Goal: Task Accomplishment & Management: Use online tool/utility

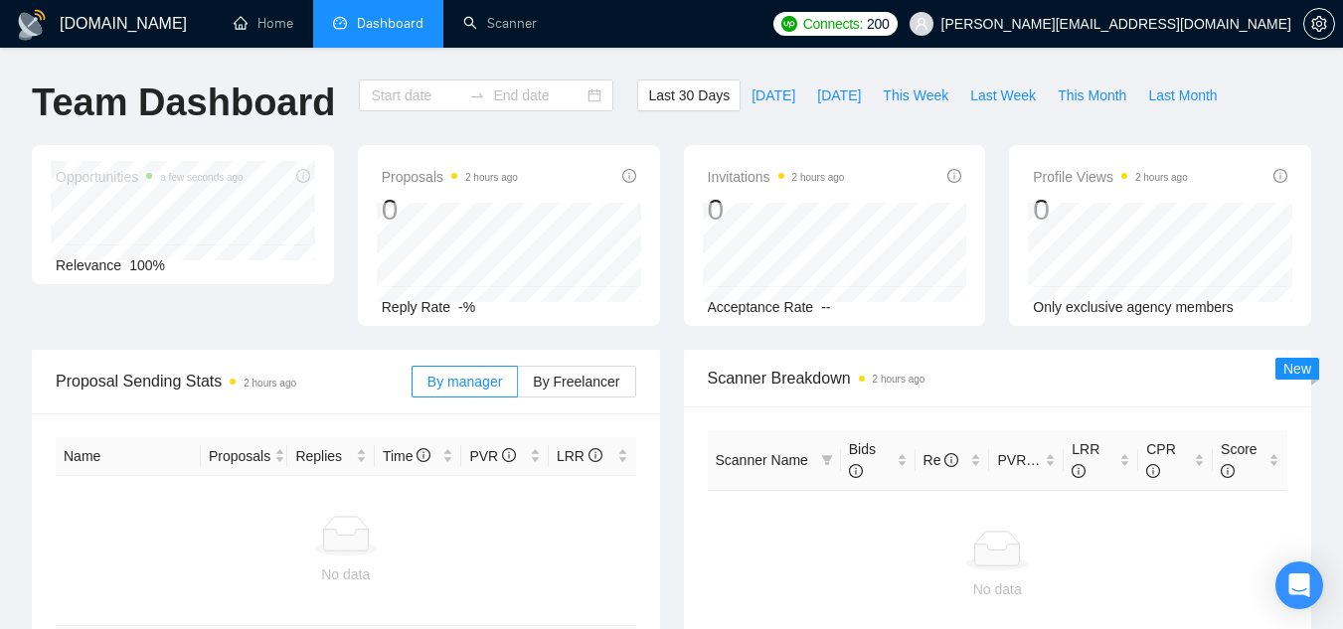
type input "[DATE]"
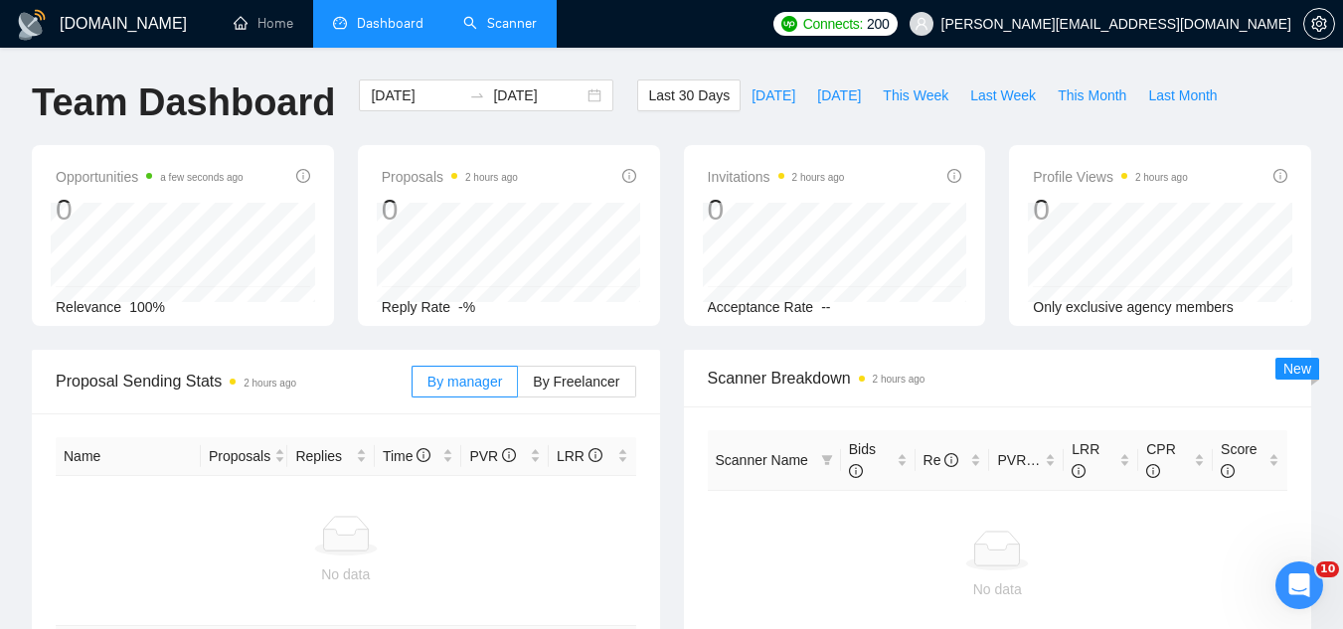
click at [513, 26] on link "Scanner" at bounding box center [500, 23] width 74 height 17
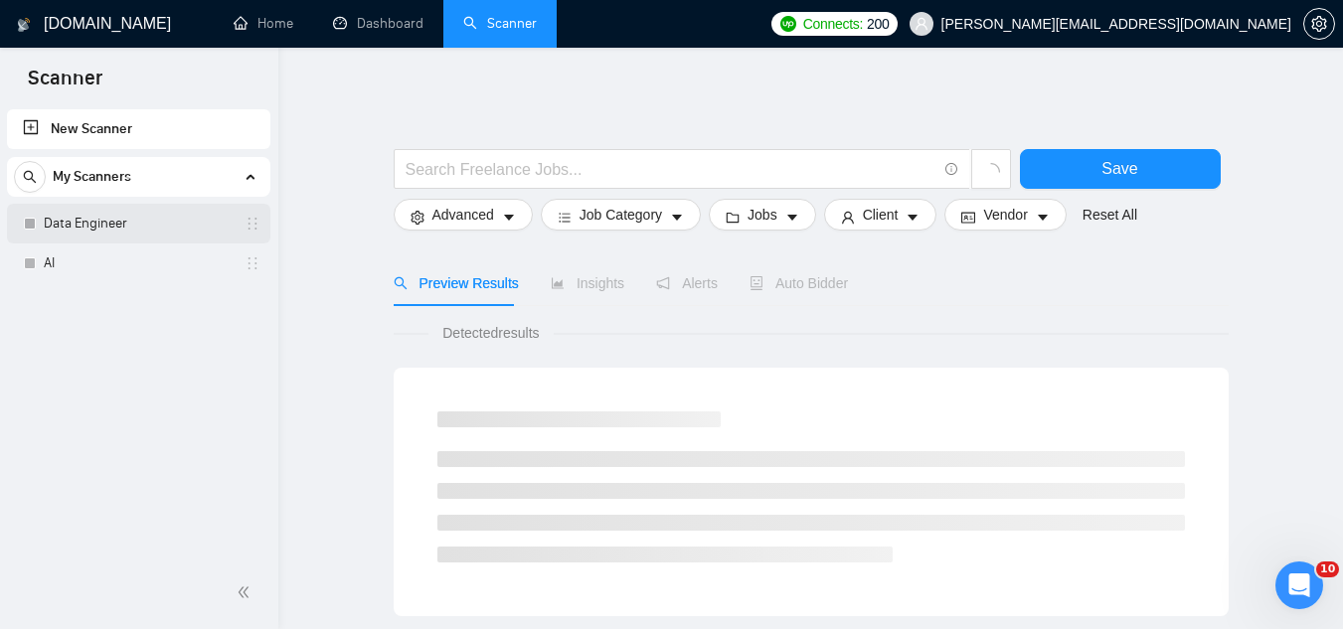
click at [148, 215] on link "Data Engineer" at bounding box center [138, 224] width 189 height 40
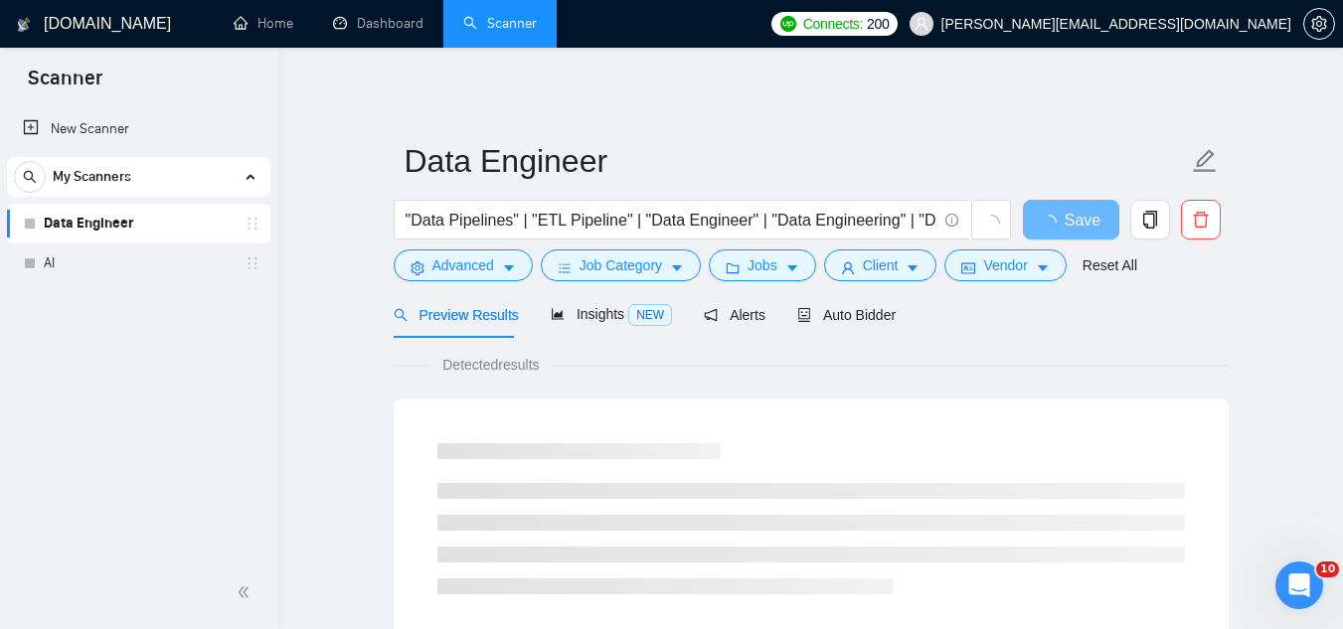
click at [1186, 24] on span "[PERSON_NAME][EMAIL_ADDRESS][DOMAIN_NAME]" at bounding box center [1116, 24] width 350 height 0
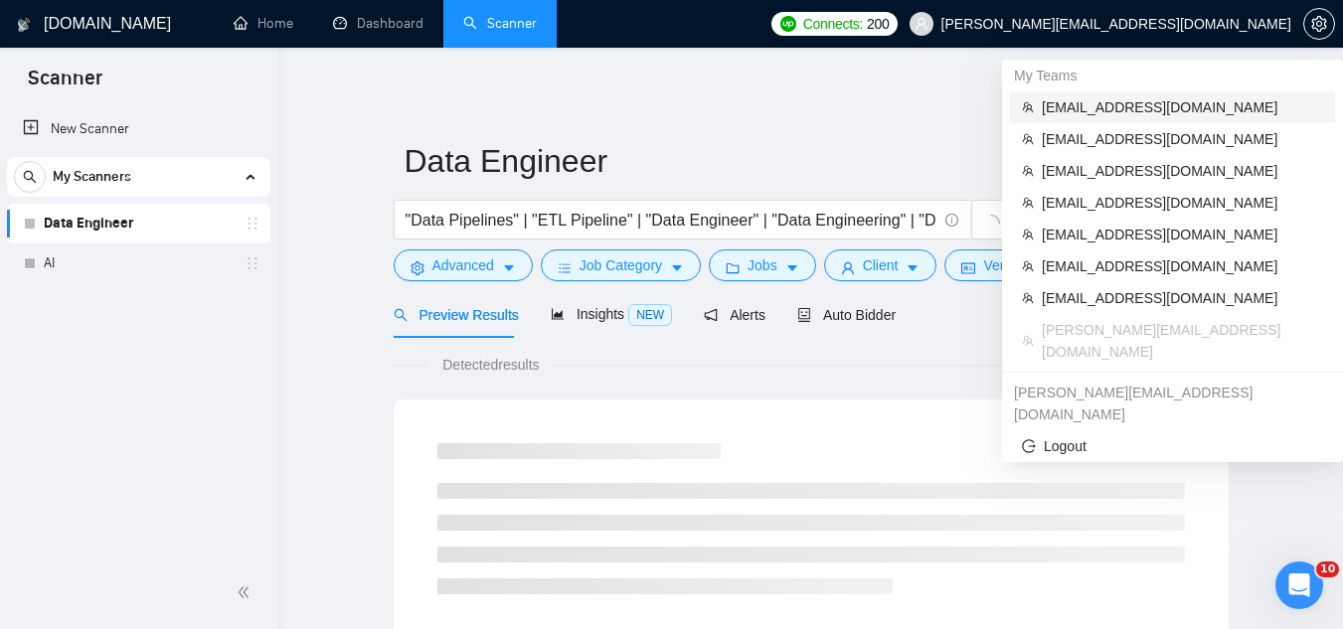
click at [1136, 112] on span "[EMAIL_ADDRESS][DOMAIN_NAME]" at bounding box center [1182, 107] width 281 height 22
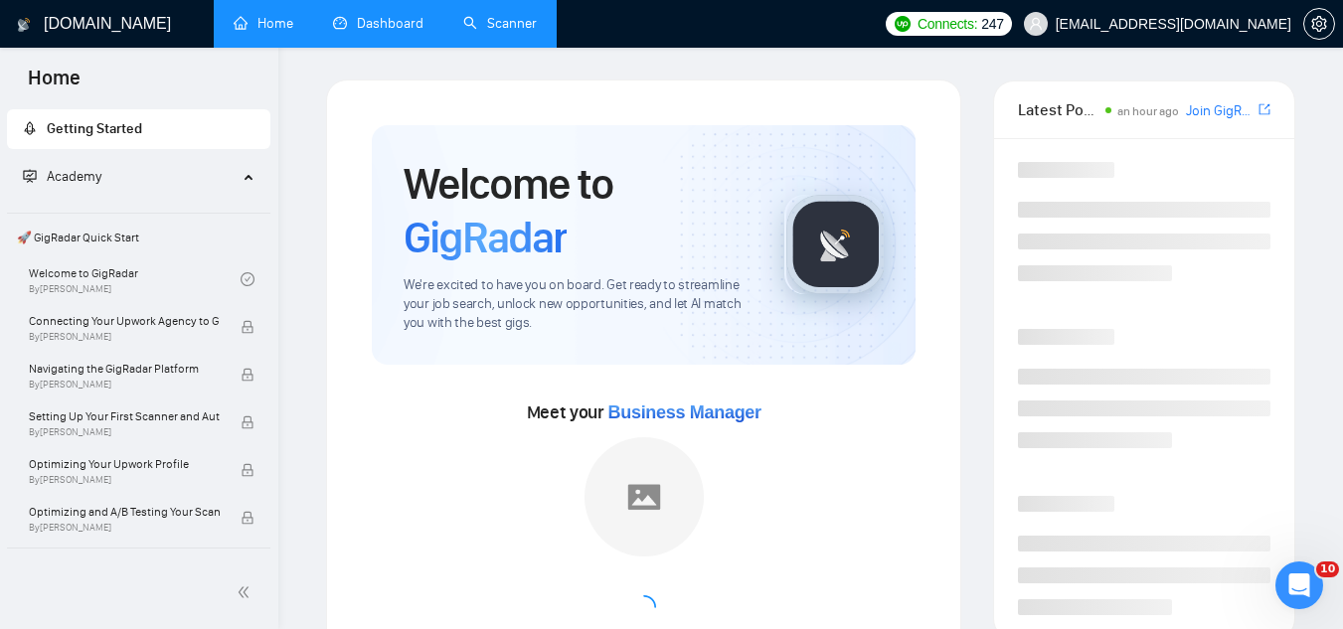
click at [392, 15] on link "Dashboard" at bounding box center [378, 23] width 90 height 17
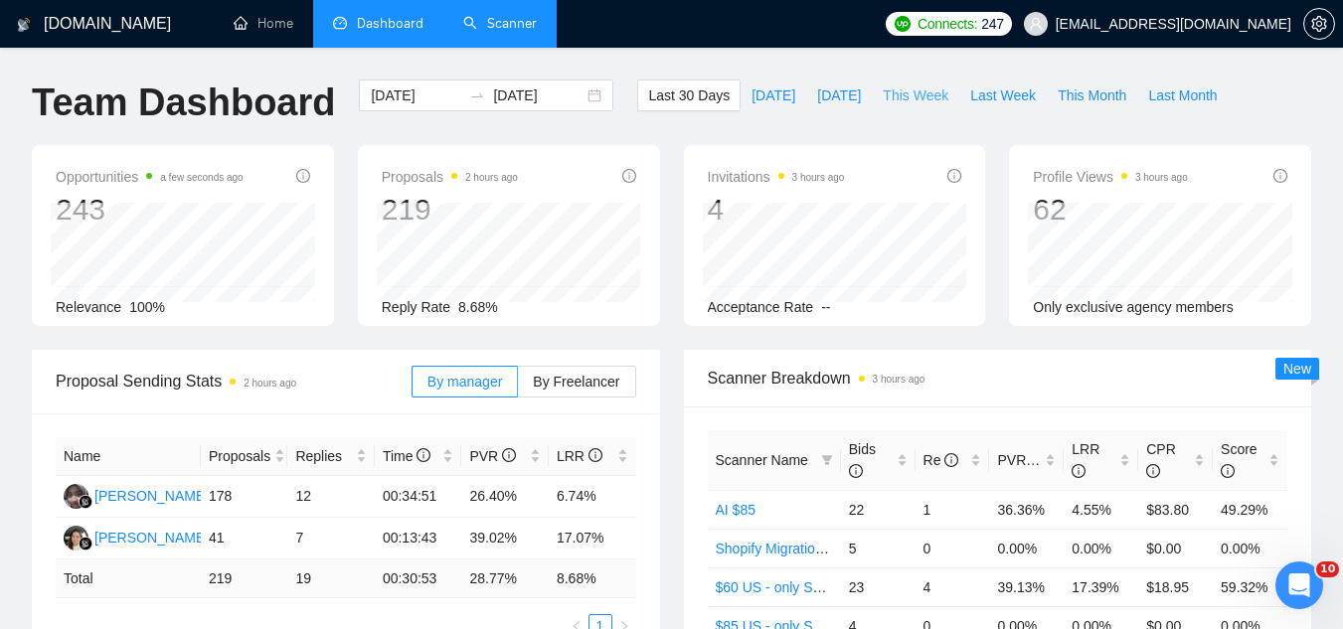
click at [883, 100] on span "This Week" at bounding box center [916, 95] width 66 height 22
type input "[DATE]"
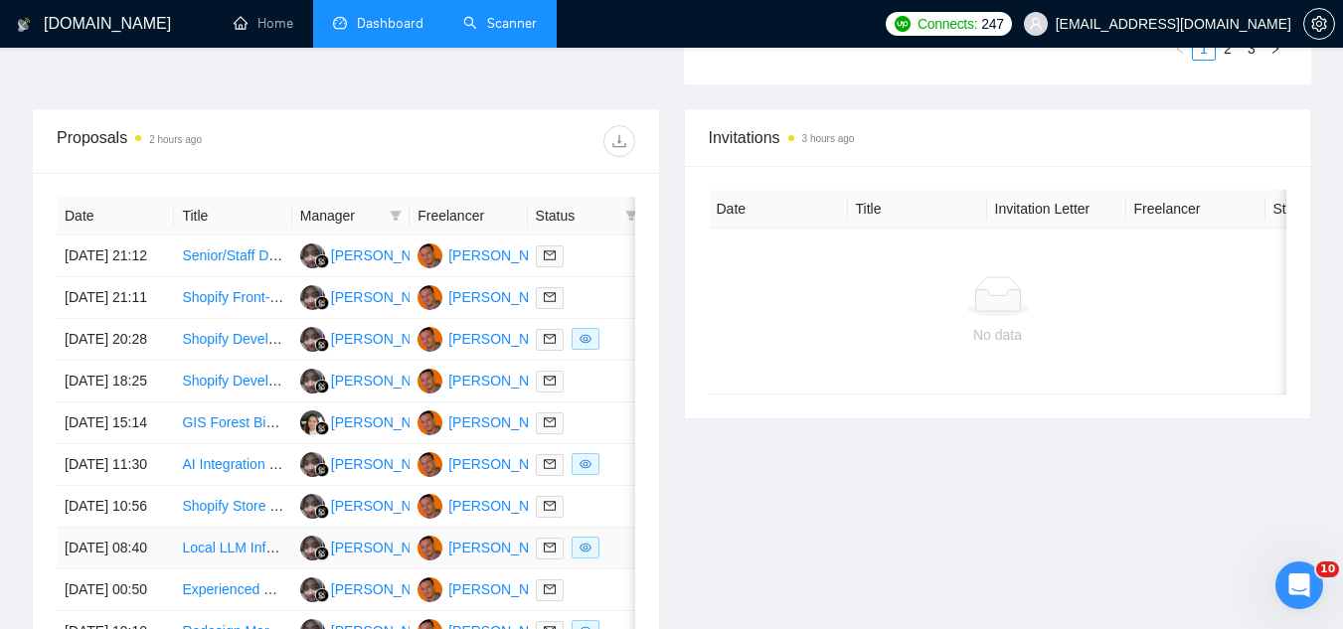
scroll to position [696, 0]
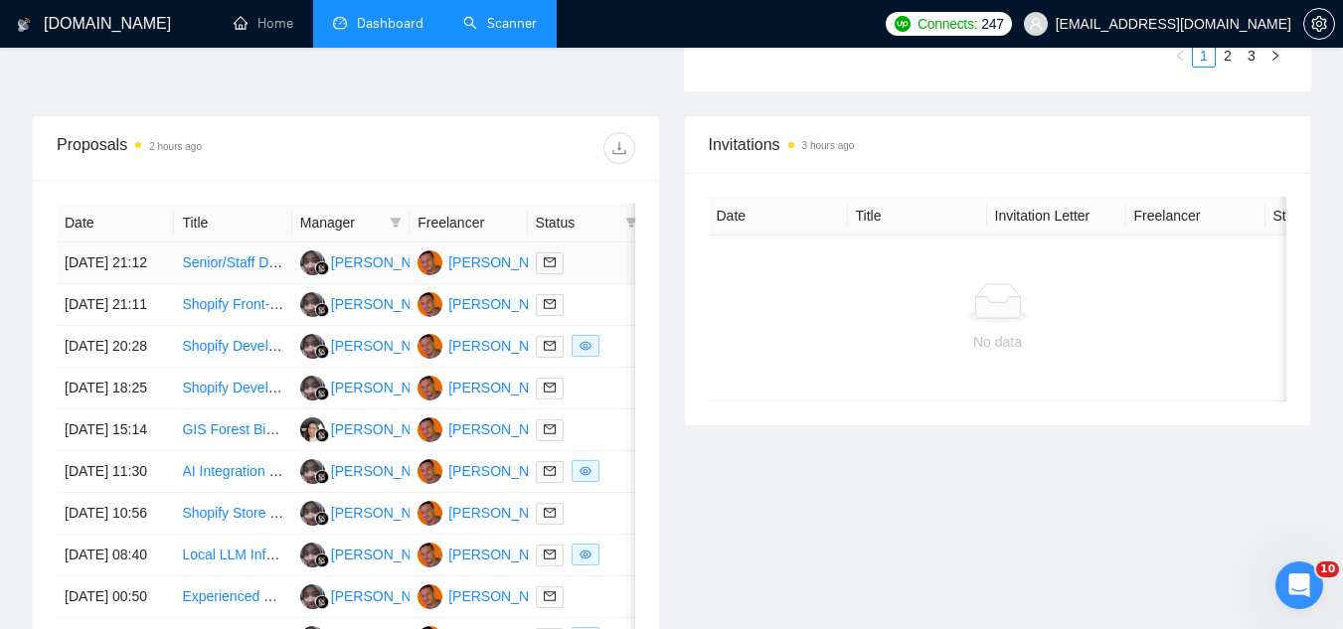
click at [252, 284] on td "Senior/Staff Data Scientist — Product Experimentation & Evaluation (LLMs & AI)" at bounding box center [232, 264] width 117 height 42
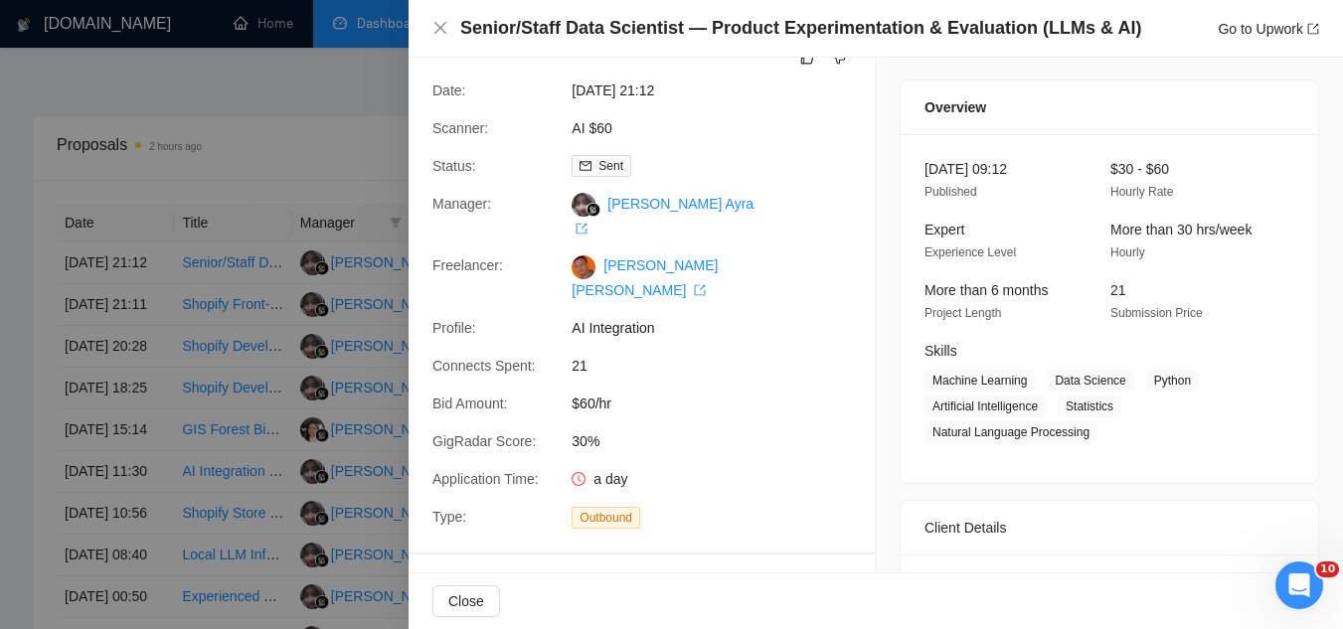
scroll to position [0, 0]
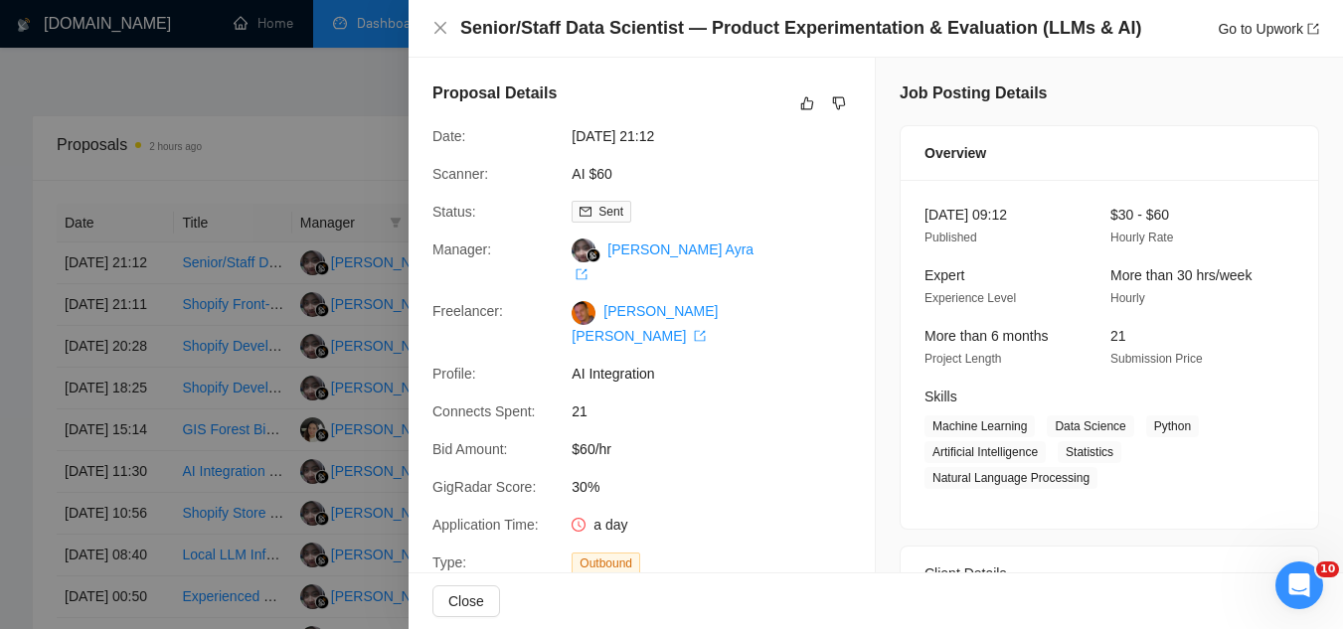
click at [356, 164] on div at bounding box center [671, 314] width 1343 height 629
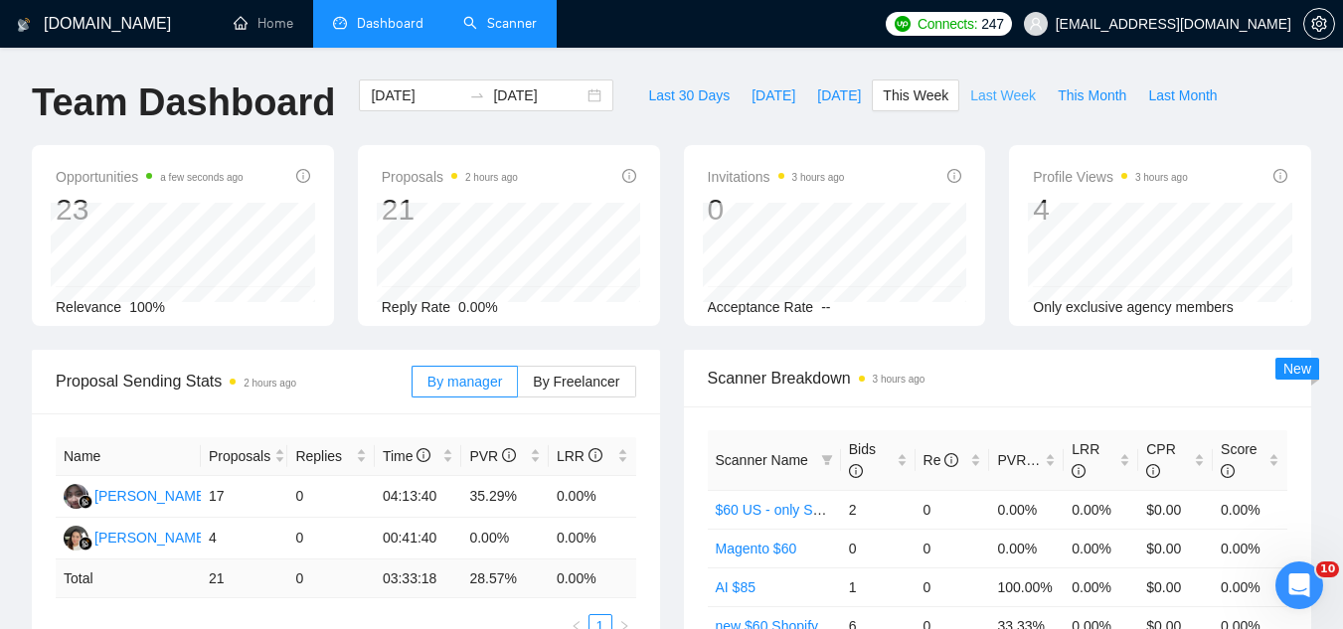
click at [970, 95] on span "Last Week" at bounding box center [1003, 95] width 66 height 22
type input "[DATE]"
click at [885, 100] on span "This Week" at bounding box center [916, 95] width 66 height 22
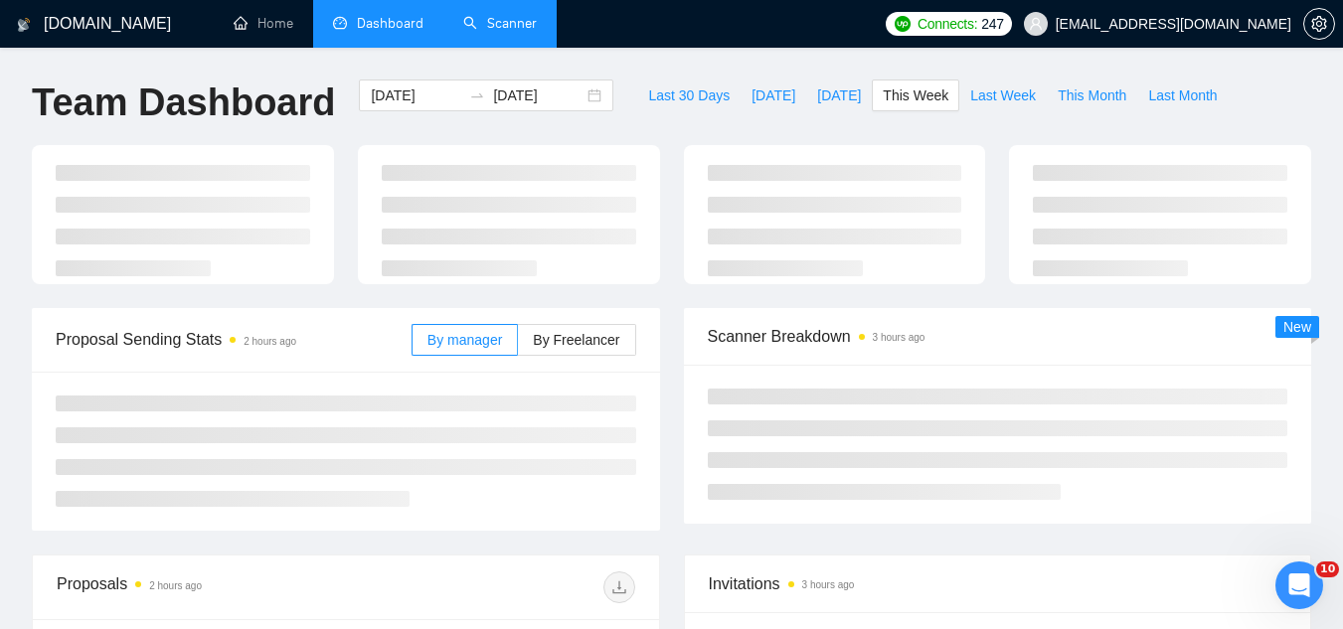
type input "[DATE]"
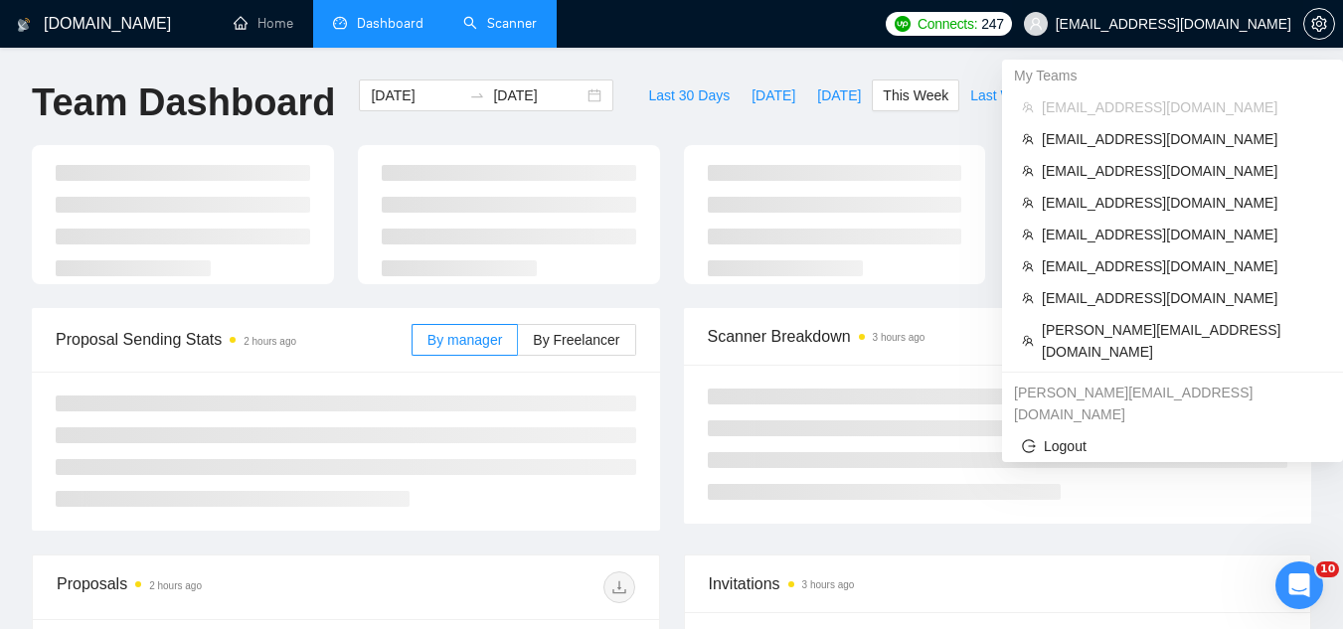
click at [1203, 24] on span "[EMAIL_ADDRESS][DOMAIN_NAME]" at bounding box center [1174, 24] width 236 height 0
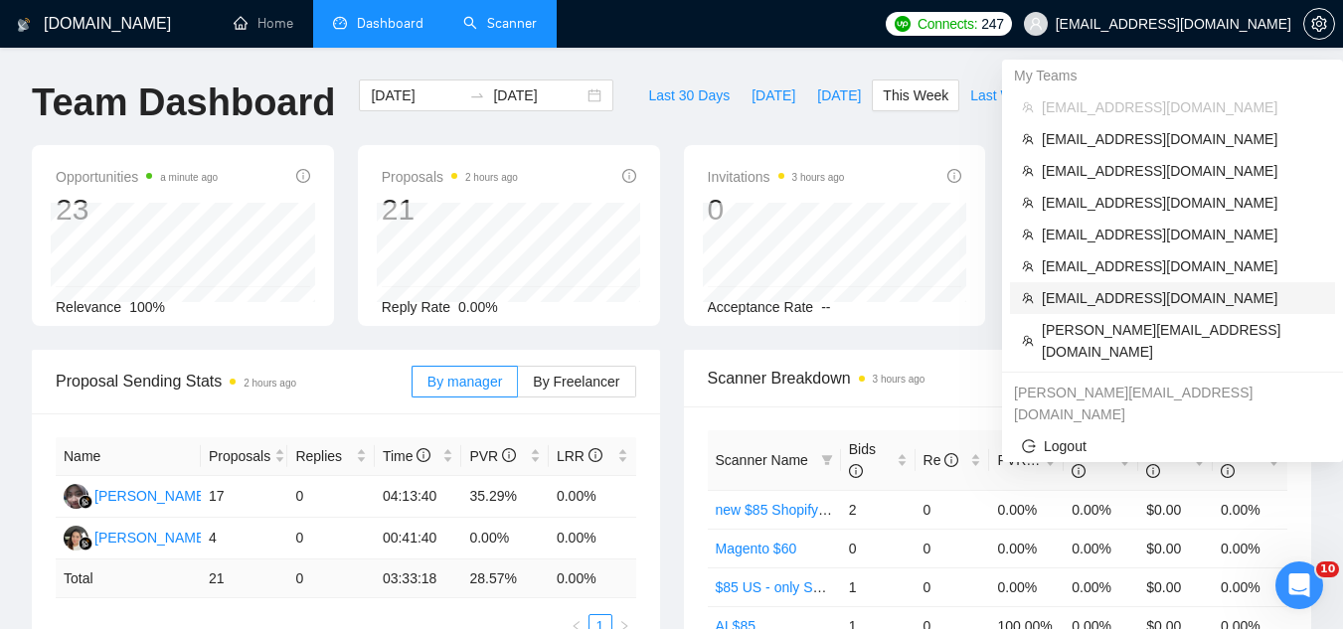
click at [1104, 299] on span "[EMAIL_ADDRESS][DOMAIN_NAME]" at bounding box center [1182, 298] width 281 height 22
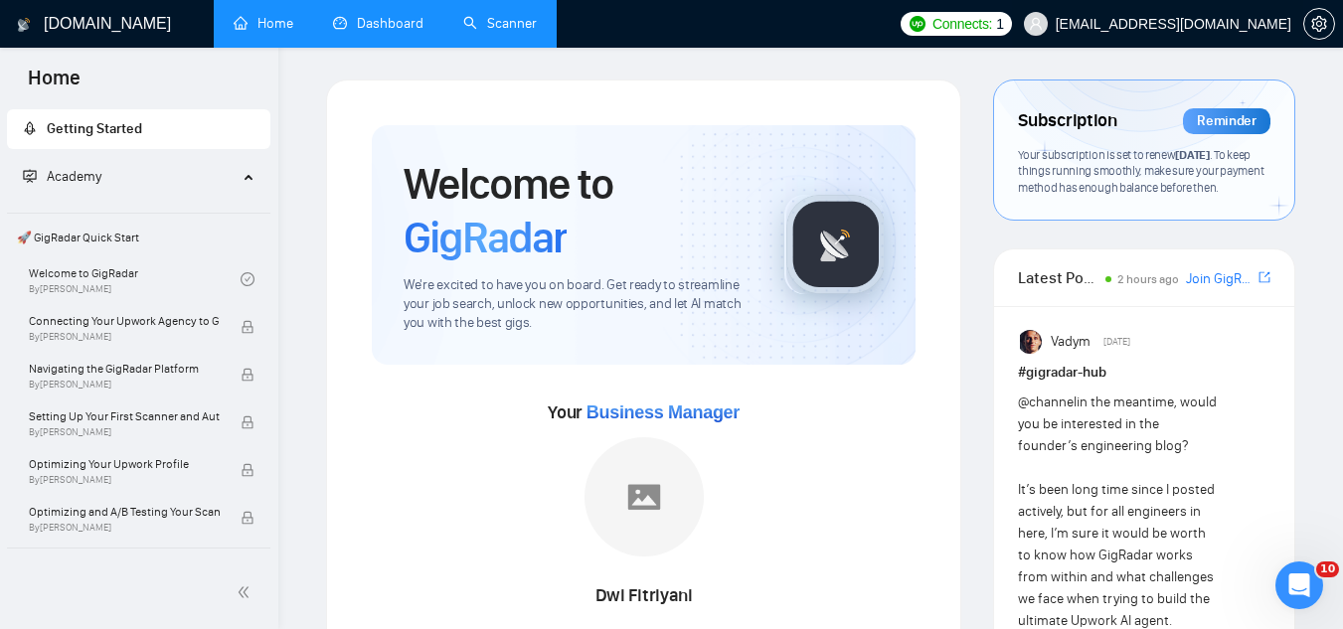
click at [1153, 24] on span "[EMAIL_ADDRESS][DOMAIN_NAME]" at bounding box center [1174, 24] width 236 height 0
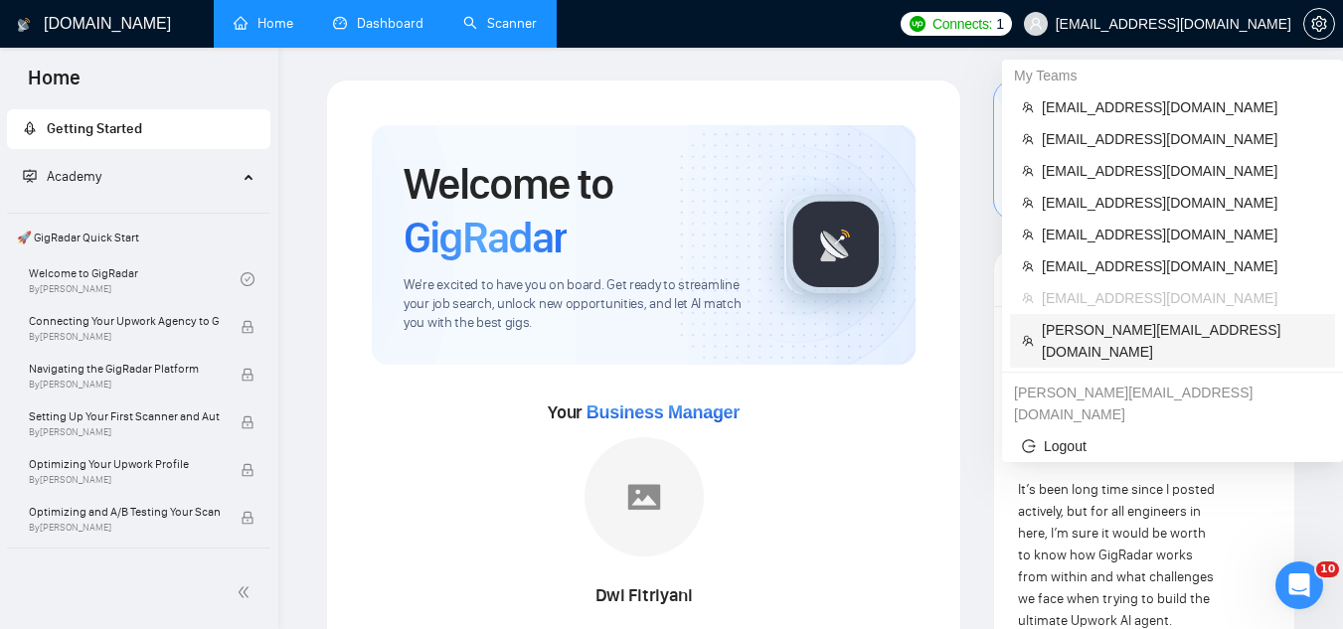
click at [1121, 328] on span "[PERSON_NAME][EMAIL_ADDRESS][DOMAIN_NAME]" at bounding box center [1182, 341] width 281 height 44
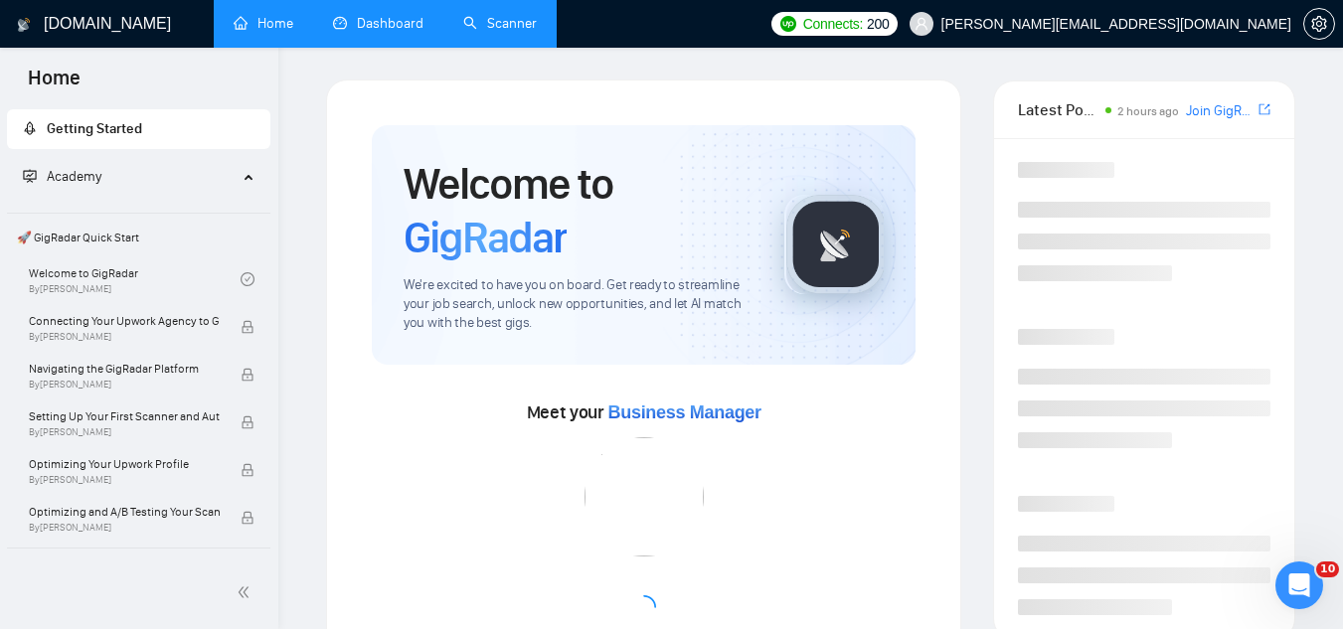
click at [386, 32] on link "Dashboard" at bounding box center [378, 23] width 90 height 17
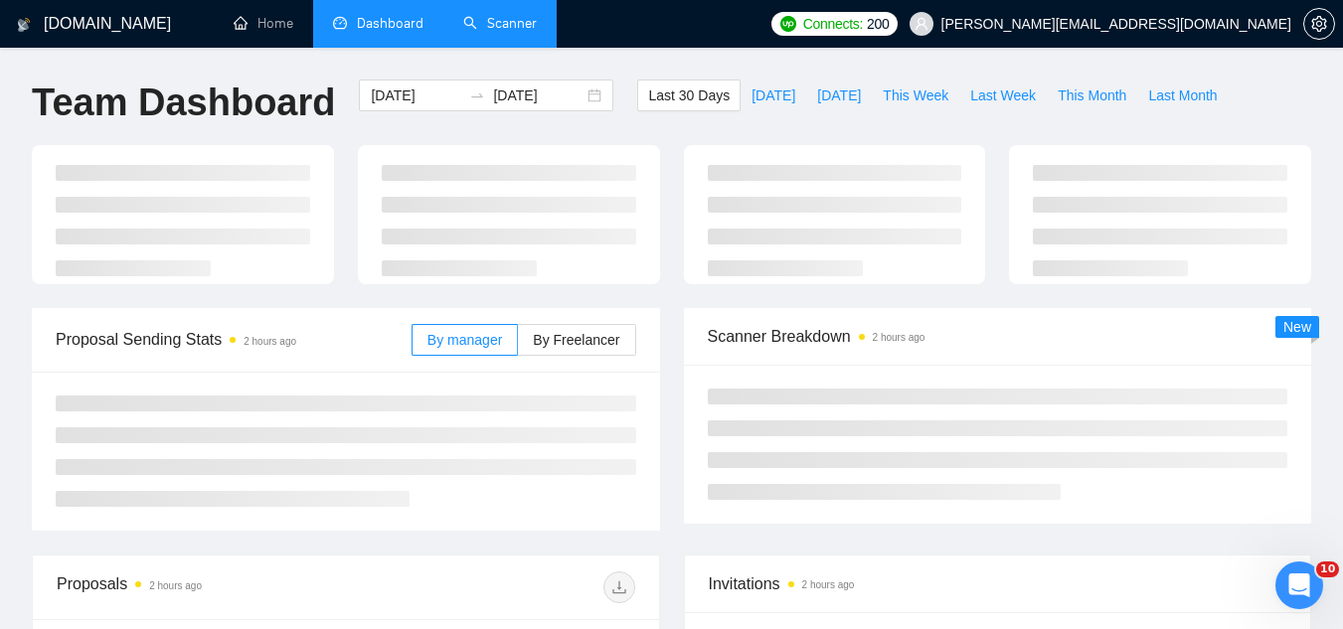
click at [521, 26] on link "Scanner" at bounding box center [500, 23] width 74 height 17
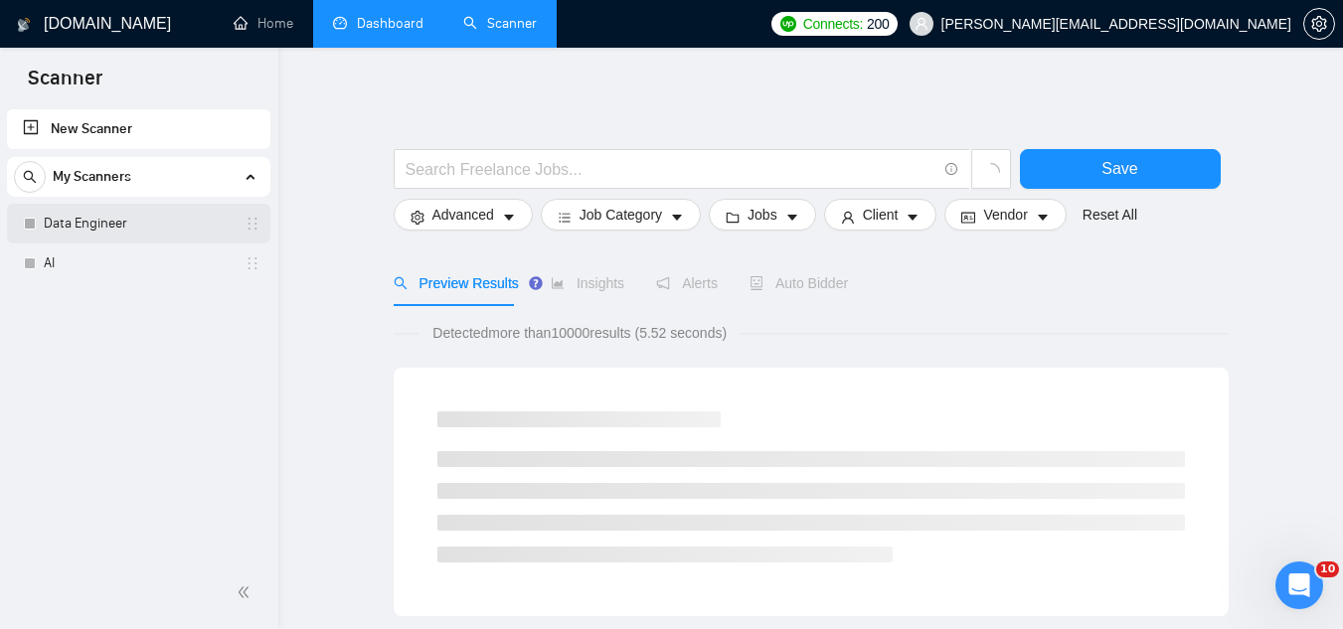
click at [135, 231] on link "Data Engineer" at bounding box center [138, 224] width 189 height 40
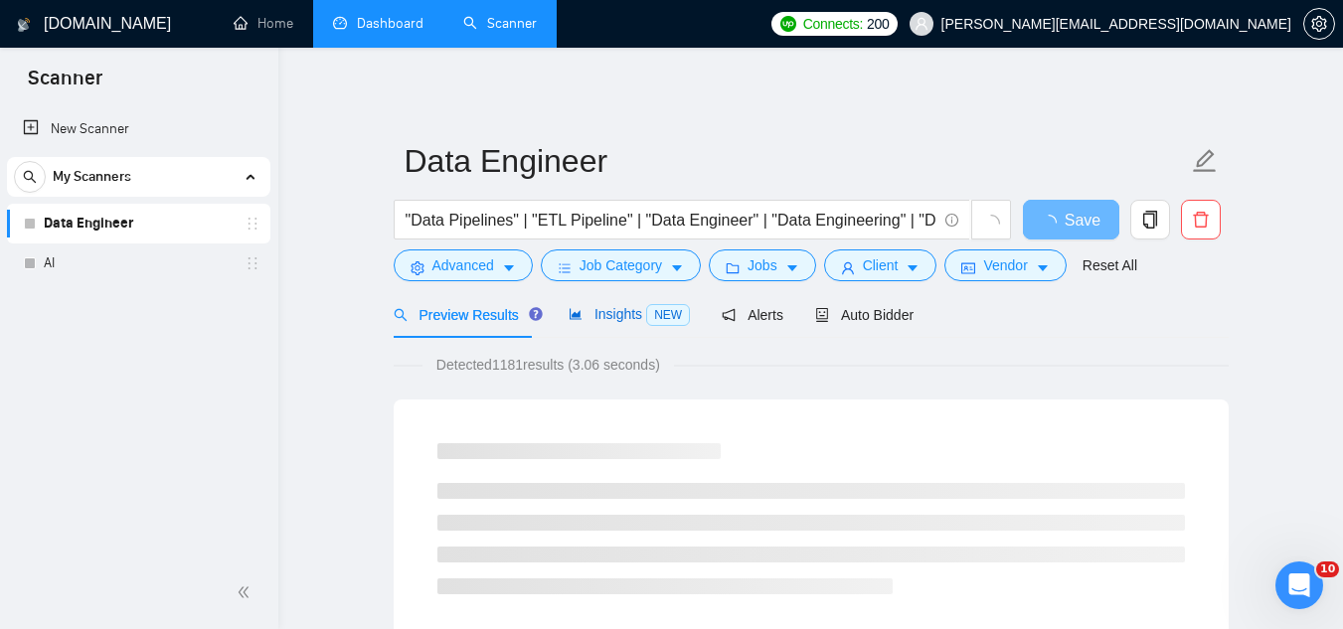
click at [589, 311] on span "Insights NEW" at bounding box center [629, 314] width 121 height 16
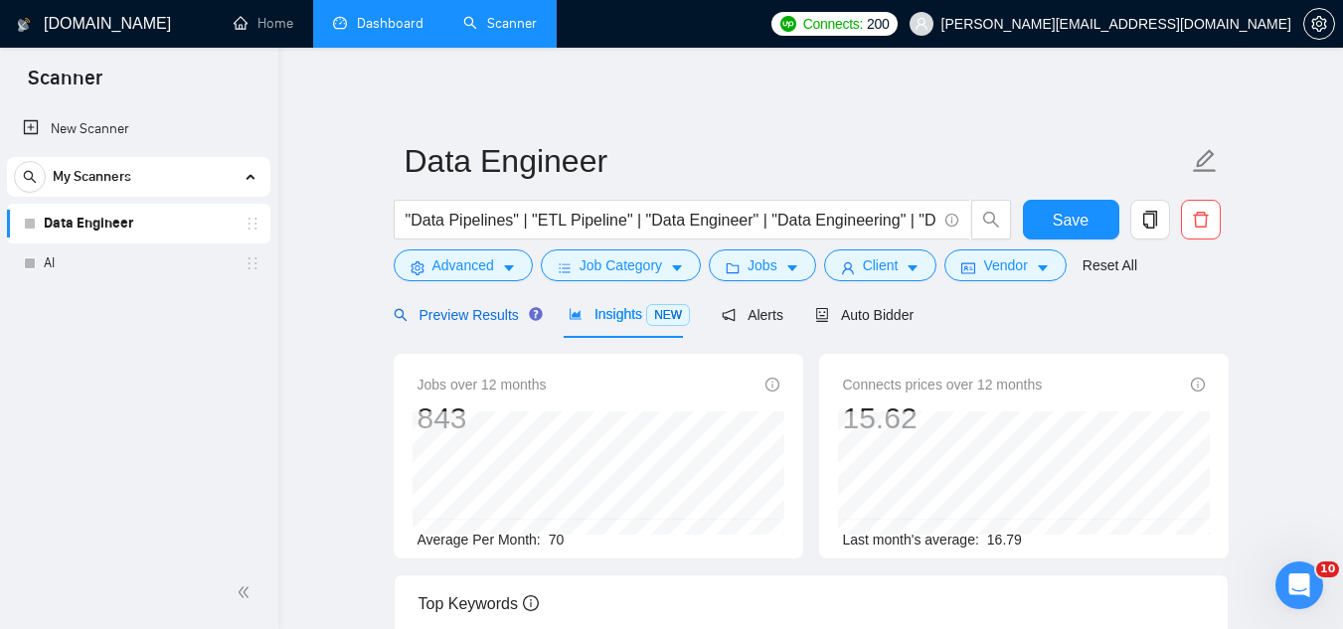
click at [463, 316] on span "Preview Results" at bounding box center [465, 315] width 143 height 16
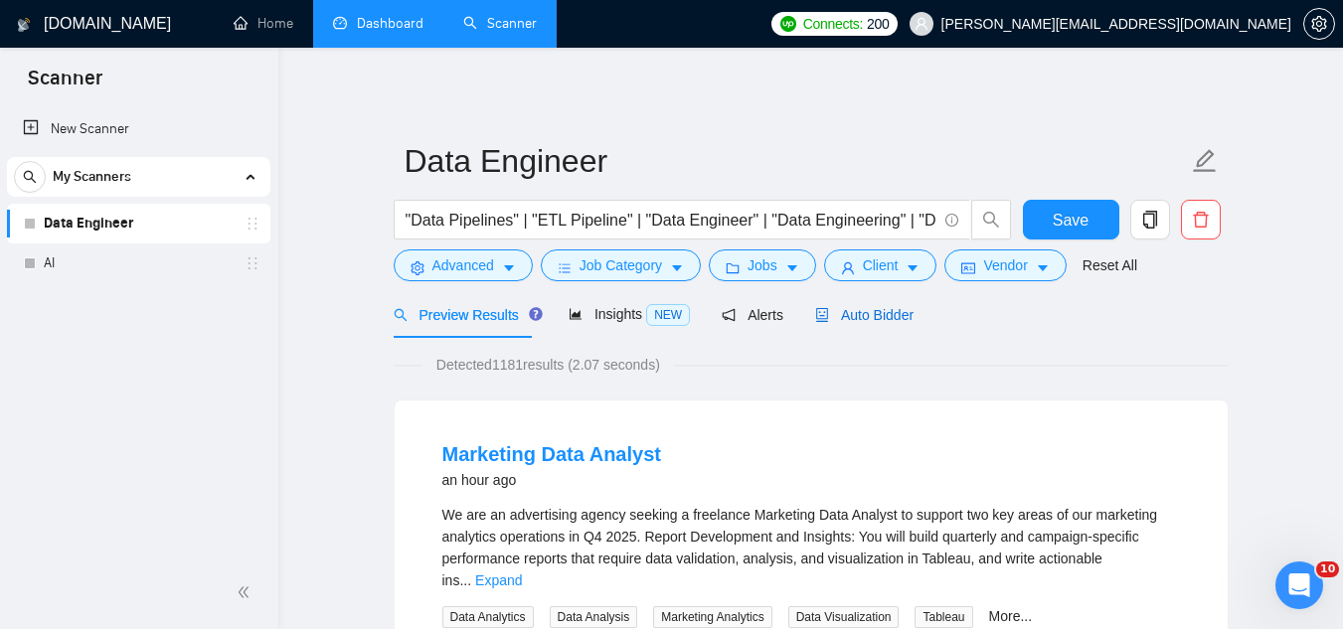
click at [841, 317] on span "Auto Bidder" at bounding box center [864, 315] width 98 height 16
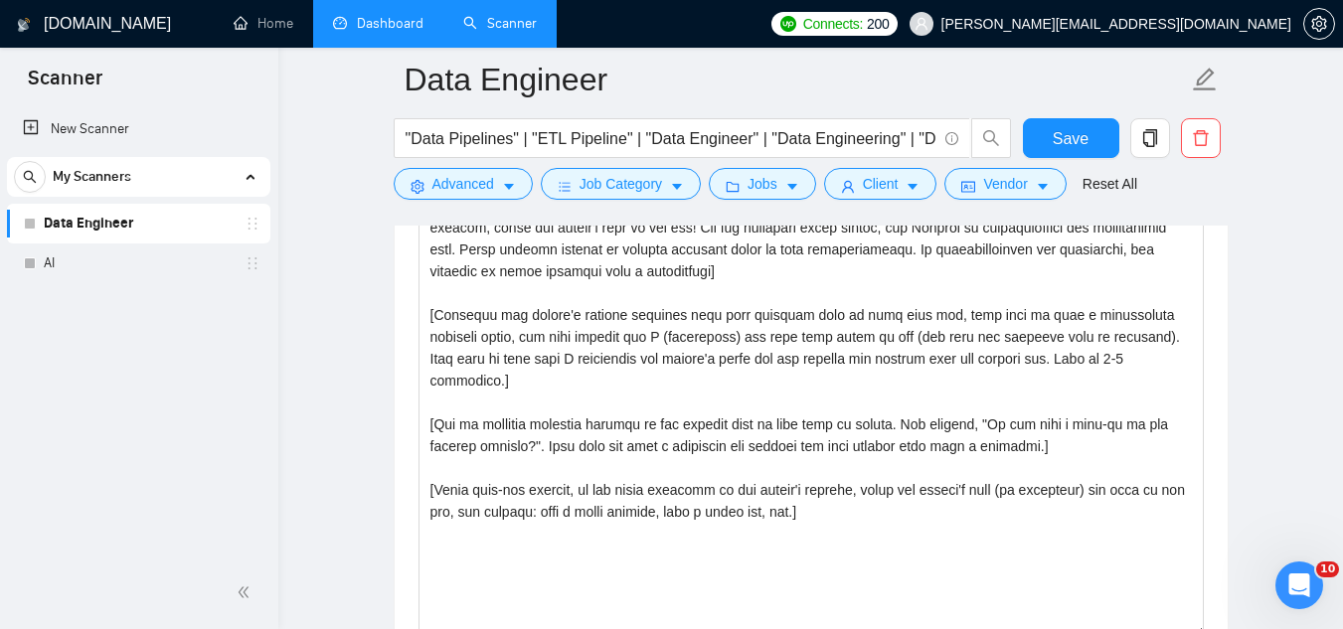
scroll to position [2385, 0]
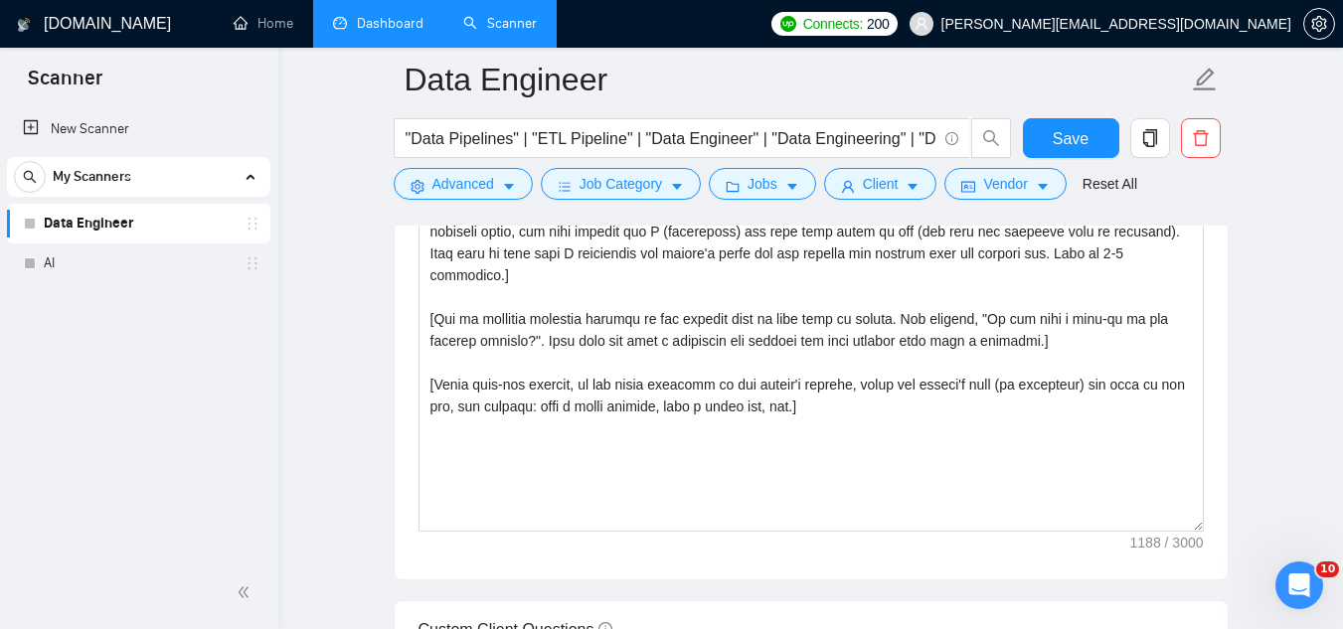
click at [1124, 37] on span "[PERSON_NAME][EMAIL_ADDRESS][DOMAIN_NAME]" at bounding box center [1100, 24] width 406 height 64
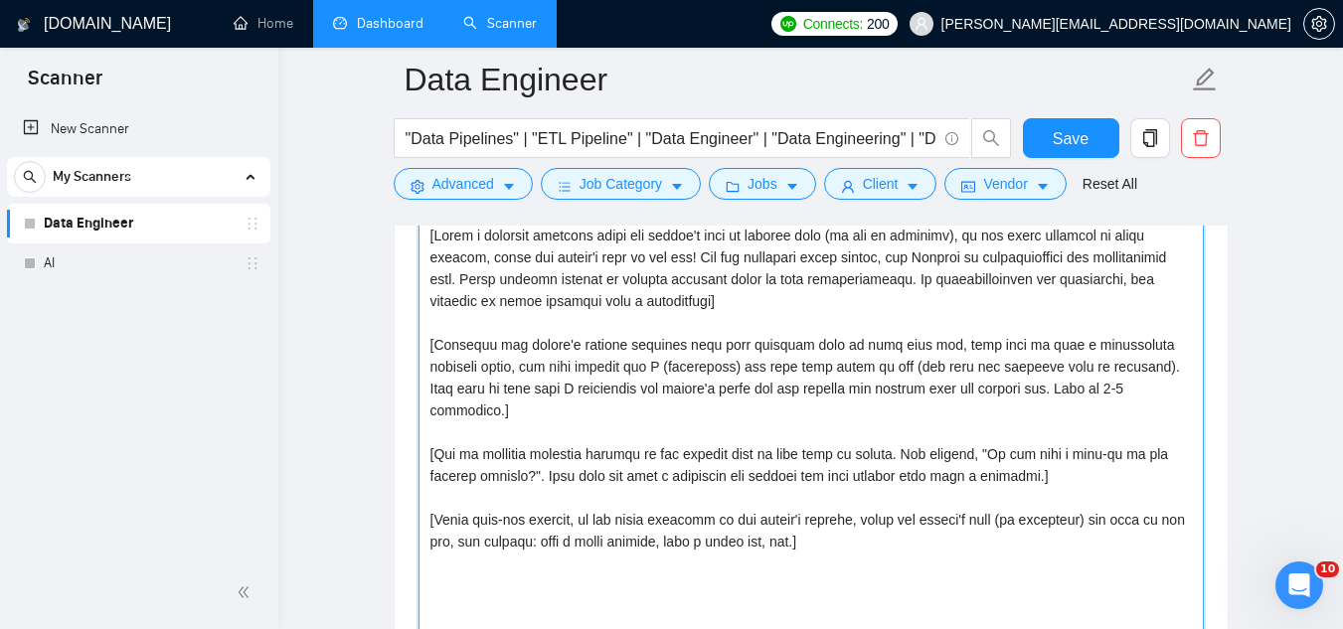
scroll to position [2286, 0]
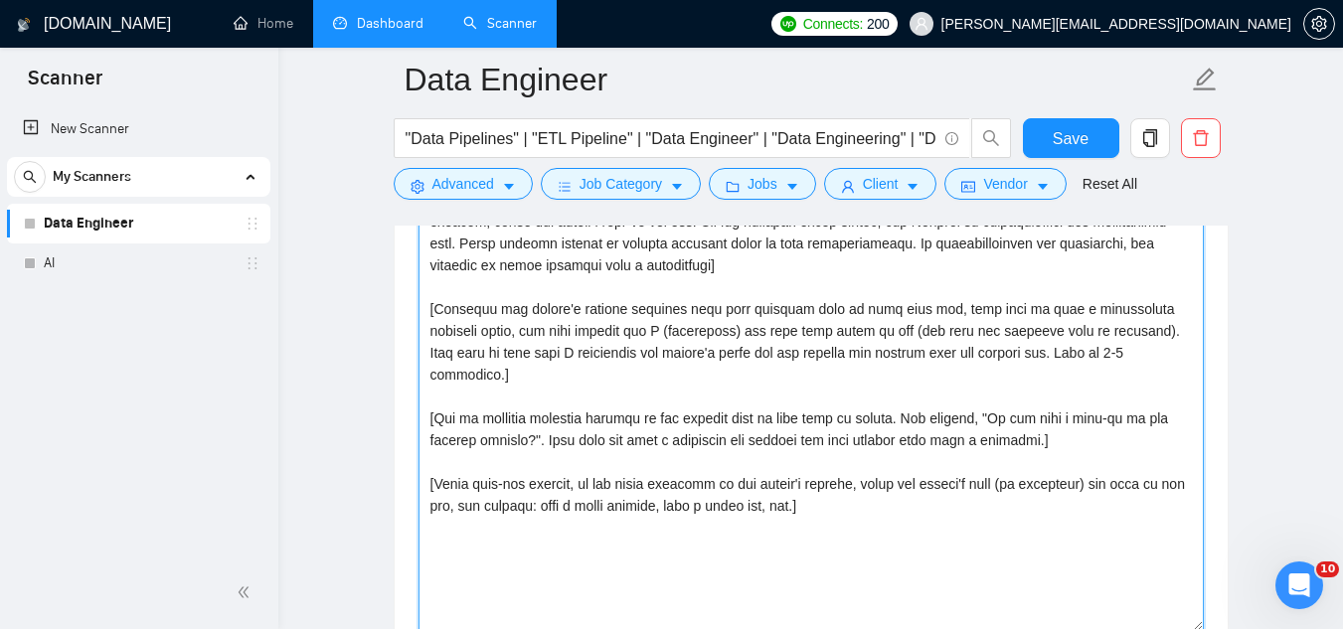
drag, startPoint x: 435, startPoint y: 364, endPoint x: 807, endPoint y: 510, distance: 399.4
click at [807, 510] on textarea "Cover letter template:" at bounding box center [810, 407] width 785 height 447
paste textarea "Lor [ipsumd sita], C ad elits do eiusm temp inc U labo etdolo magnaaliqu en a […"
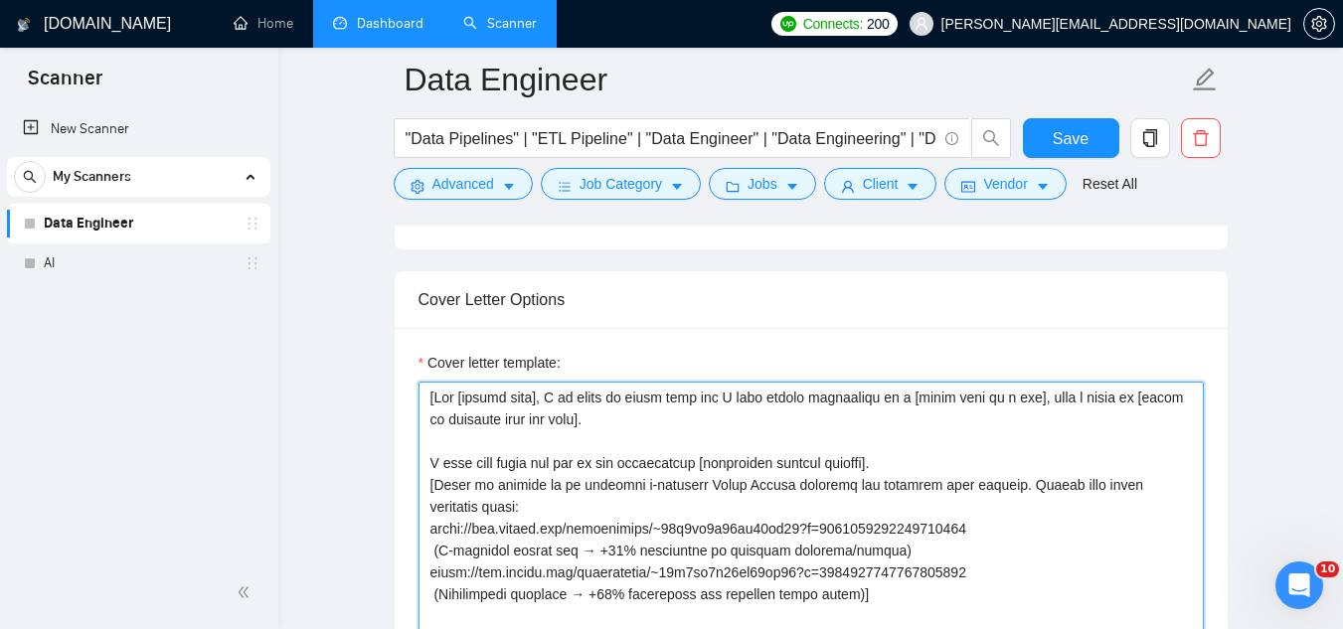
scroll to position [2087, 0]
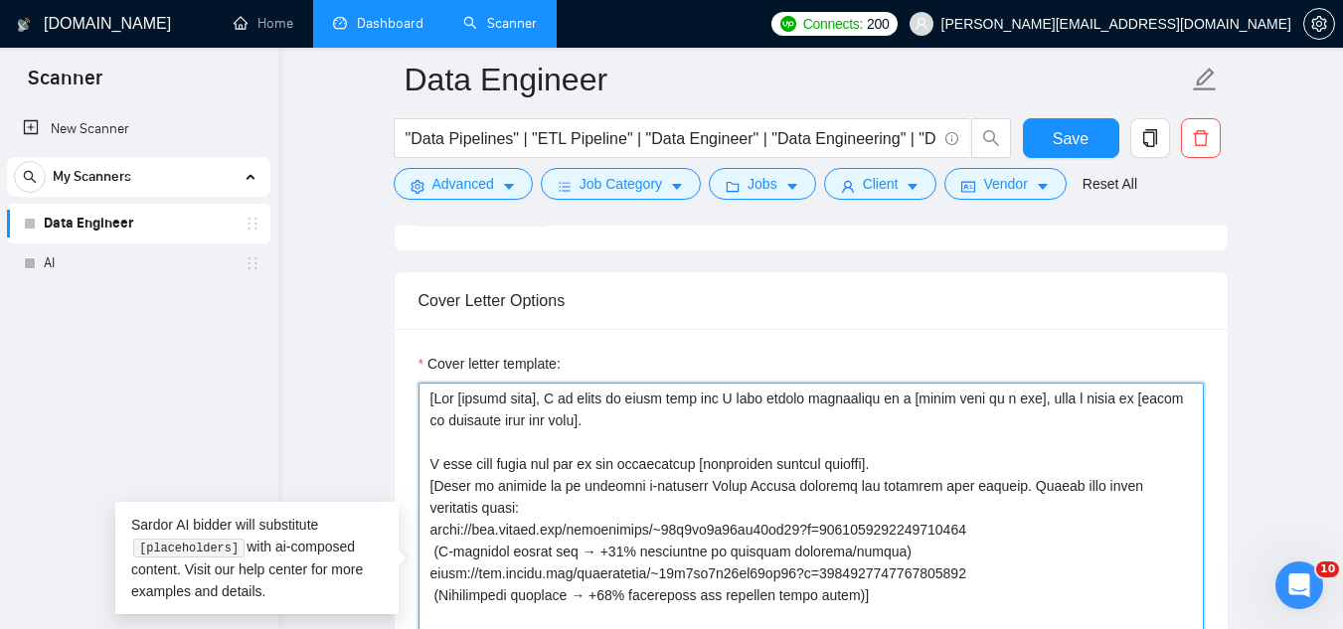
click at [436, 383] on textarea "Cover letter template:" at bounding box center [810, 606] width 785 height 447
drag, startPoint x: 640, startPoint y: 453, endPoint x: 801, endPoint y: 445, distance: 161.2
click at [801, 445] on textarea "Cover letter template:" at bounding box center [810, 606] width 785 height 447
drag, startPoint x: 638, startPoint y: 458, endPoint x: 650, endPoint y: 430, distance: 30.3
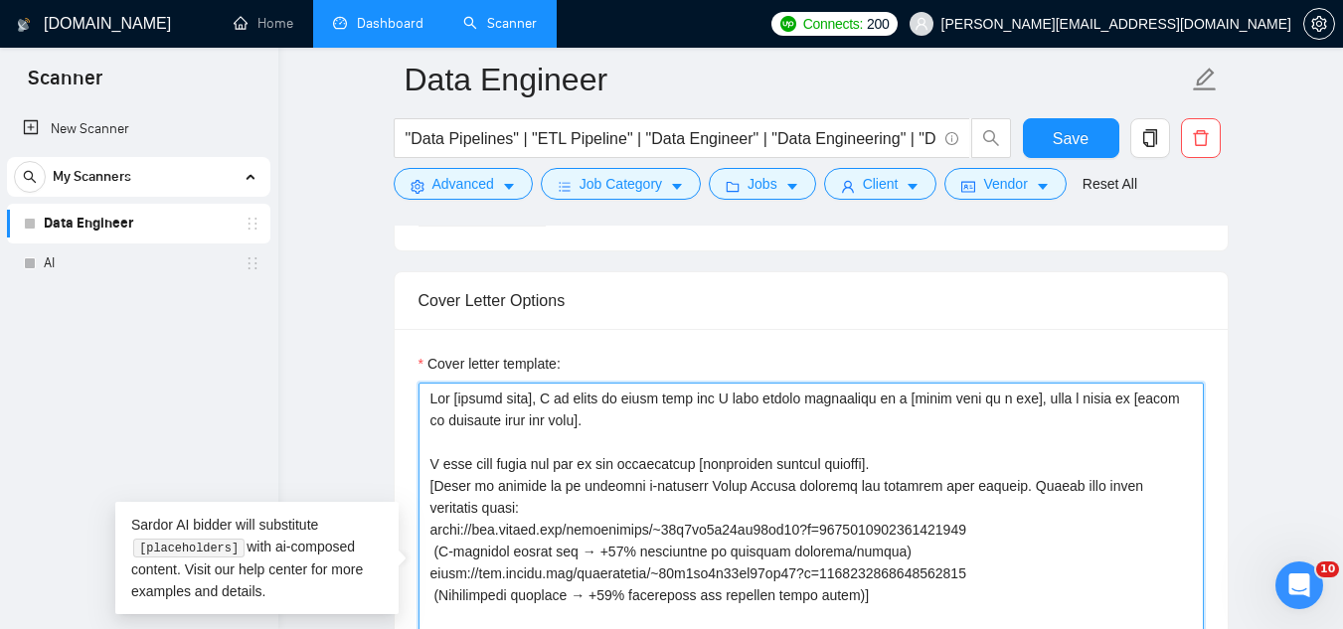
click at [638, 453] on textarea "Cover letter template:" at bounding box center [810, 606] width 785 height 447
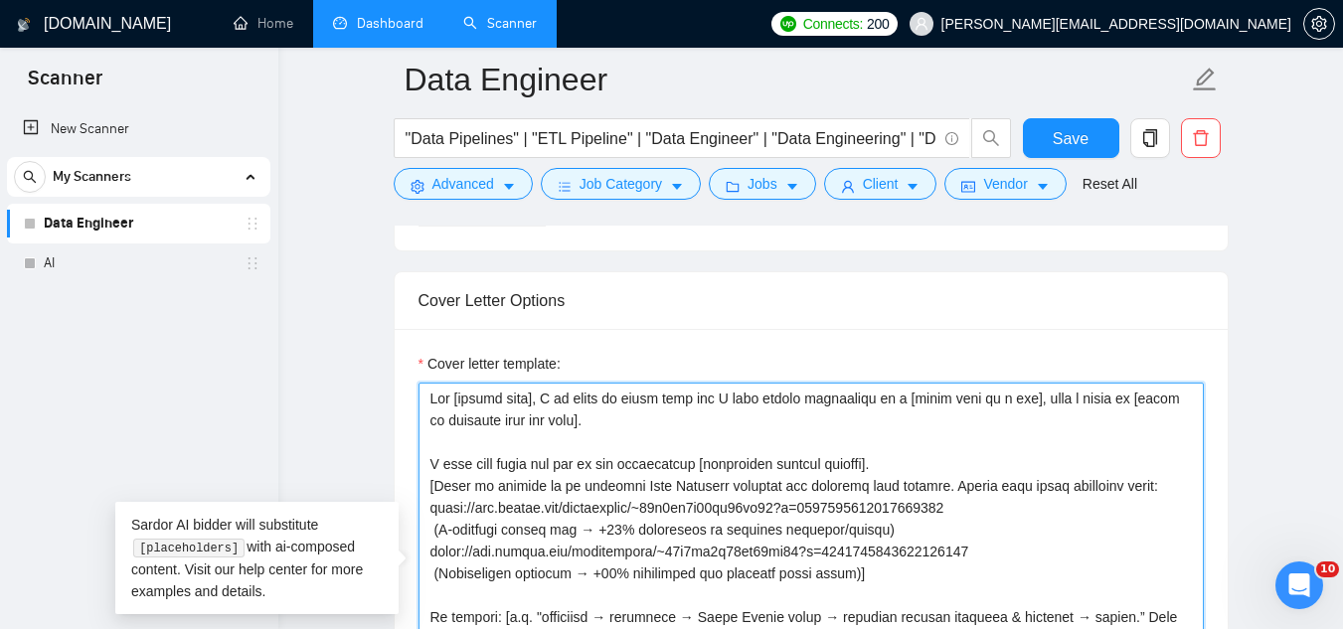
click at [926, 428] on textarea "Cover letter template:" at bounding box center [810, 606] width 785 height 447
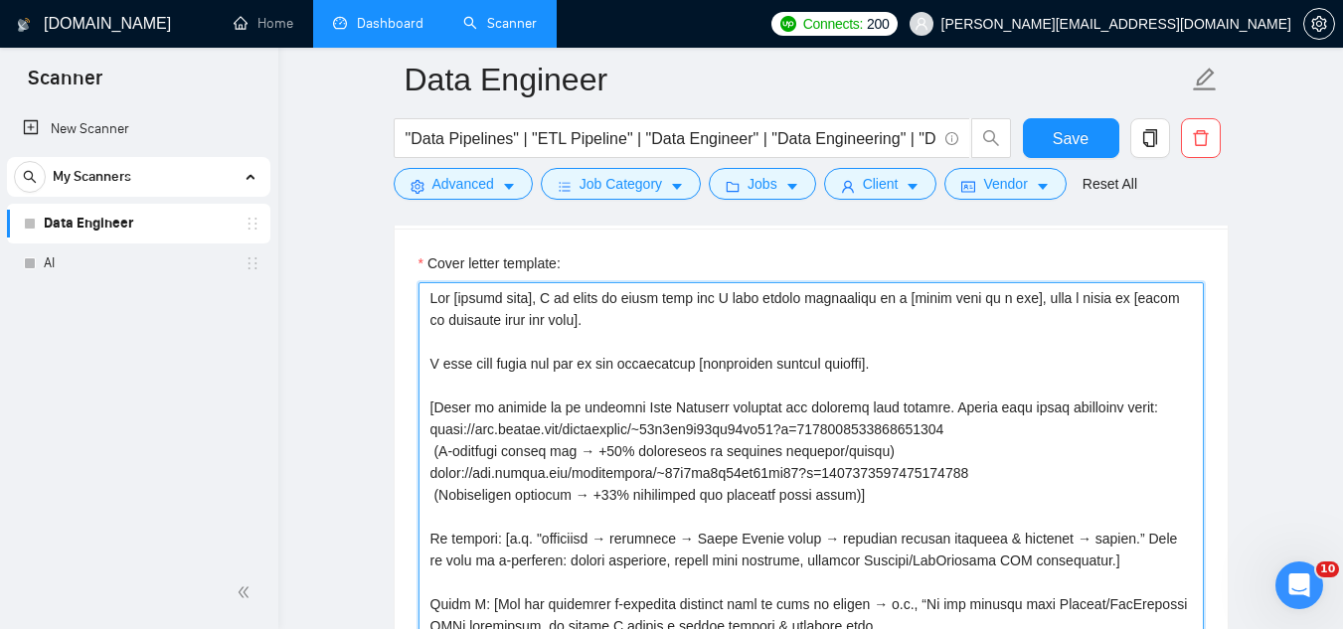
scroll to position [2187, 0]
click at [560, 283] on textarea "Cover letter template:" at bounding box center [810, 506] width 785 height 447
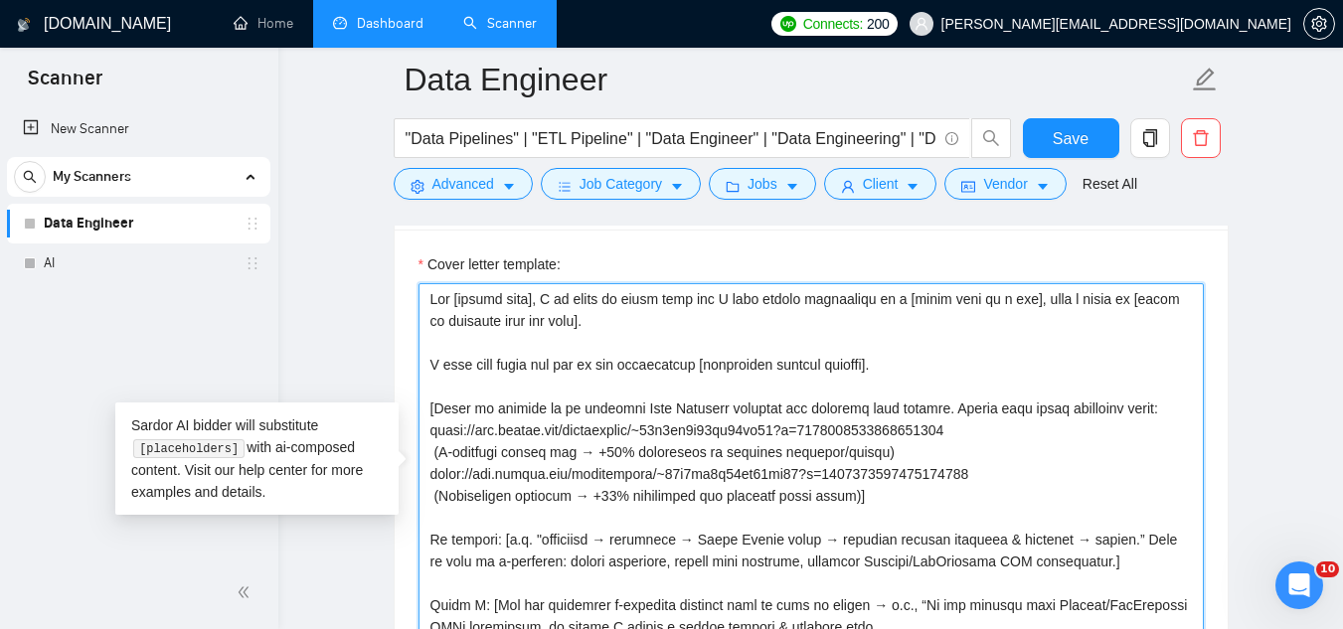
click at [967, 398] on textarea "Cover letter template:" at bounding box center [810, 506] width 785 height 447
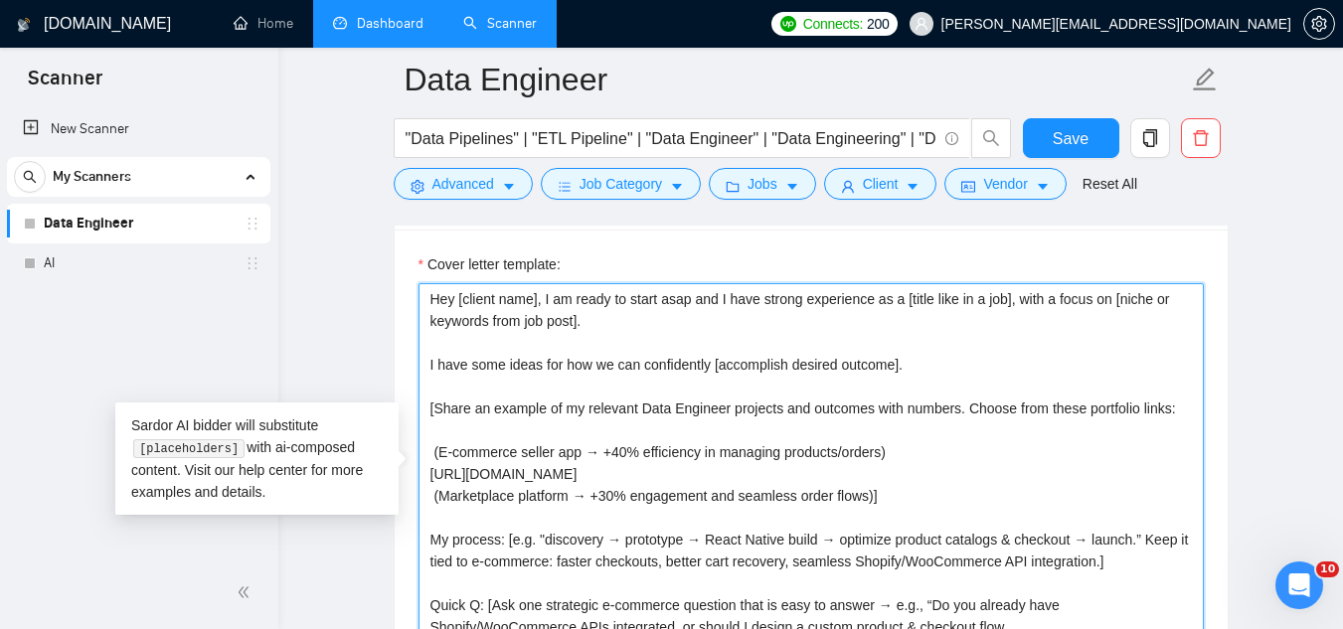
paste textarea "[URL][DOMAIN_NAME]"
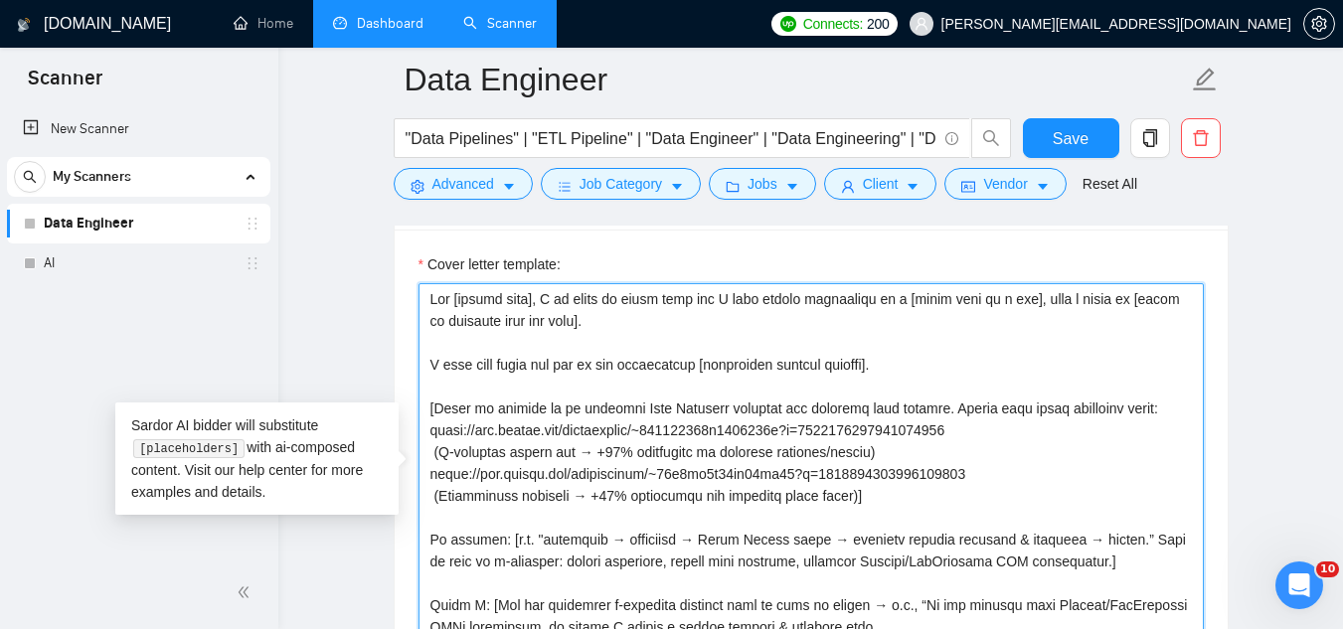
drag, startPoint x: 869, startPoint y: 453, endPoint x: 414, endPoint y: 411, distance: 456.1
click at [414, 411] on div "Cover letter template:" at bounding box center [811, 504] width 833 height 549
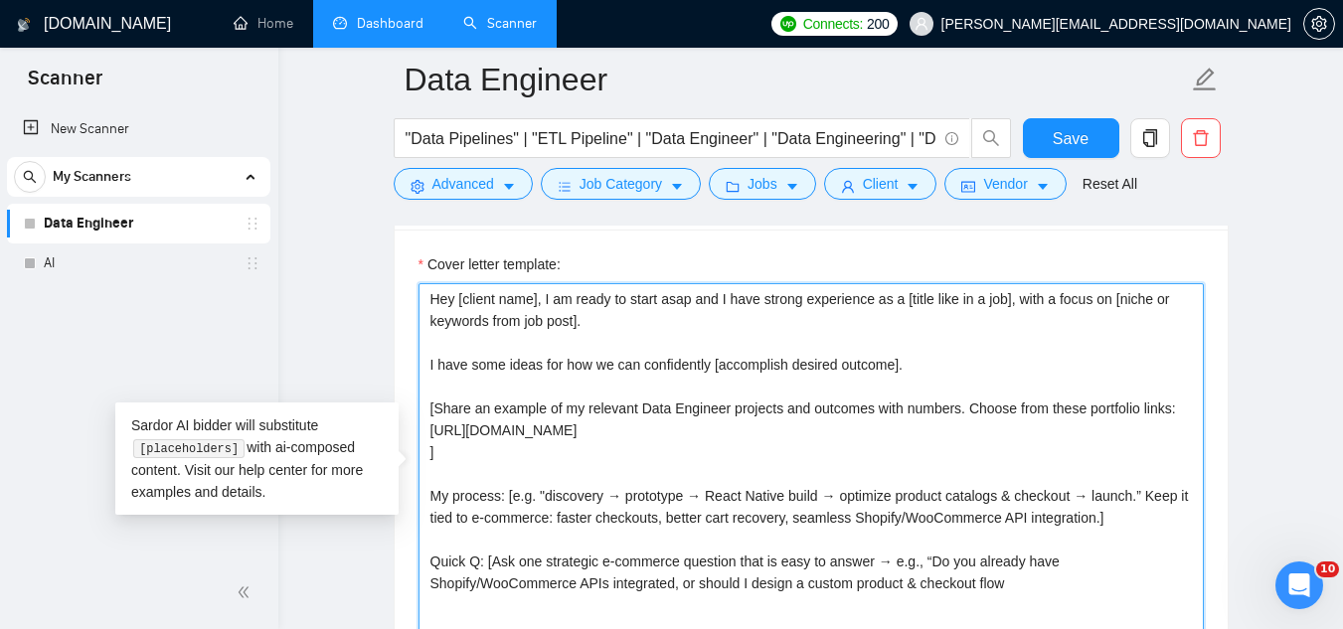
paste textarea "[URL][DOMAIN_NAME]"
click at [982, 420] on textarea "Hey [client name], I am ready to start asap and I have strong experience as a […" at bounding box center [810, 506] width 785 height 447
click at [962, 414] on textarea "Hey [client name], I am ready to start asap and I have strong experience as a […" at bounding box center [810, 506] width 785 height 447
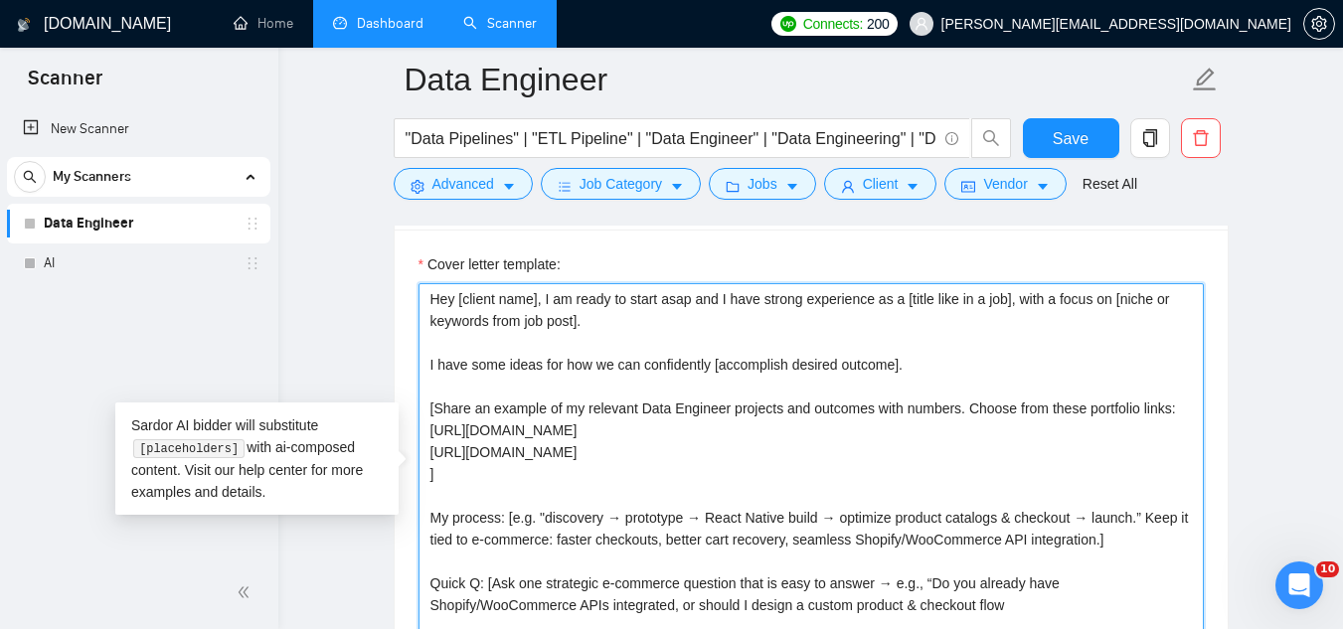
paste textarea "[URL][DOMAIN_NAME]"
drag, startPoint x: 969, startPoint y: 440, endPoint x: 992, endPoint y: 423, distance: 28.4
click at [970, 439] on textarea "Hey [client name], I am ready to start asap and I have strong experience as a […" at bounding box center [810, 506] width 785 height 447
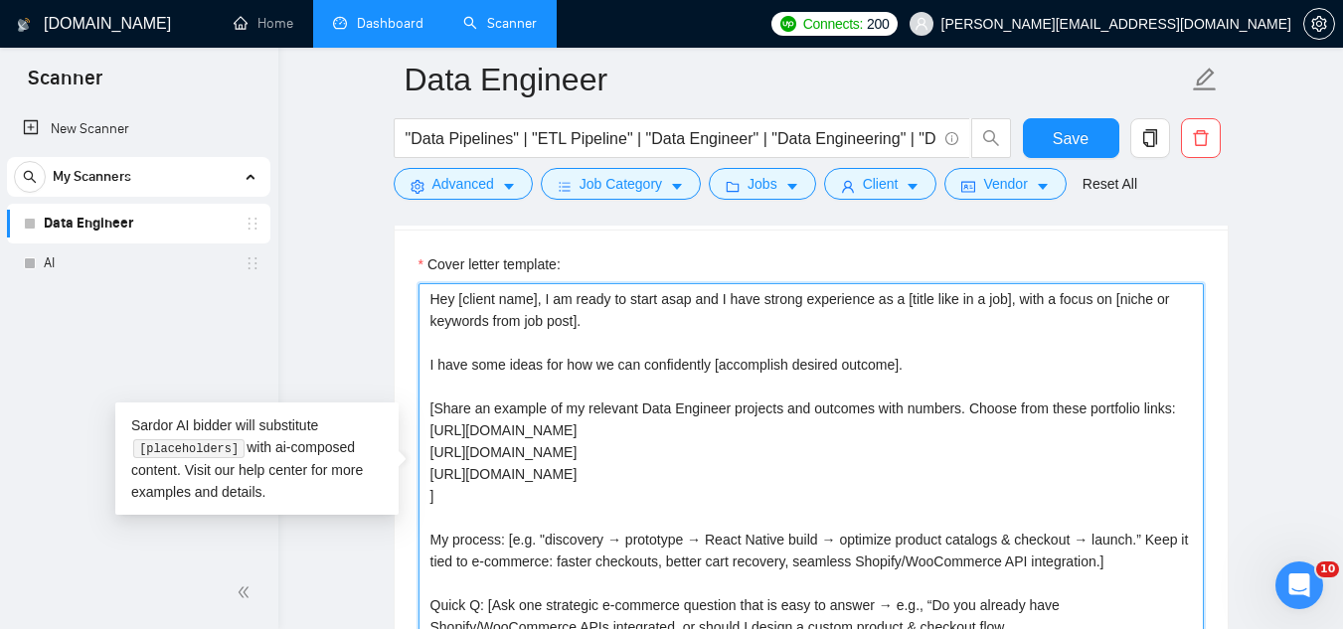
paste textarea "[URL][DOMAIN_NAME]"
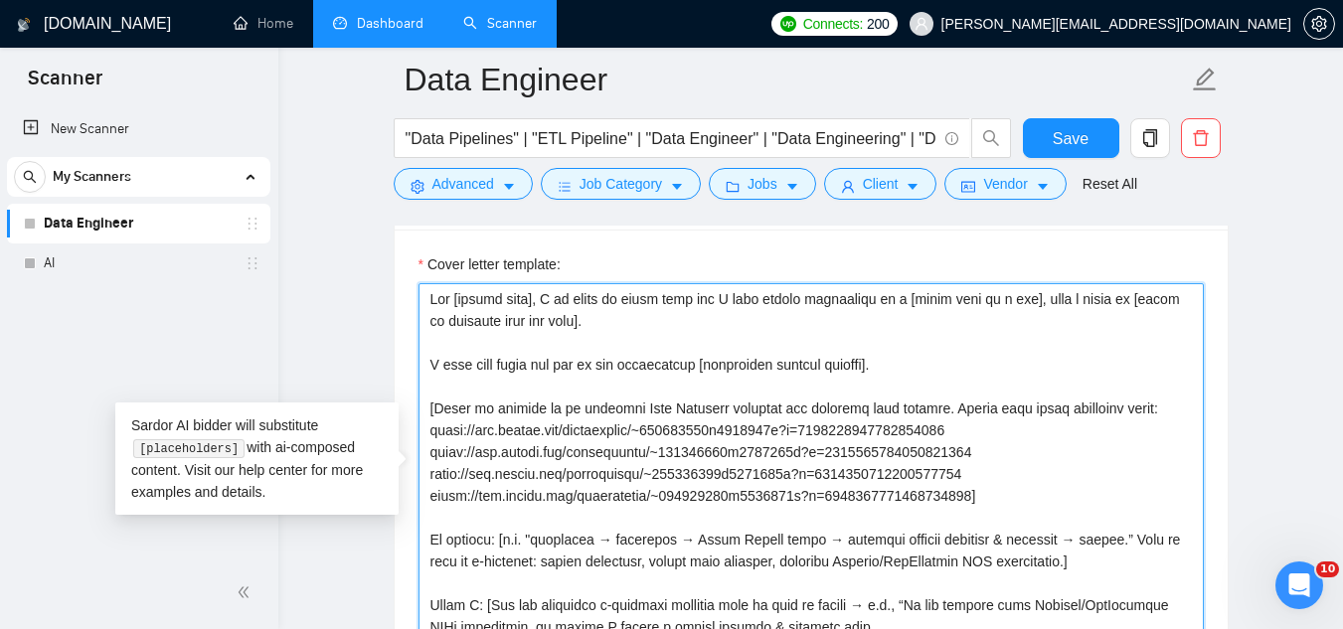
click at [966, 460] on textarea "Cover letter template:" at bounding box center [810, 506] width 785 height 447
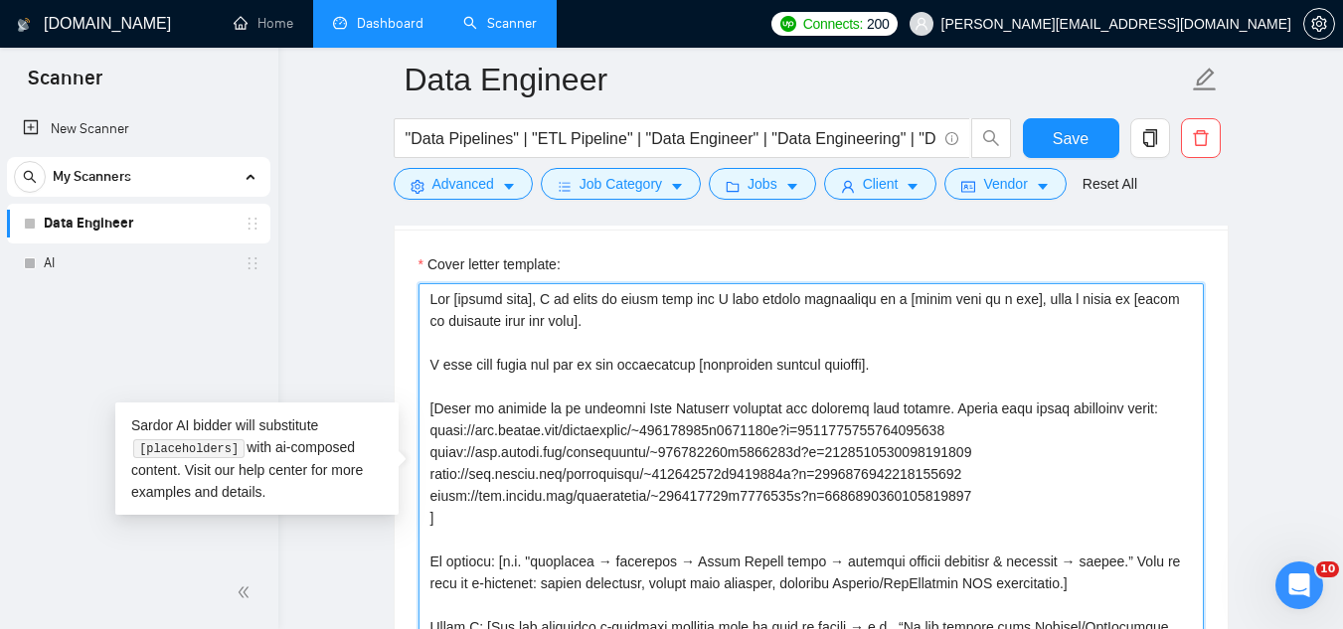
paste textarea "[URL][DOMAIN_NAME]"
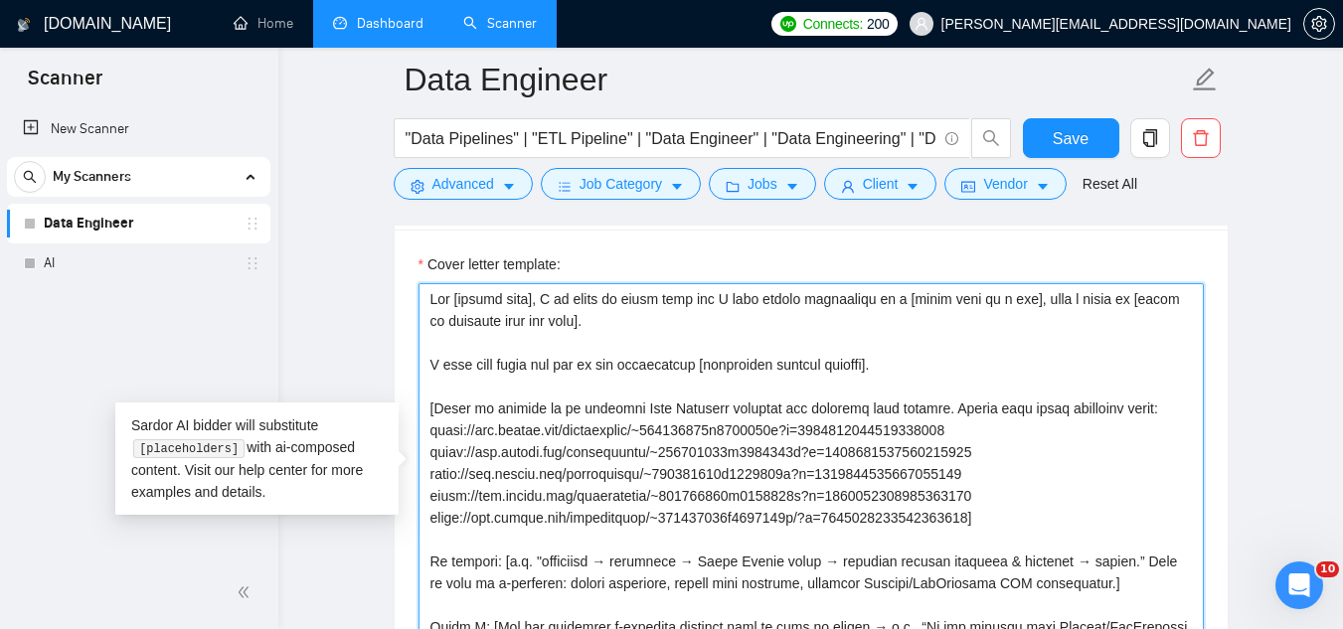
click at [970, 487] on textarea "Cover letter template:" at bounding box center [810, 506] width 785 height 447
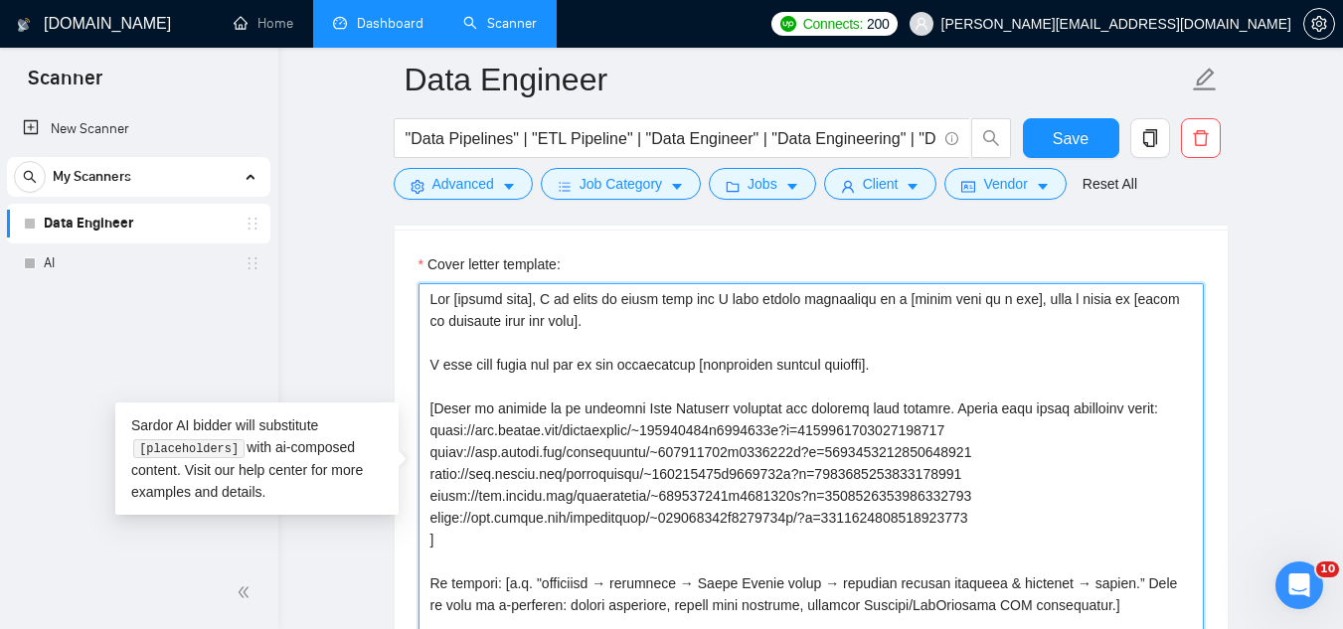
paste textarea "[URL][DOMAIN_NAME]"
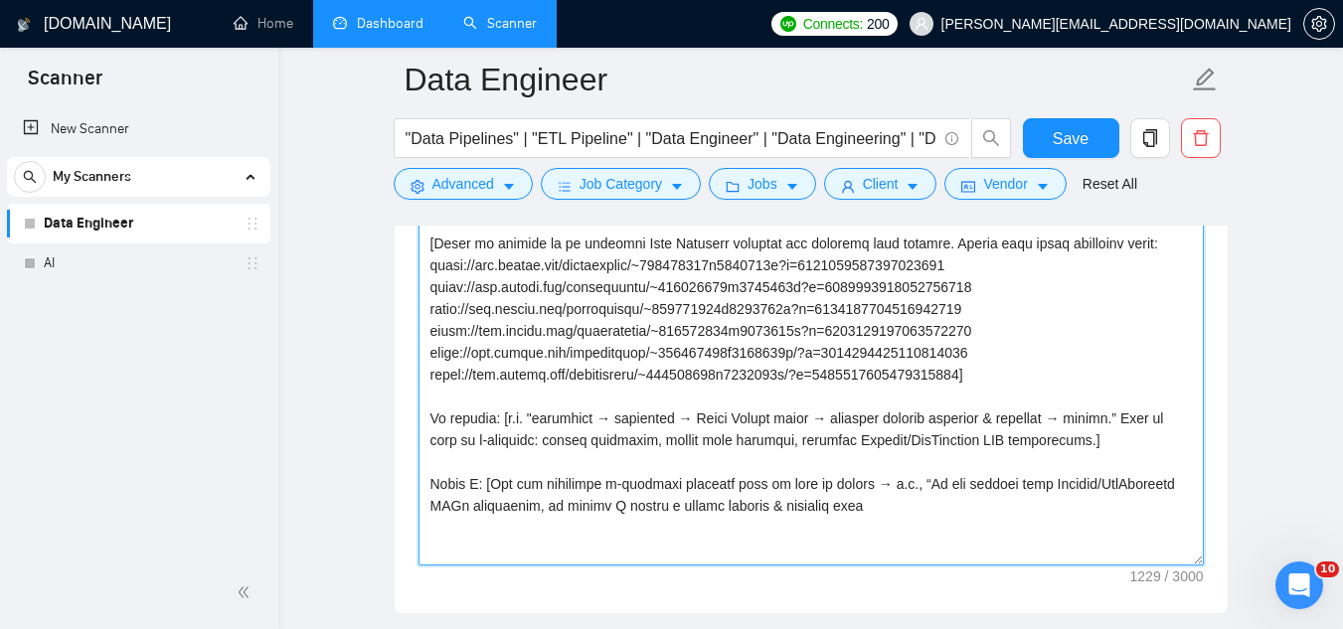
scroll to position [2385, 0]
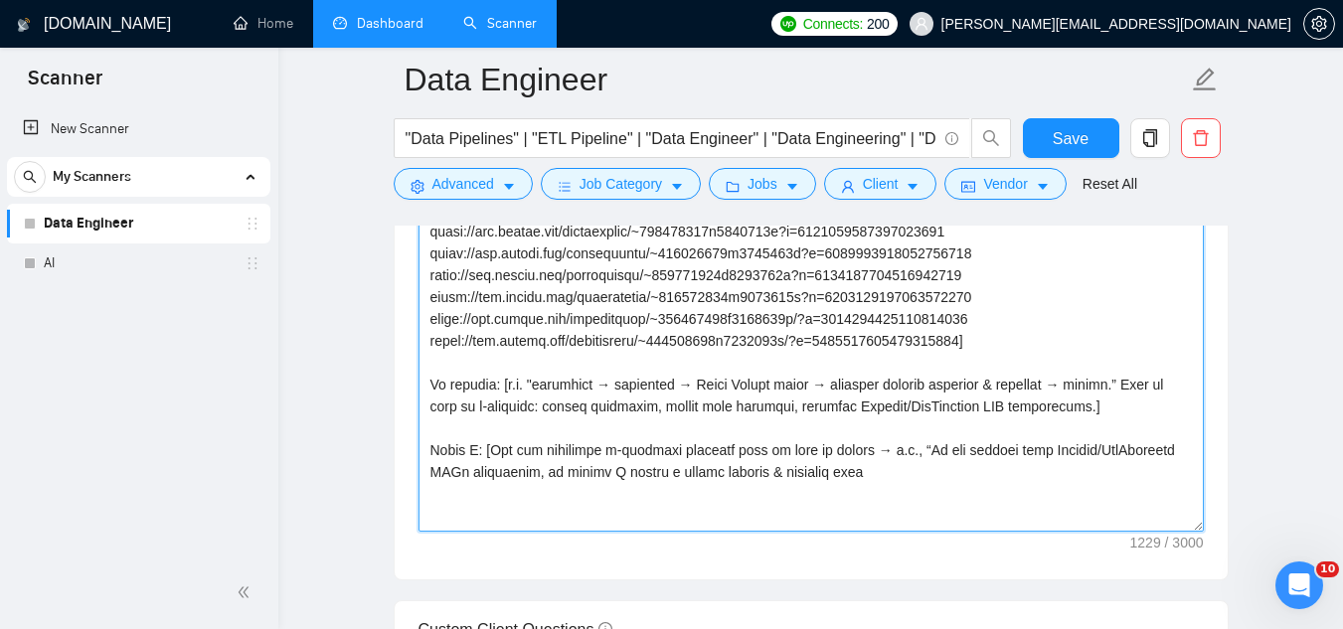
drag, startPoint x: 1040, startPoint y: 445, endPoint x: 438, endPoint y: 393, distance: 603.6
click at [438, 393] on textarea "Cover letter template:" at bounding box center [810, 307] width 785 height 447
click at [426, 344] on textarea "Cover letter template:" at bounding box center [810, 307] width 785 height 447
click at [428, 344] on textarea "Cover letter template:" at bounding box center [810, 307] width 785 height 447
click at [429, 345] on textarea "Cover letter template:" at bounding box center [810, 307] width 785 height 447
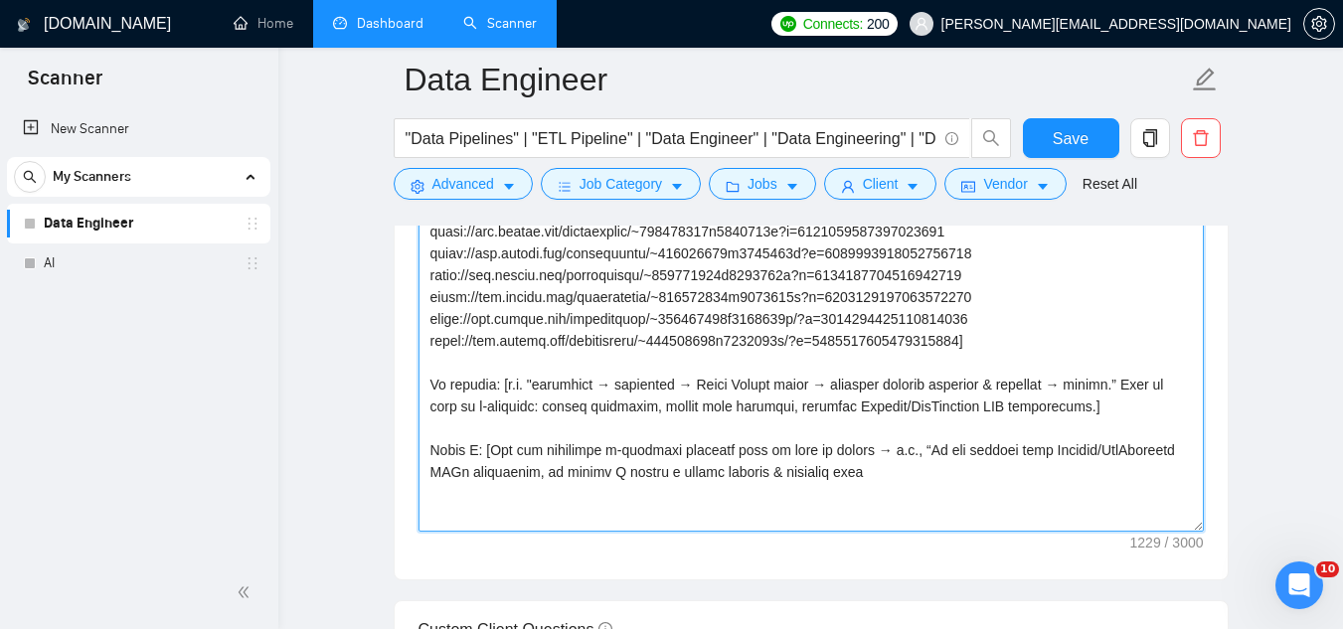
click at [430, 345] on textarea "Cover letter template:" at bounding box center [810, 307] width 785 height 447
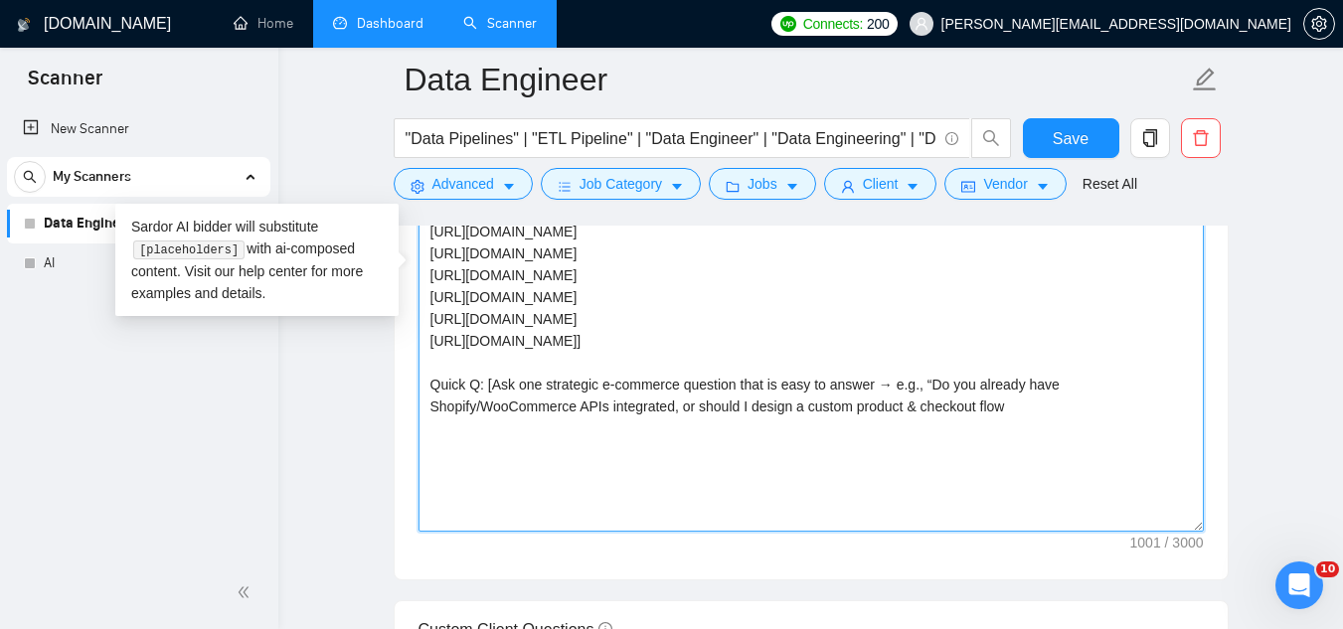
click at [679, 352] on textarea "Hey [client name], I am ready to start asap and I have strong experience as a […" at bounding box center [810, 307] width 785 height 447
click at [668, 357] on textarea "Hey [client name], I am ready to start asap and I have strong experience as a […" at bounding box center [810, 307] width 785 height 447
click at [669, 356] on textarea "Hey [client name], I am ready to start asap and I have strong experience as a […" at bounding box center [810, 307] width 785 height 447
click at [671, 358] on textarea "Hey [client name], I am ready to start asap and I have strong experience as a […" at bounding box center [810, 307] width 785 height 447
paste textarea "source connectors/CDC and a warehouse in place (Fivetran/Airbyte + Snowflake/Bi…"
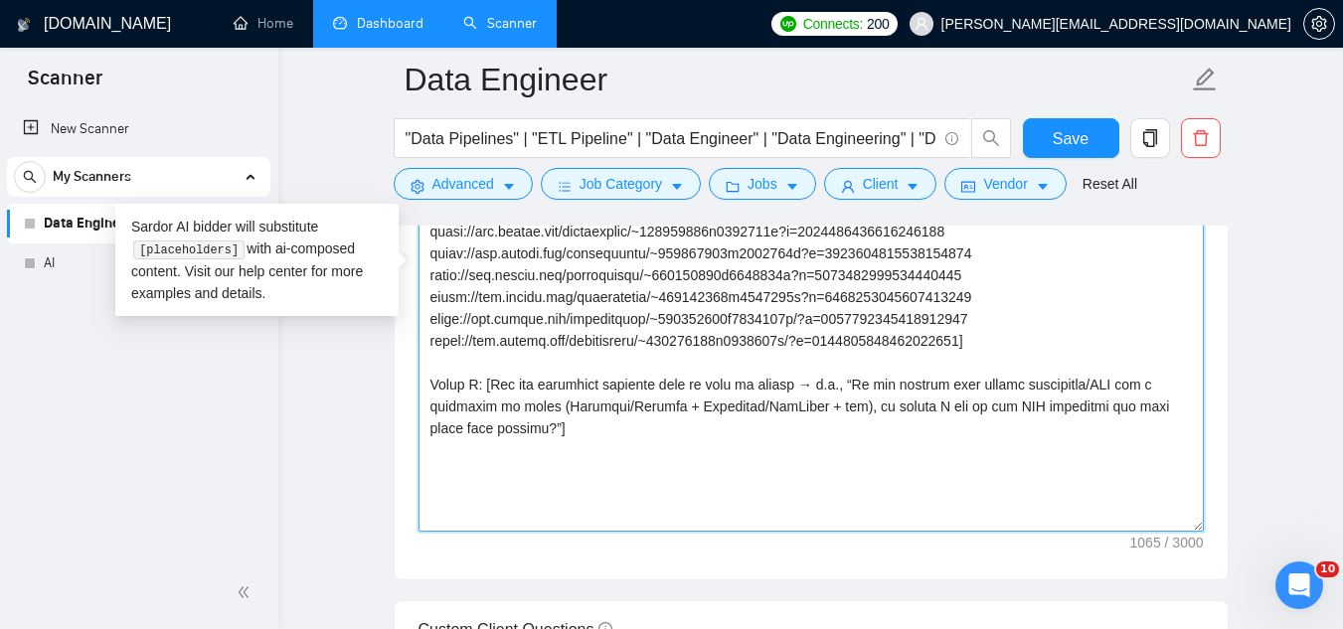
paste textarea "Najm"
type textarea "Lor [ipsumd sita], C ad elits do eiusm temp inc U labo etdolo magnaaliqu en a […"
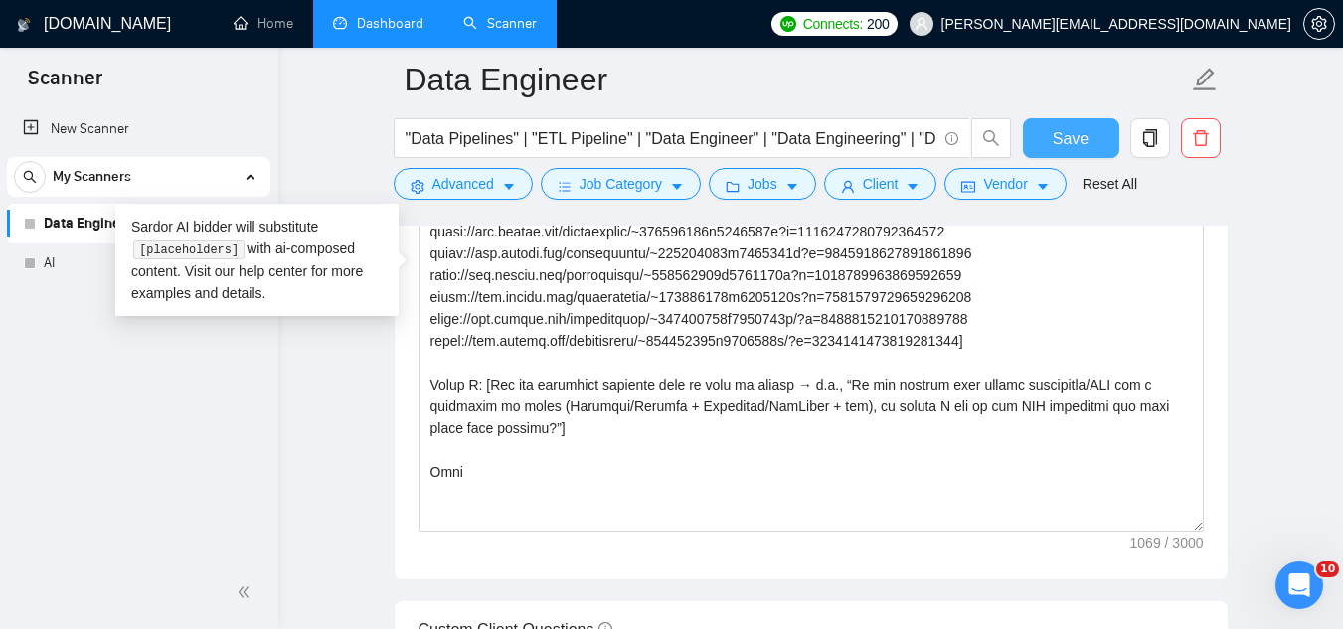
click at [1056, 129] on span "Save" at bounding box center [1071, 138] width 36 height 25
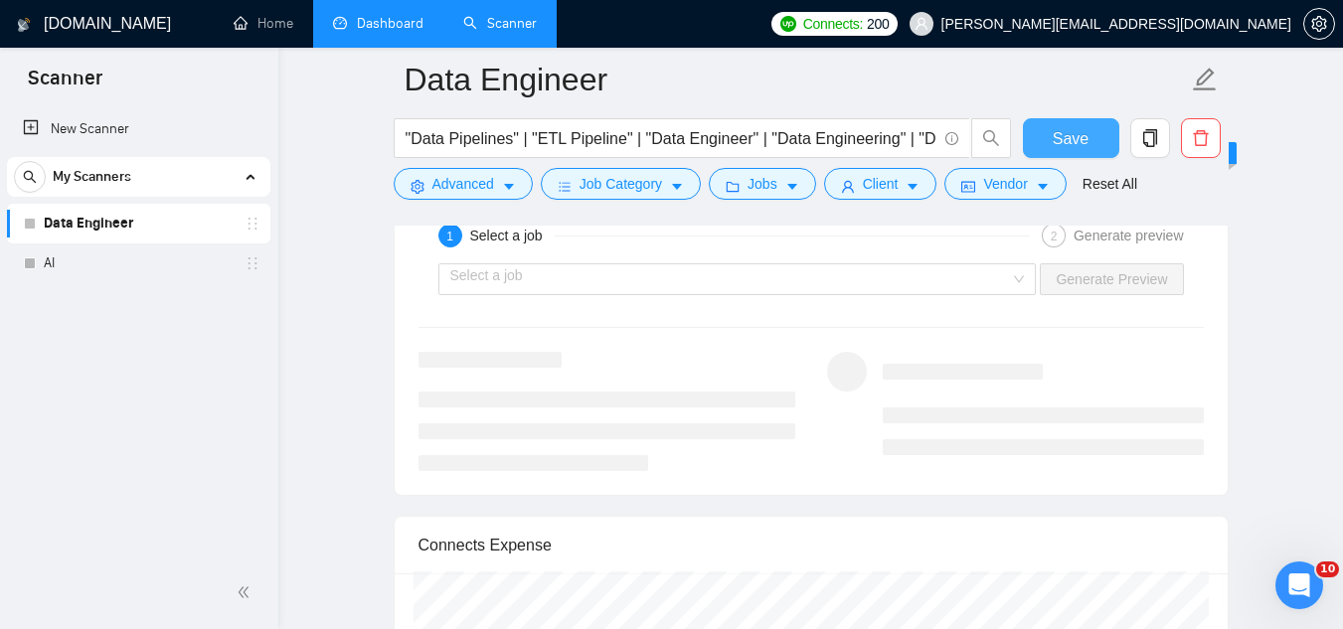
scroll to position [3876, 0]
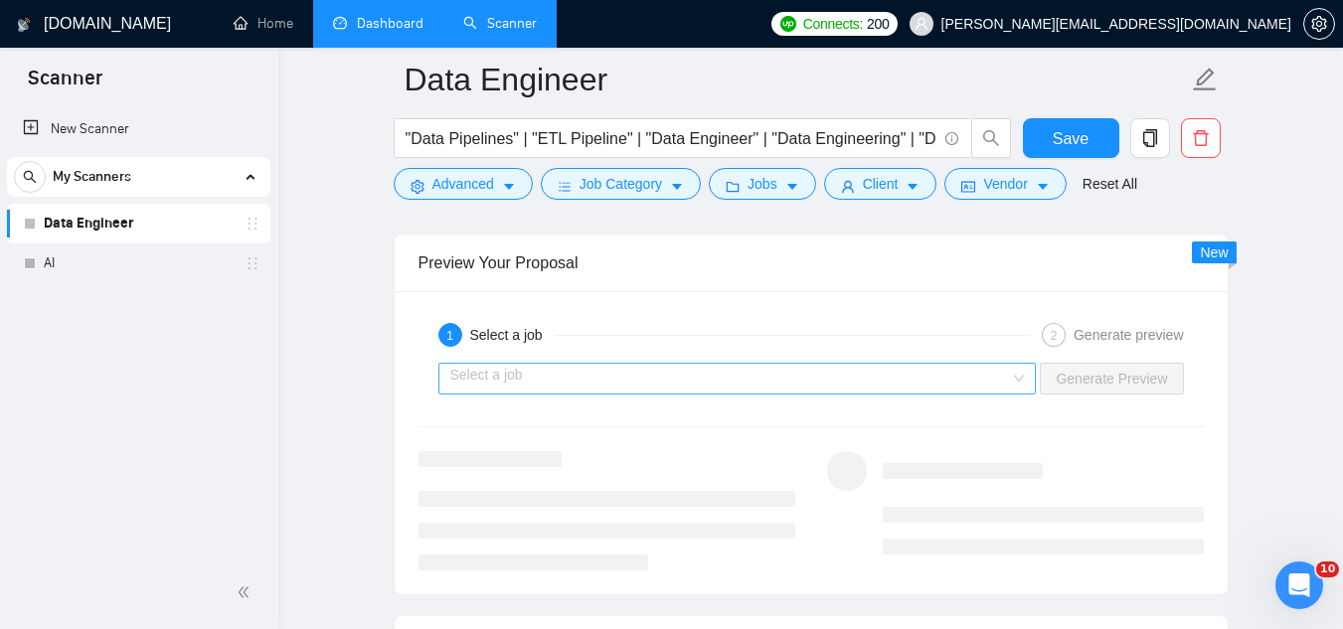
click at [793, 364] on input "search" at bounding box center [730, 379] width 561 height 30
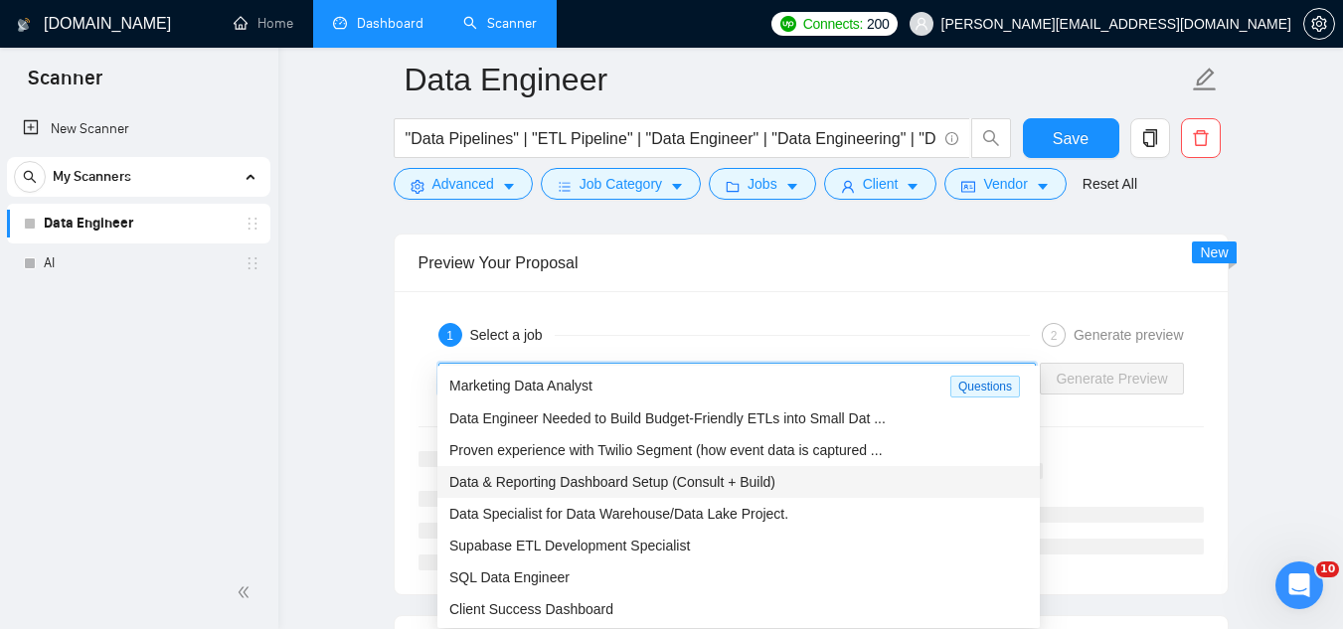
click at [786, 474] on div "Data & Reporting Dashboard Setup (Consult + Build)" at bounding box center [738, 482] width 578 height 22
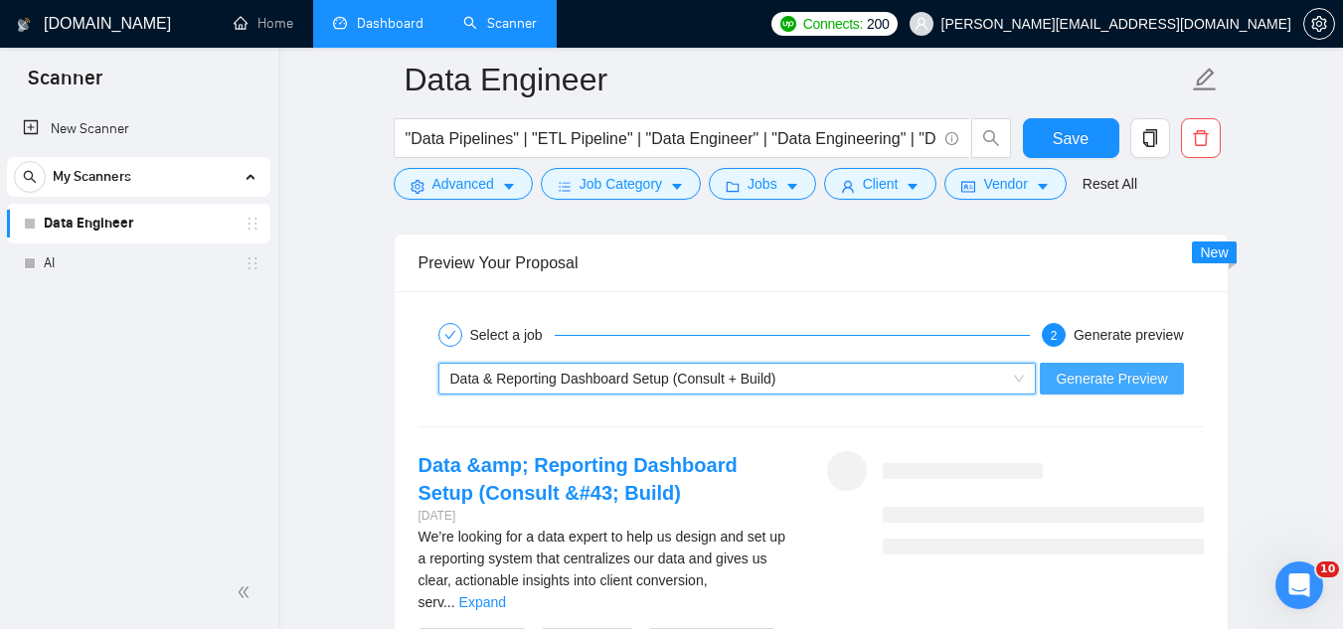
click at [1074, 368] on span "Generate Preview" at bounding box center [1111, 379] width 111 height 22
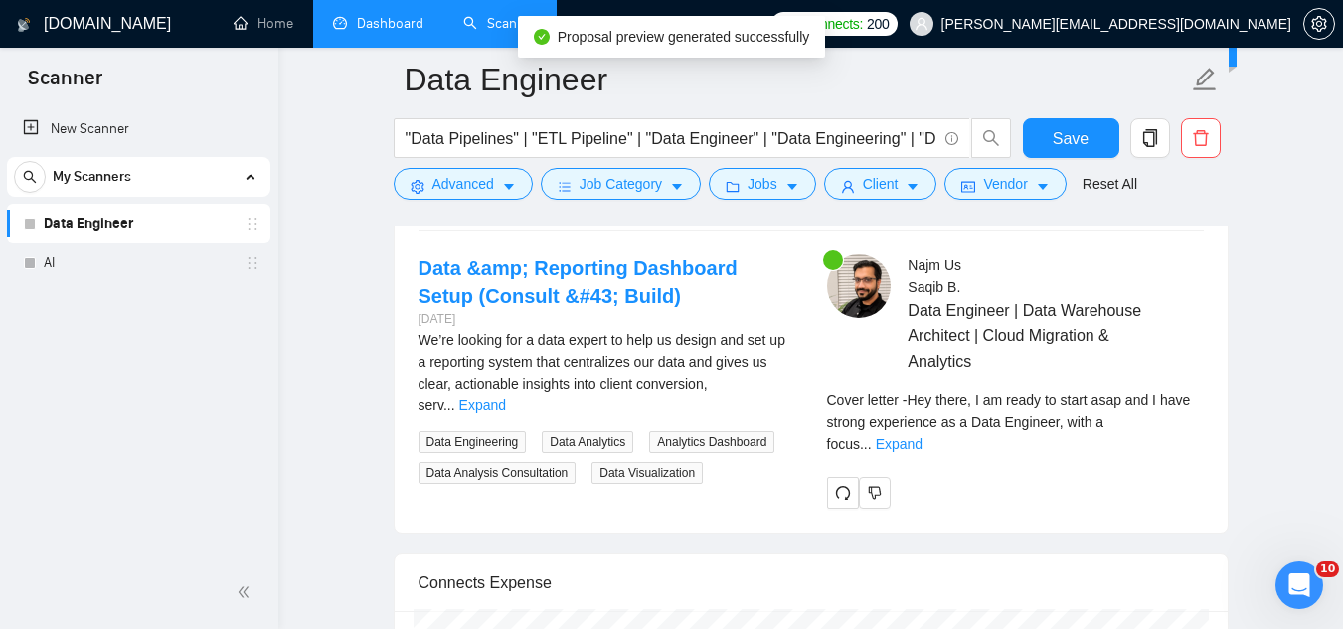
scroll to position [4075, 0]
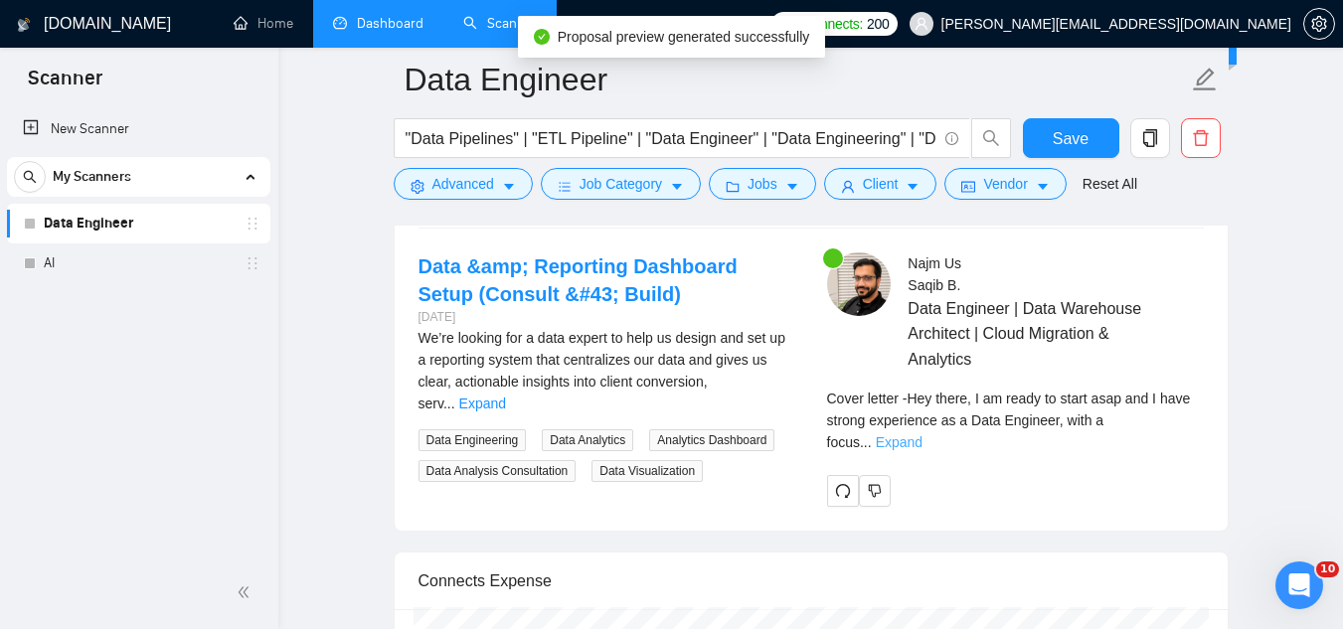
click at [922, 434] on link "Expand" at bounding box center [899, 442] width 47 height 16
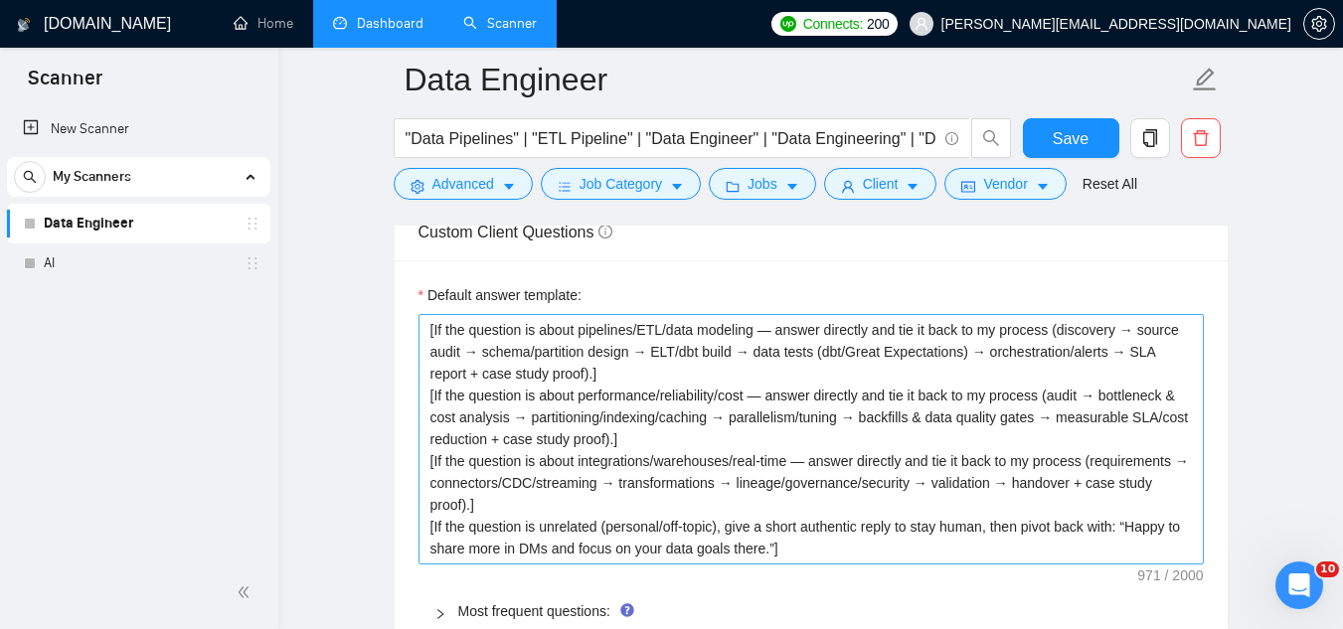
scroll to position [2385, 0]
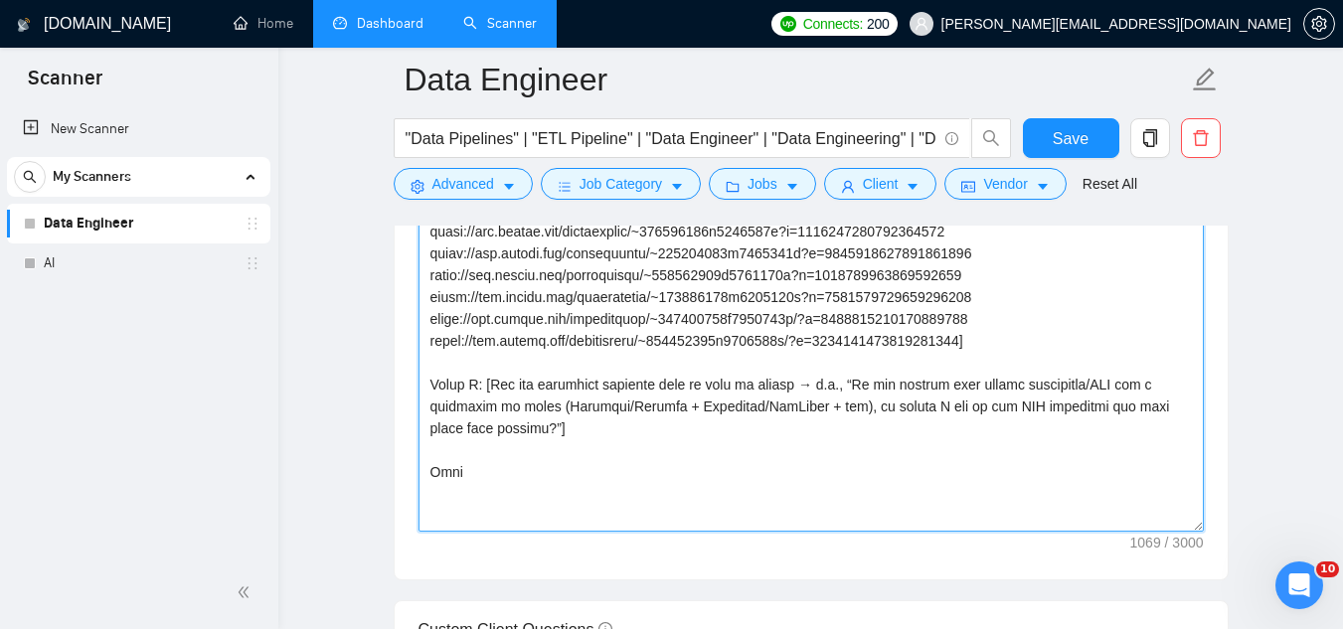
click at [519, 398] on textarea "Cover letter template:" at bounding box center [810, 307] width 785 height 447
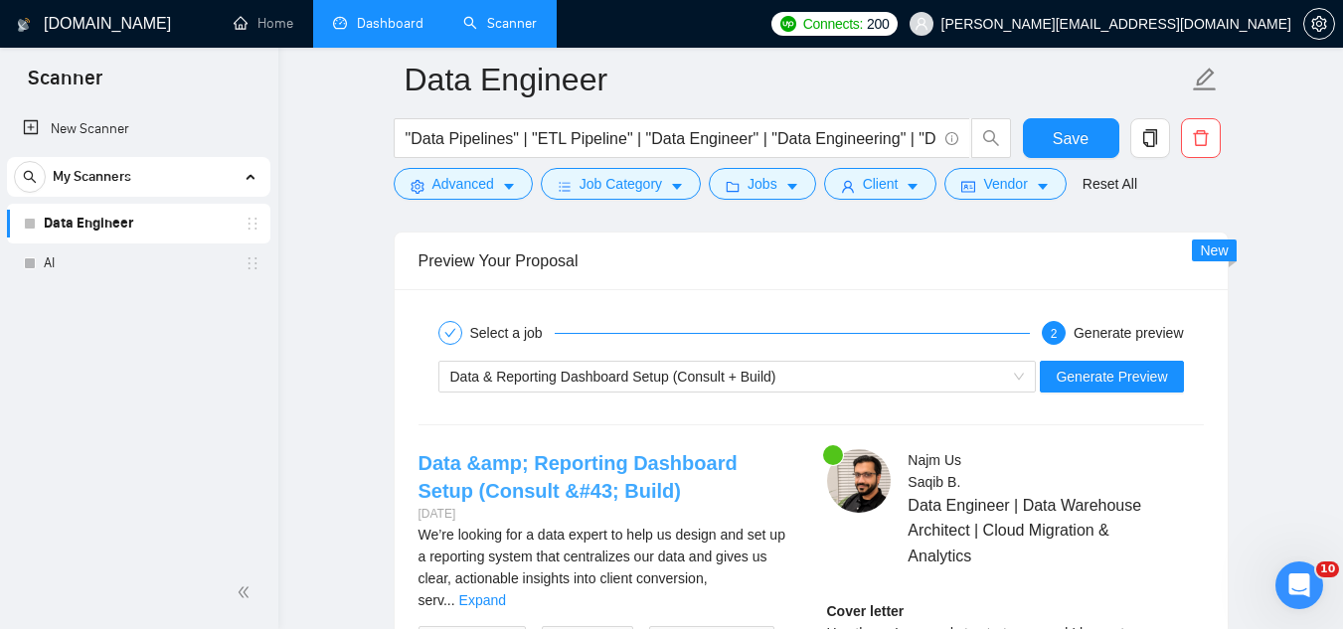
scroll to position [3876, 0]
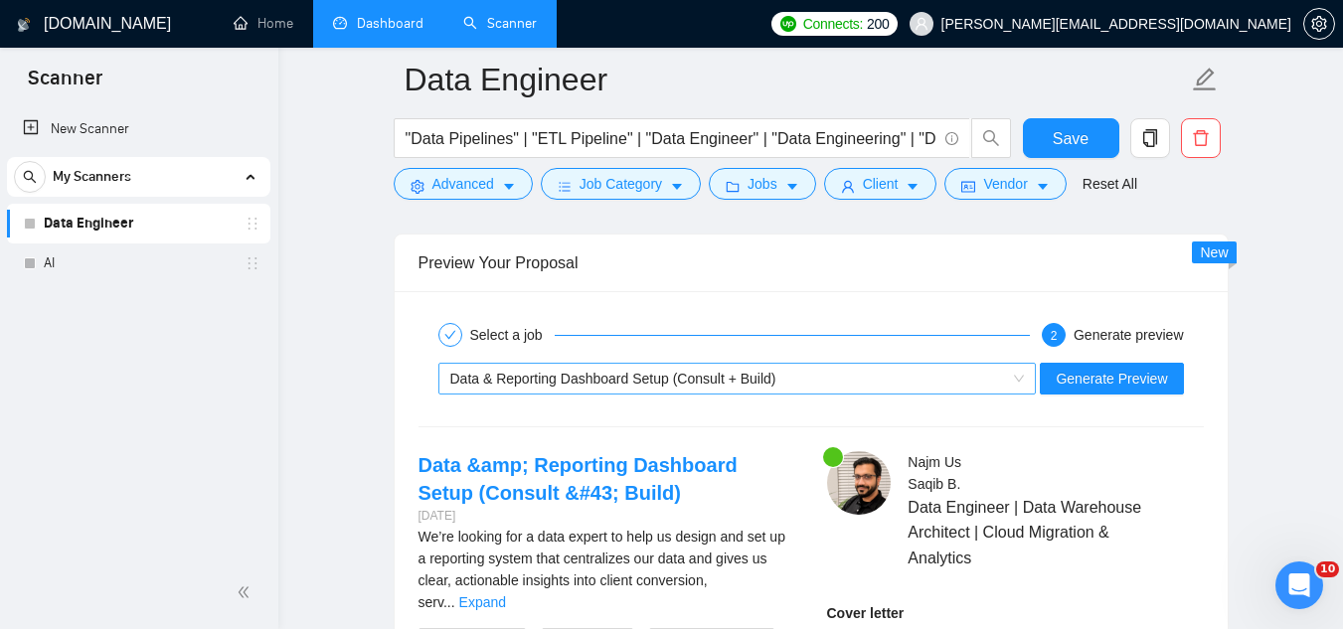
click at [621, 371] on span "Data & Reporting Dashboard Setup (Consult + Build)" at bounding box center [613, 379] width 326 height 16
type textarea "Hey [client name], I am ready to start asap and I have strong experience as a […"
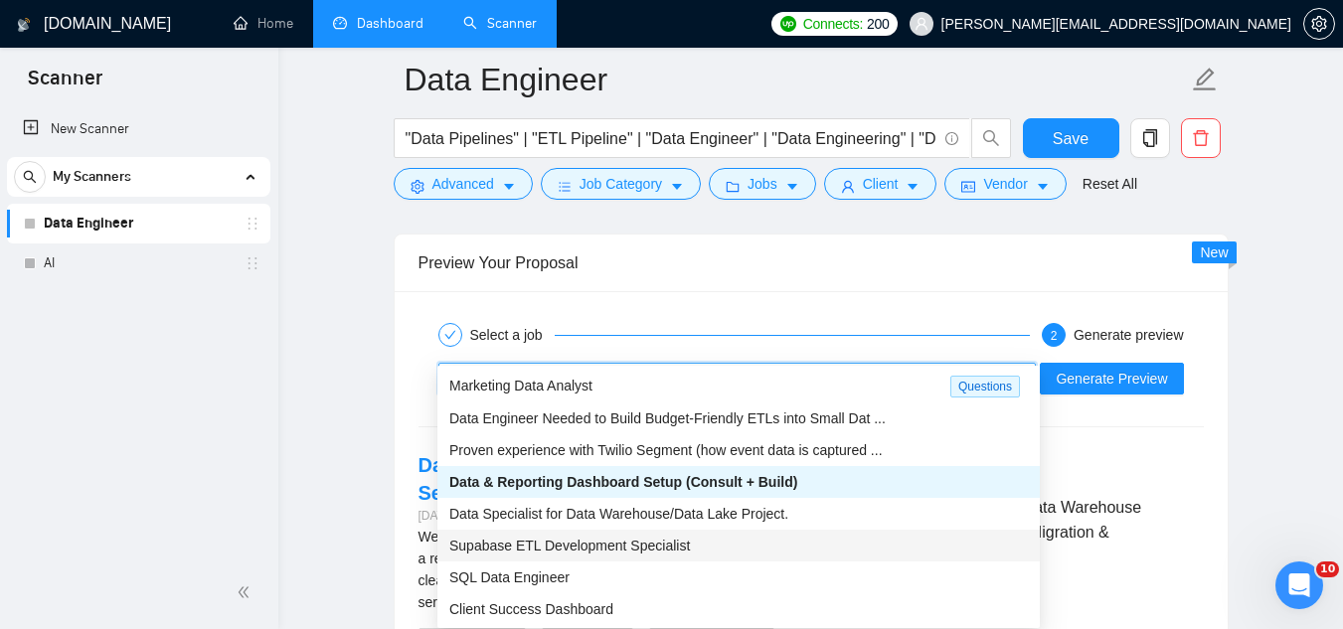
click at [658, 546] on span "Supabase ETL Development Specialist" at bounding box center [569, 546] width 241 height 16
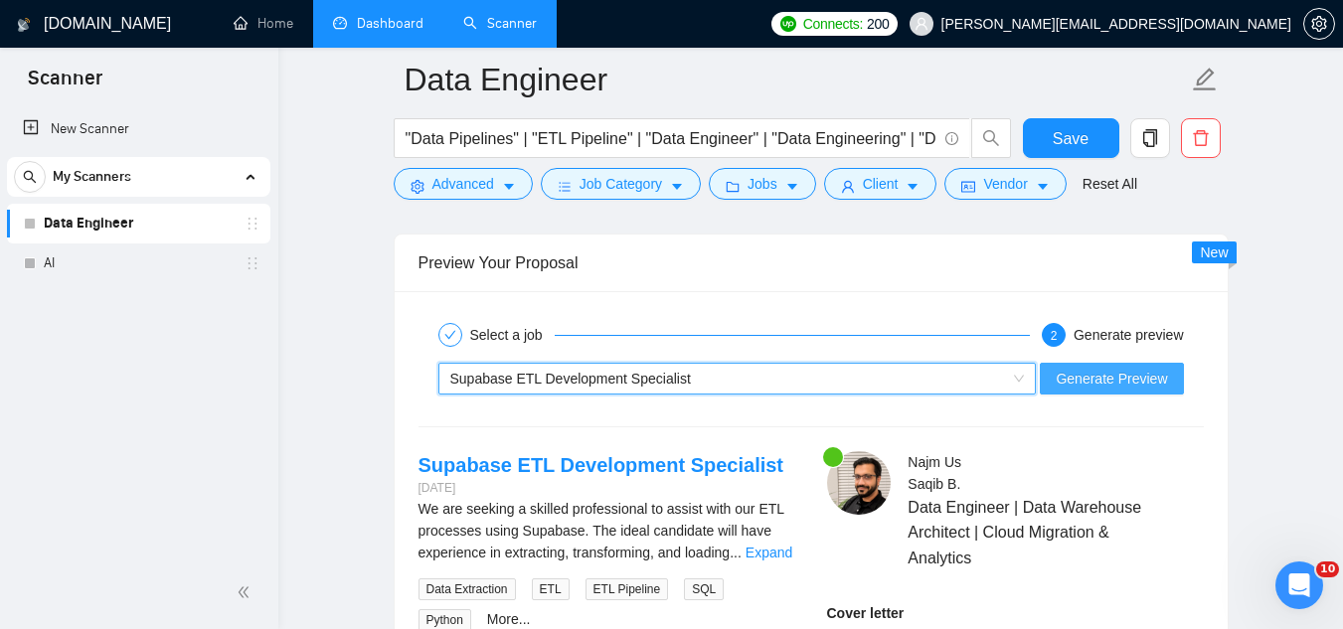
click at [1101, 368] on span "Generate Preview" at bounding box center [1111, 379] width 111 height 22
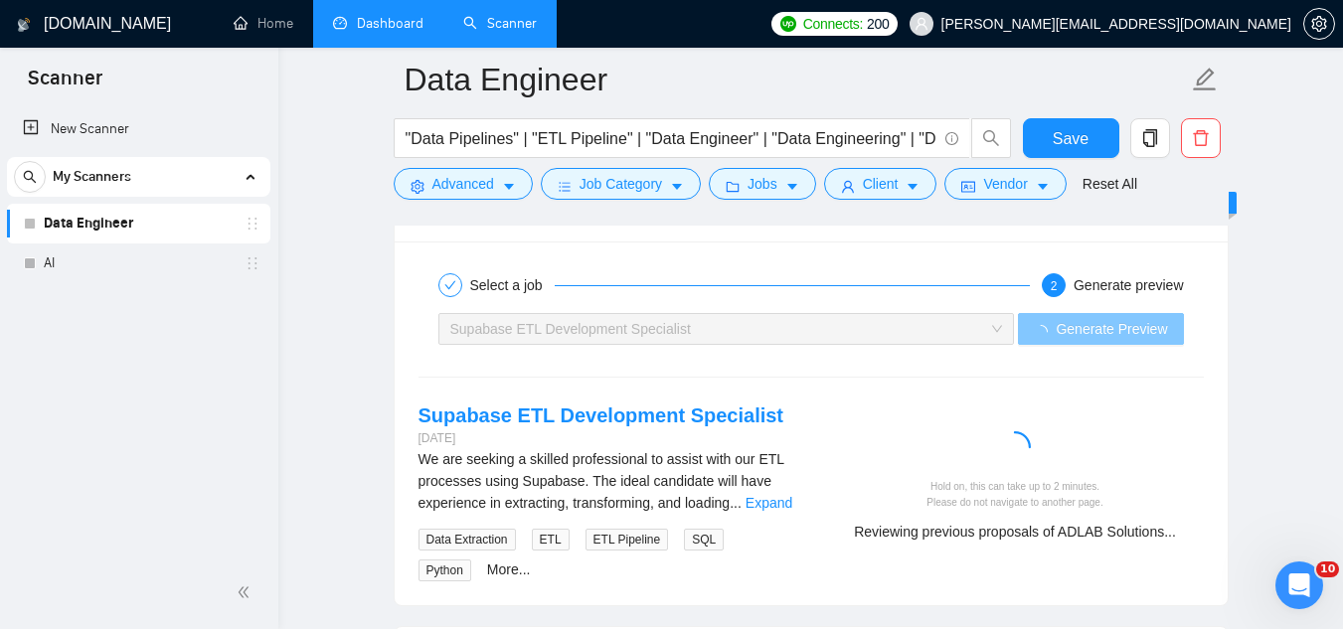
scroll to position [3976, 0]
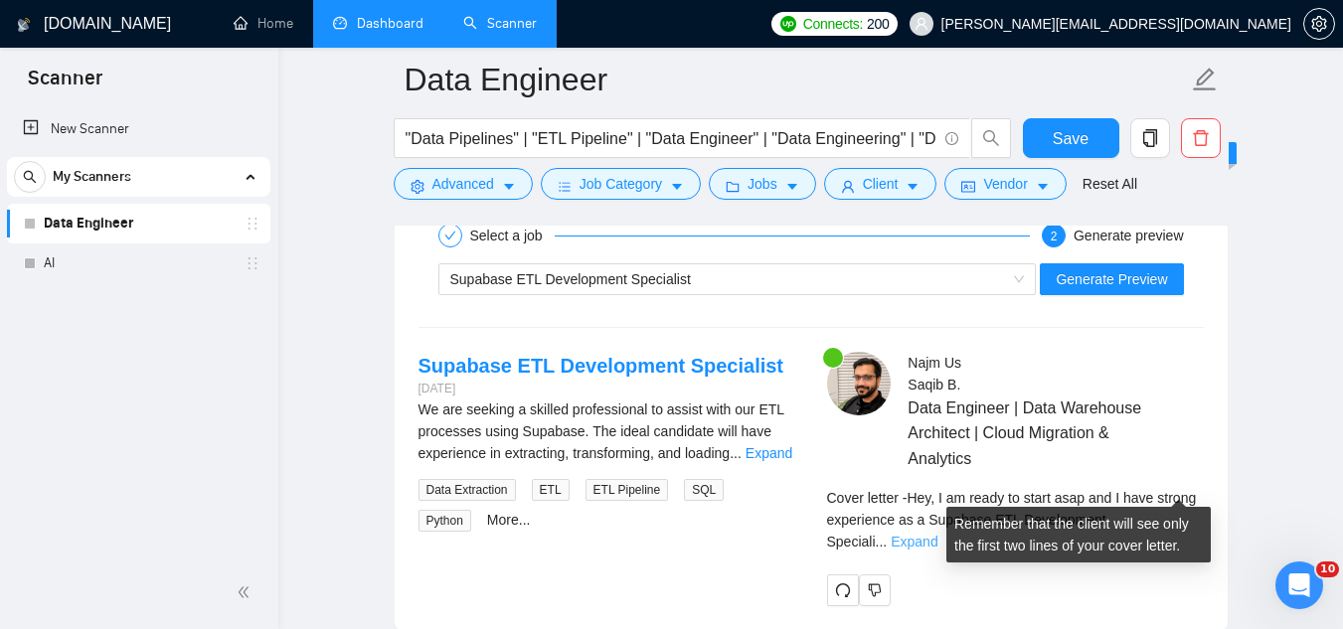
click at [937, 534] on link "Expand" at bounding box center [914, 542] width 47 height 16
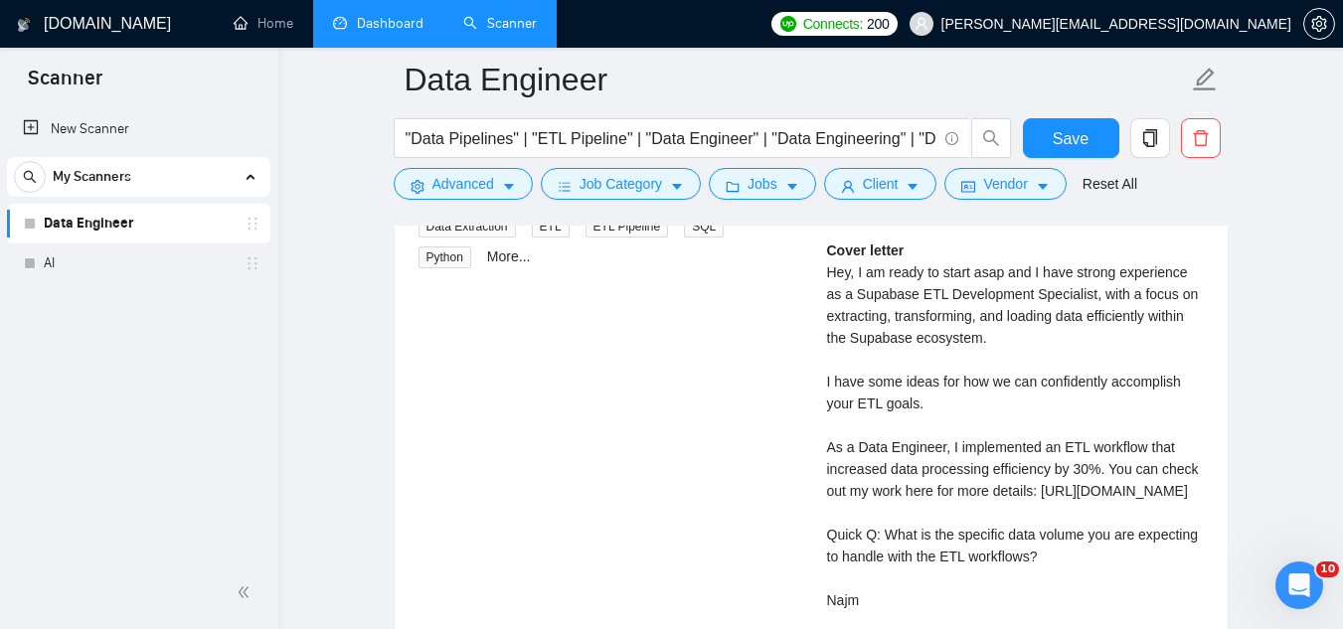
scroll to position [4274, 0]
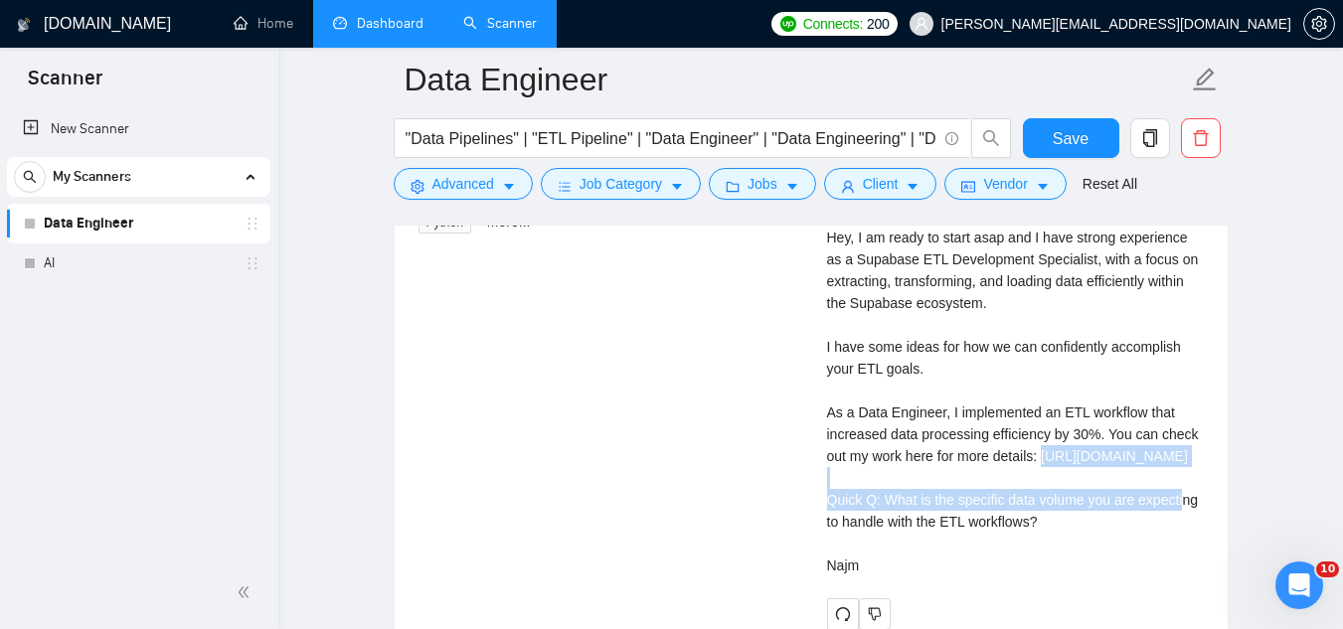
drag, startPoint x: 828, startPoint y: 448, endPoint x: 993, endPoint y: 480, distance: 168.0
click at [993, 480] on div "Cover letter Hey, I am ready to start asap and I have strong experience as a Su…" at bounding box center [1015, 391] width 377 height 372
copy div "[URL][DOMAIN_NAME]"
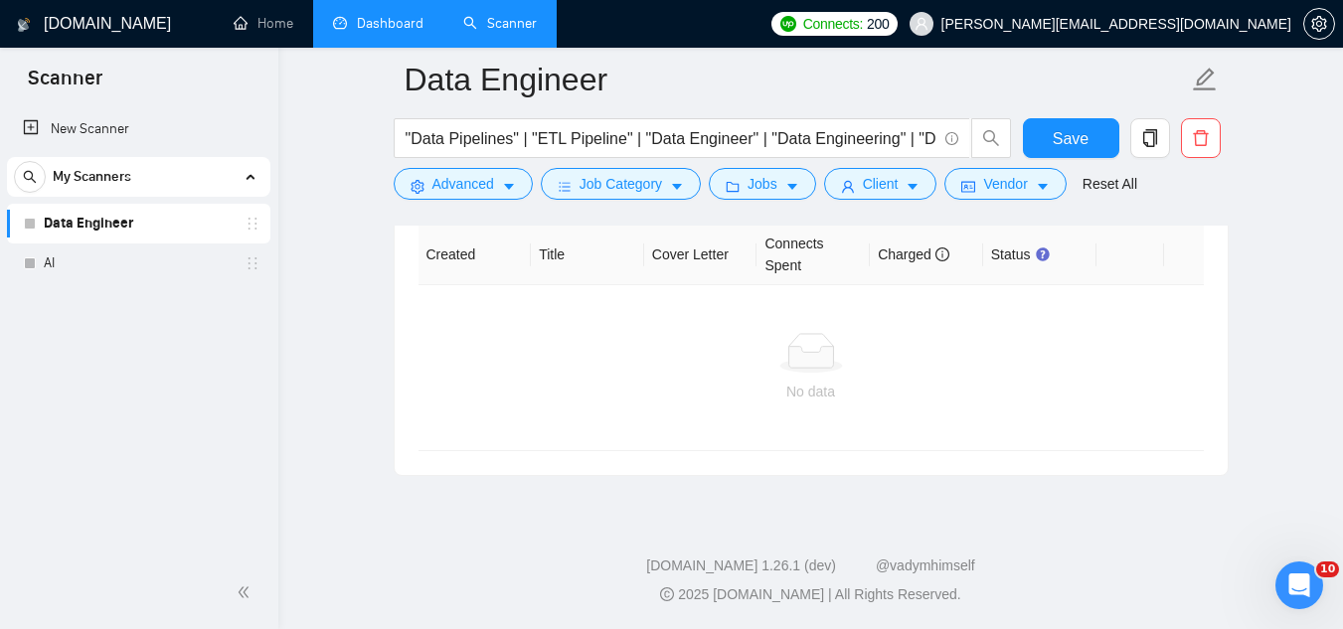
scroll to position [5573, 0]
drag, startPoint x: 1036, startPoint y: 137, endPoint x: 1043, endPoint y: 355, distance: 217.8
click at [1036, 136] on button "Save" at bounding box center [1071, 138] width 96 height 40
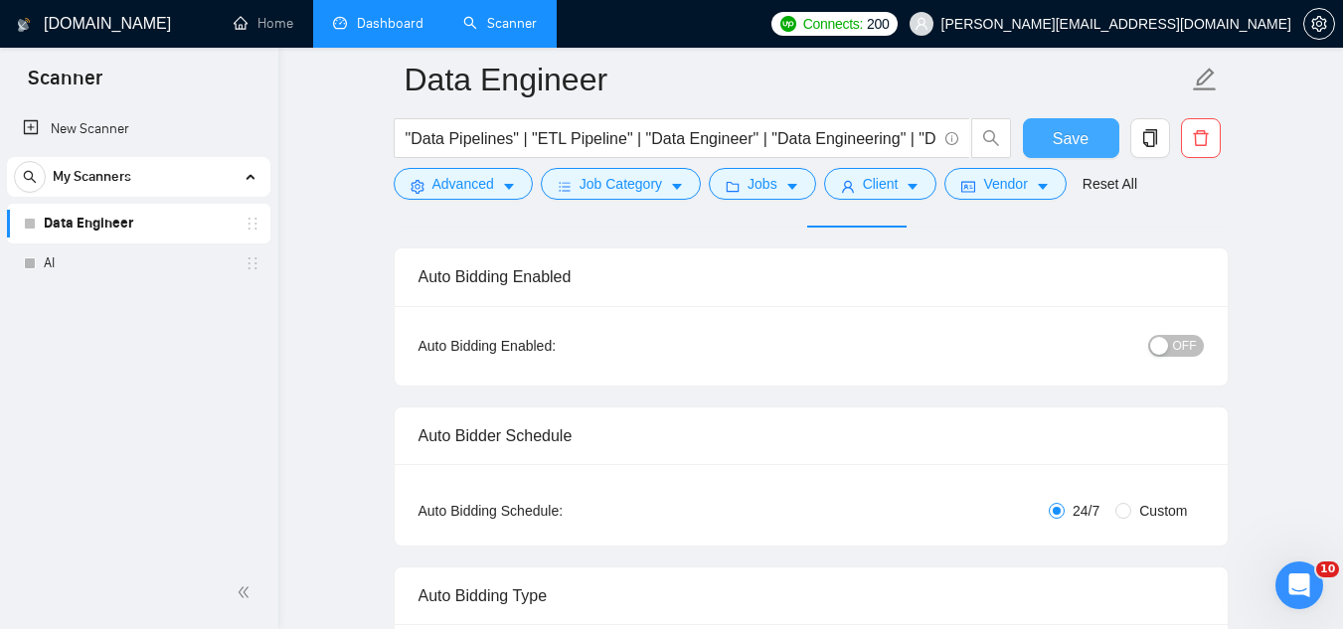
scroll to position [0, 0]
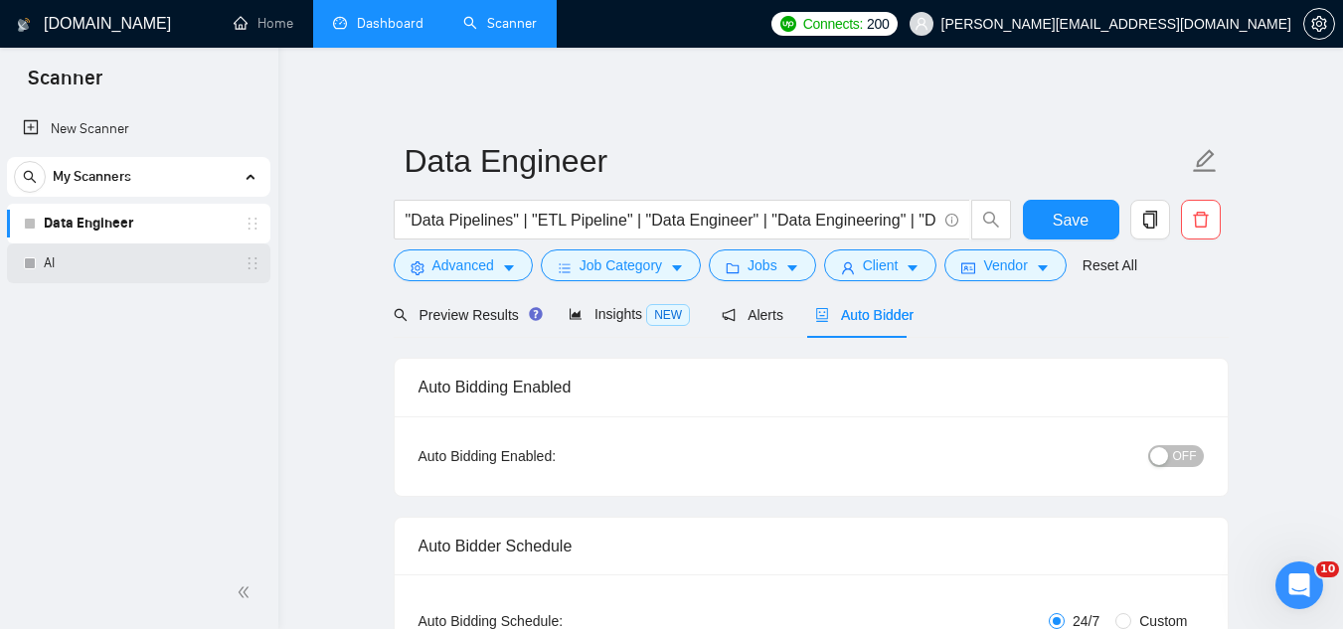
click at [44, 267] on link "AI" at bounding box center [138, 264] width 189 height 40
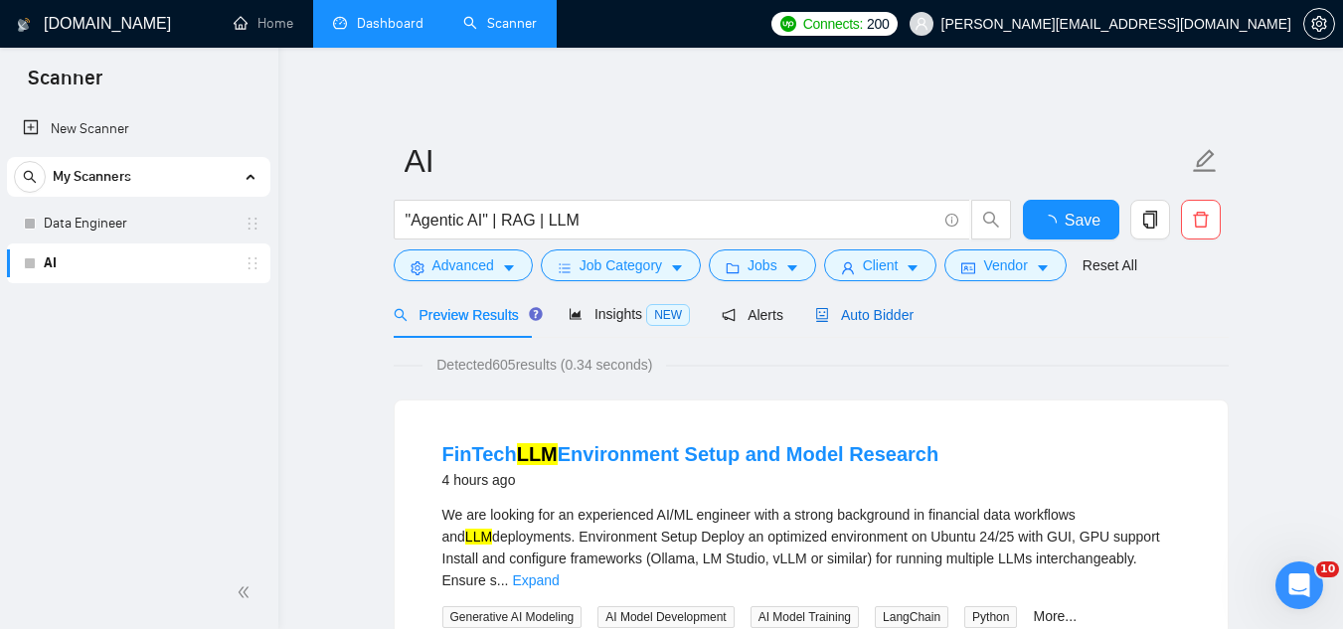
click at [867, 308] on span "Auto Bidder" at bounding box center [864, 315] width 98 height 16
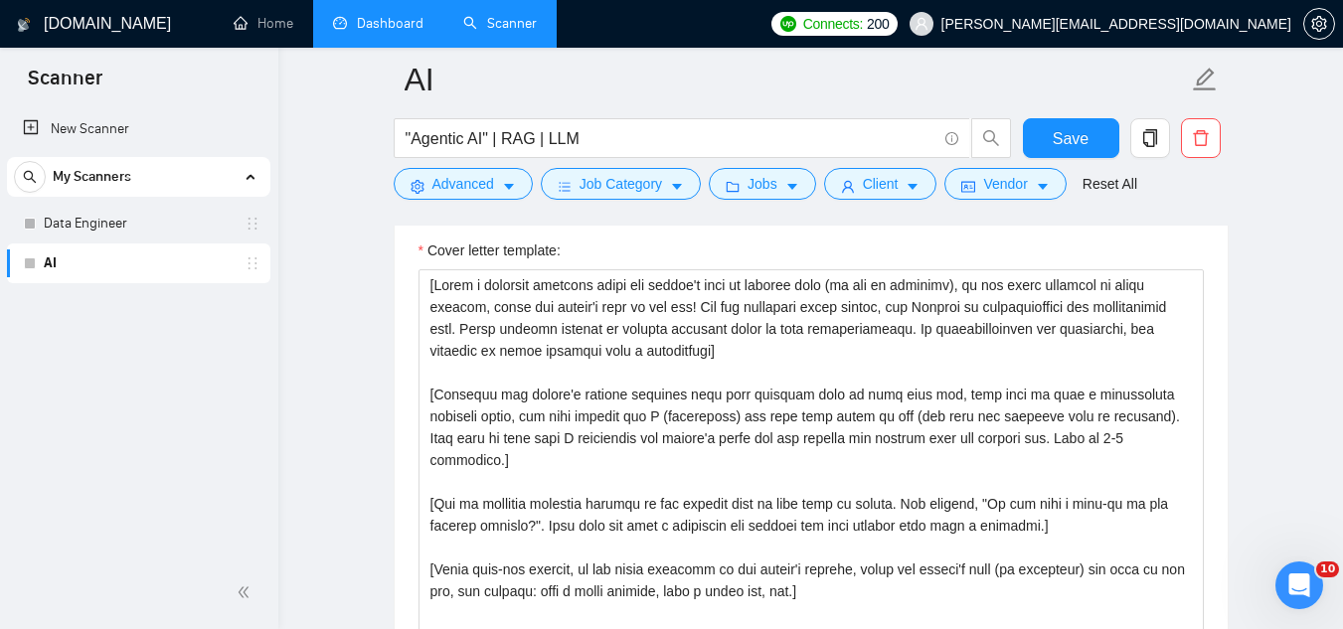
scroll to position [2187, 0]
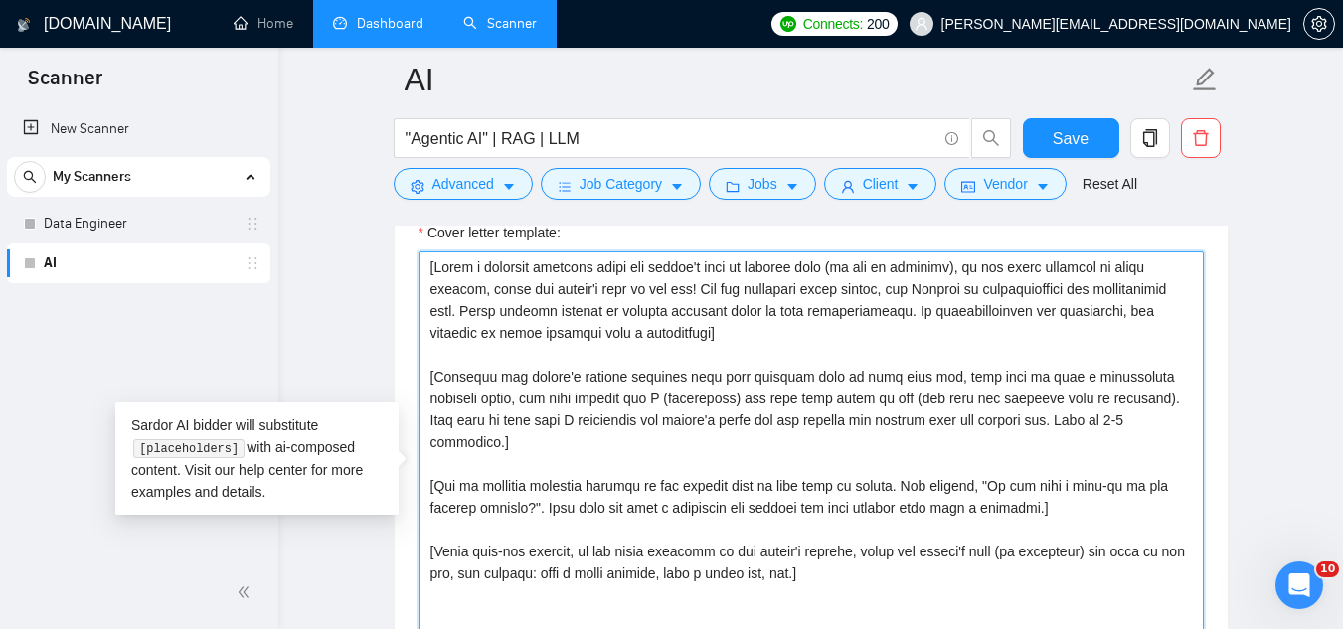
drag, startPoint x: 830, startPoint y: 556, endPoint x: 424, endPoint y: 265, distance: 498.7
click at [424, 265] on textarea "Cover letter template:" at bounding box center [810, 474] width 785 height 447
paste textarea "Hi [client name], I’m available to start [ASAP / within X days]. Most React Nat…"
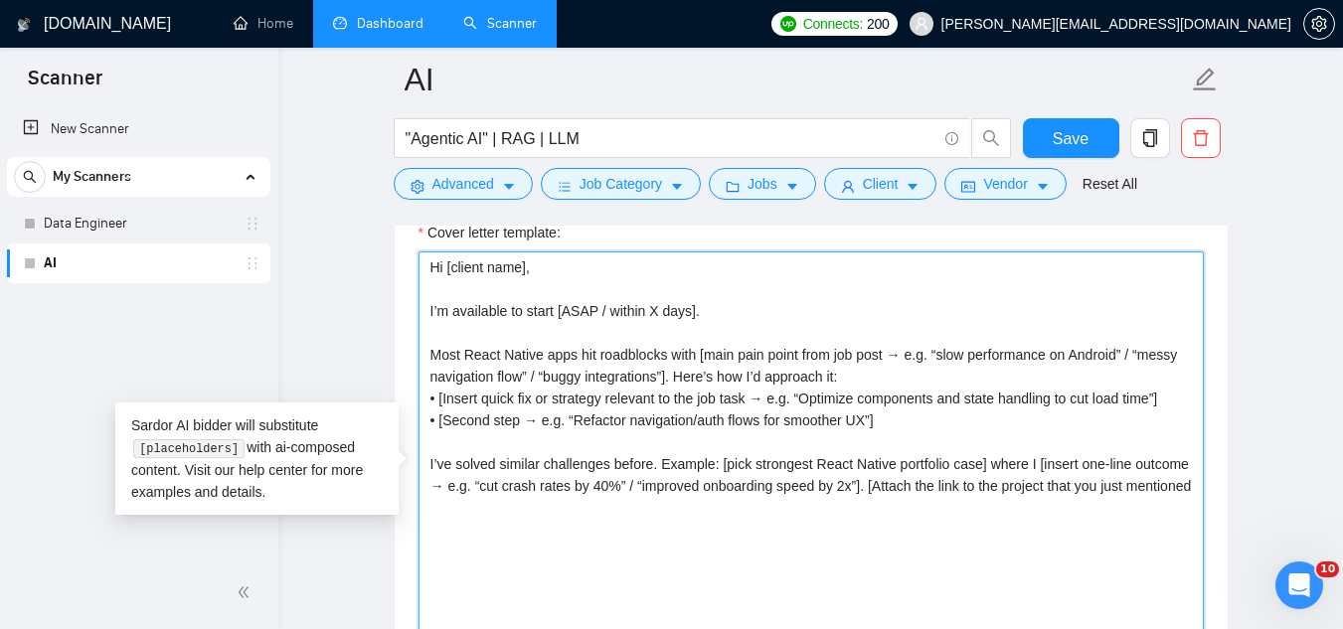
drag, startPoint x: 428, startPoint y: 354, endPoint x: 612, endPoint y: 504, distance: 237.3
click at [612, 504] on textarea "Hi [client name], I’m available to start [ASAP / within X days]. Most React Nat…" at bounding box center [810, 474] width 785 height 447
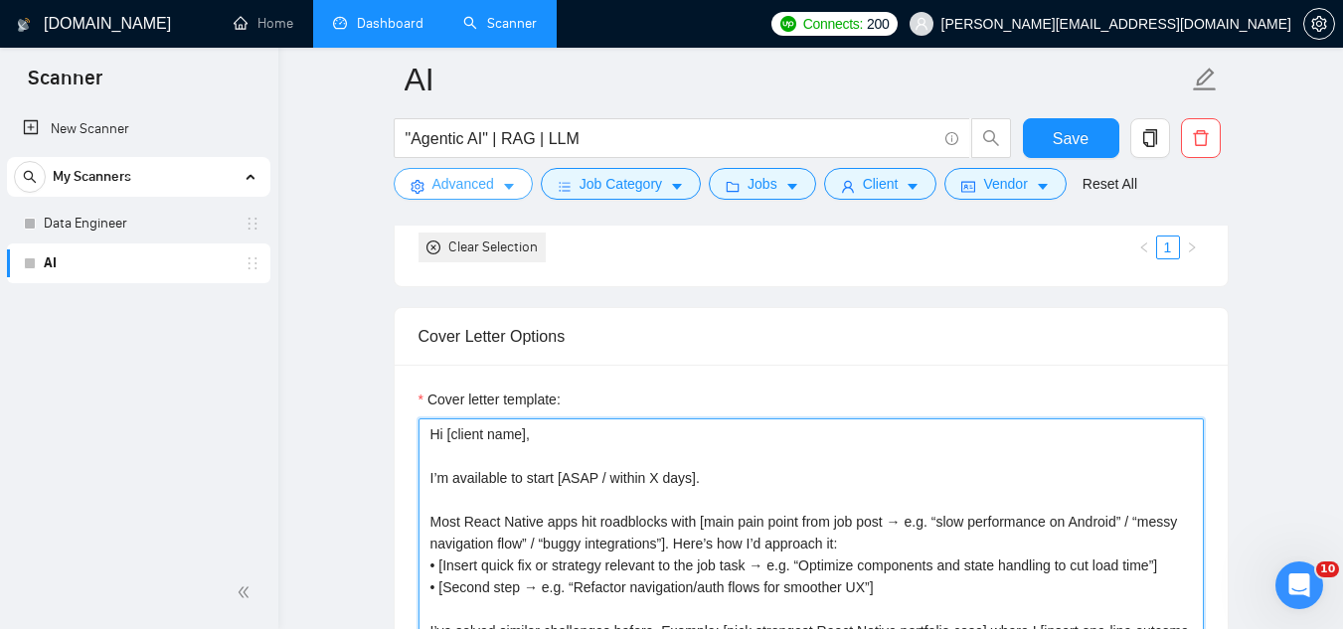
scroll to position [1988, 0]
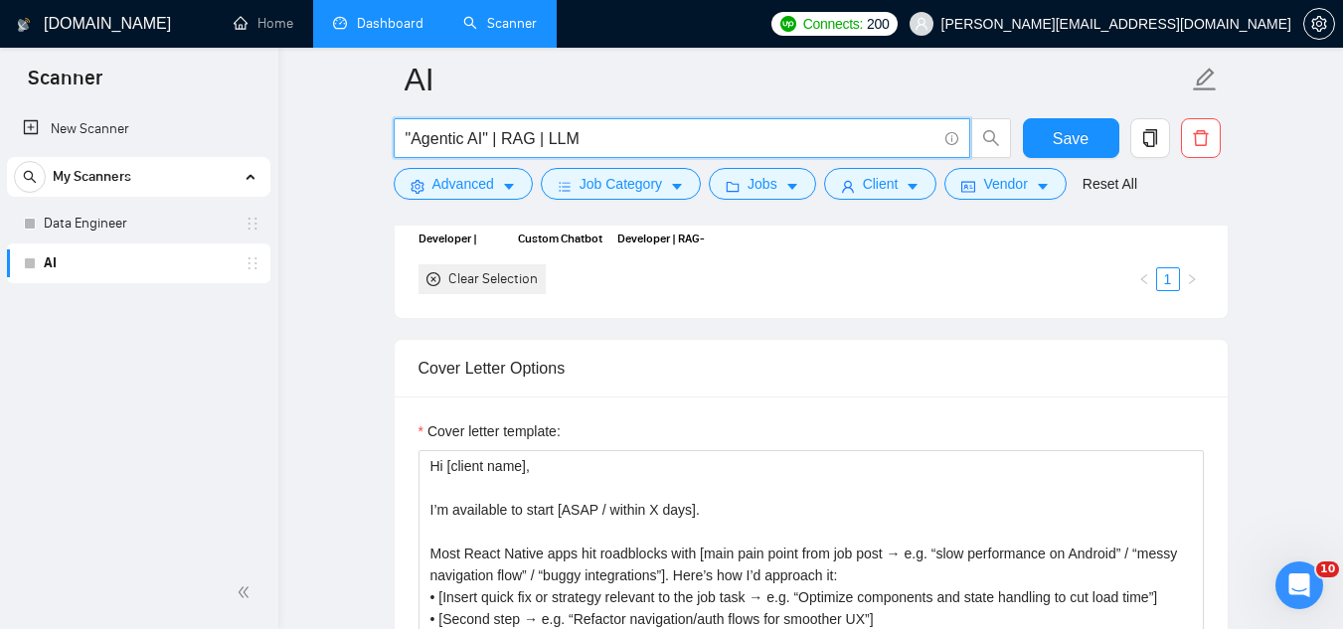
drag, startPoint x: 411, startPoint y: 136, endPoint x: 483, endPoint y: 138, distance: 71.6
click at [483, 138] on input ""Agentic AI" | RAG | LLM" at bounding box center [671, 138] width 531 height 25
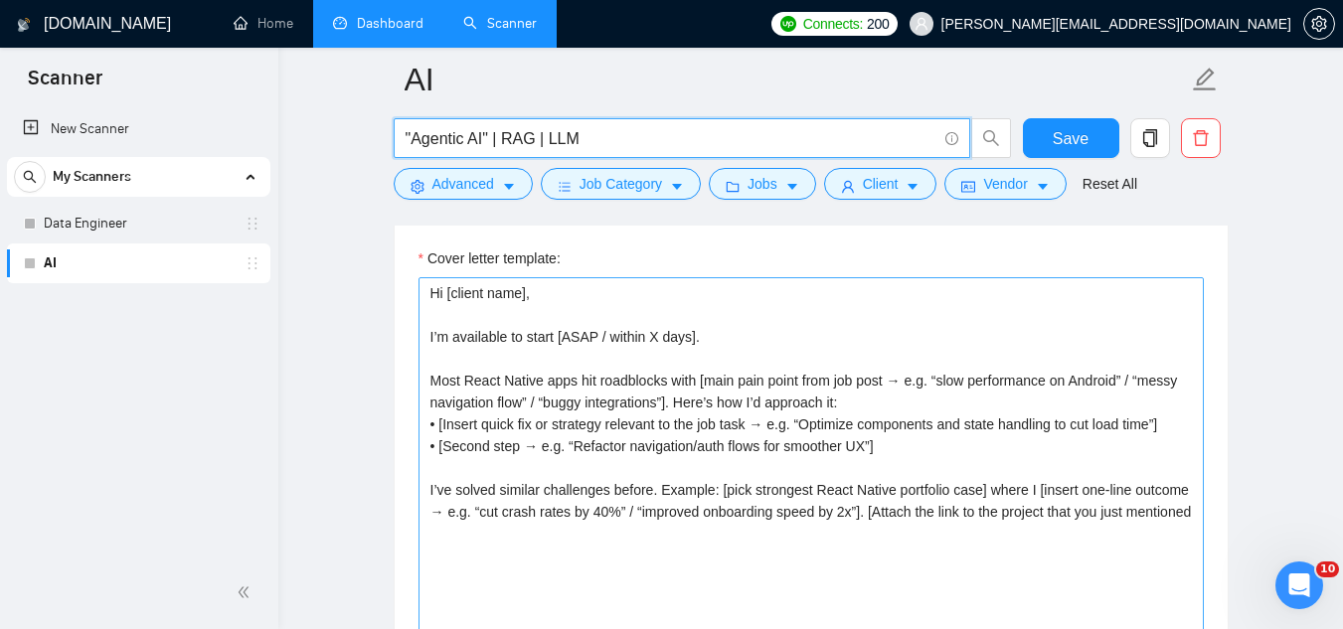
scroll to position [2187, 0]
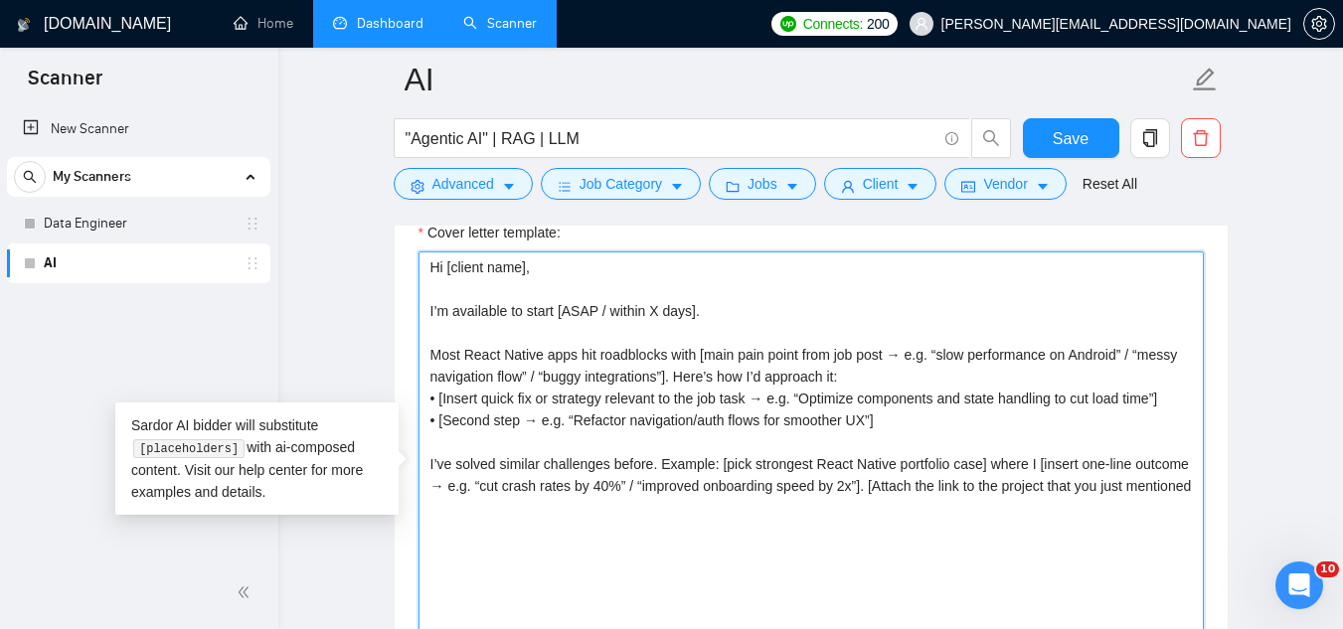
drag, startPoint x: 430, startPoint y: 259, endPoint x: 663, endPoint y: 530, distance: 356.6
click at [663, 530] on textarea "Hi [client name], I’m available to start [ASAP / within X days]. Most React Nat…" at bounding box center [810, 474] width 785 height 447
paste textarea "Most Agentic AI projects hit roadblocks with [main pain point from job post → e…"
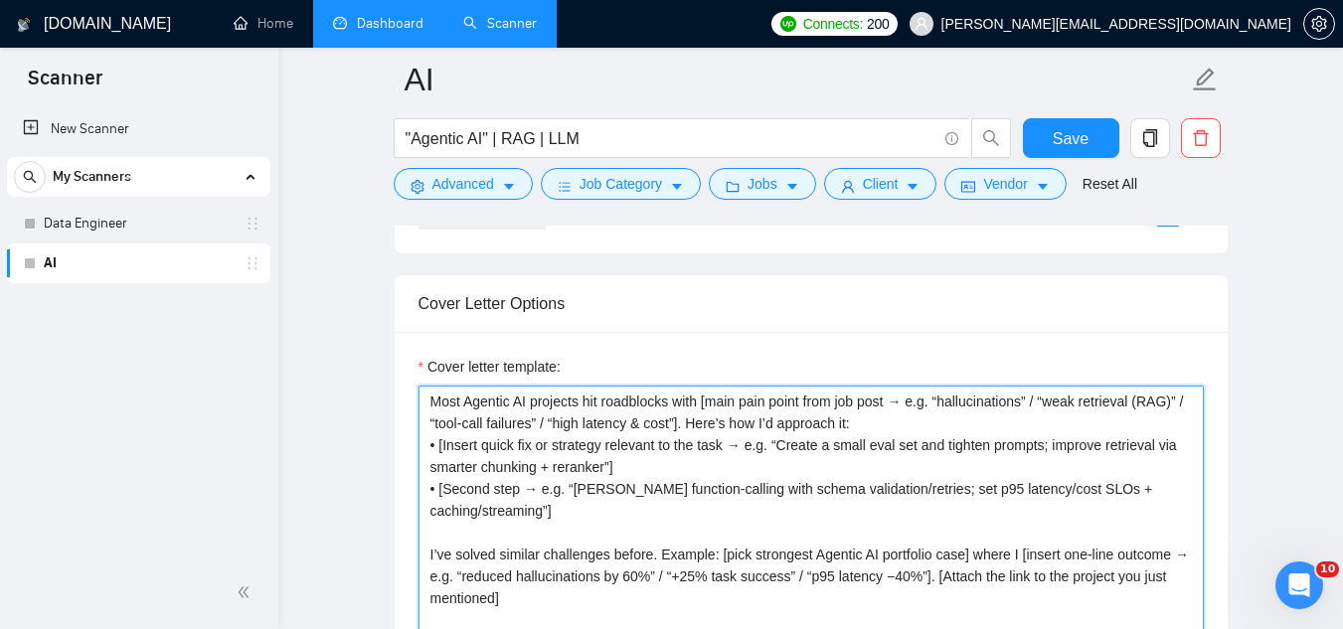
scroll to position [2087, 0]
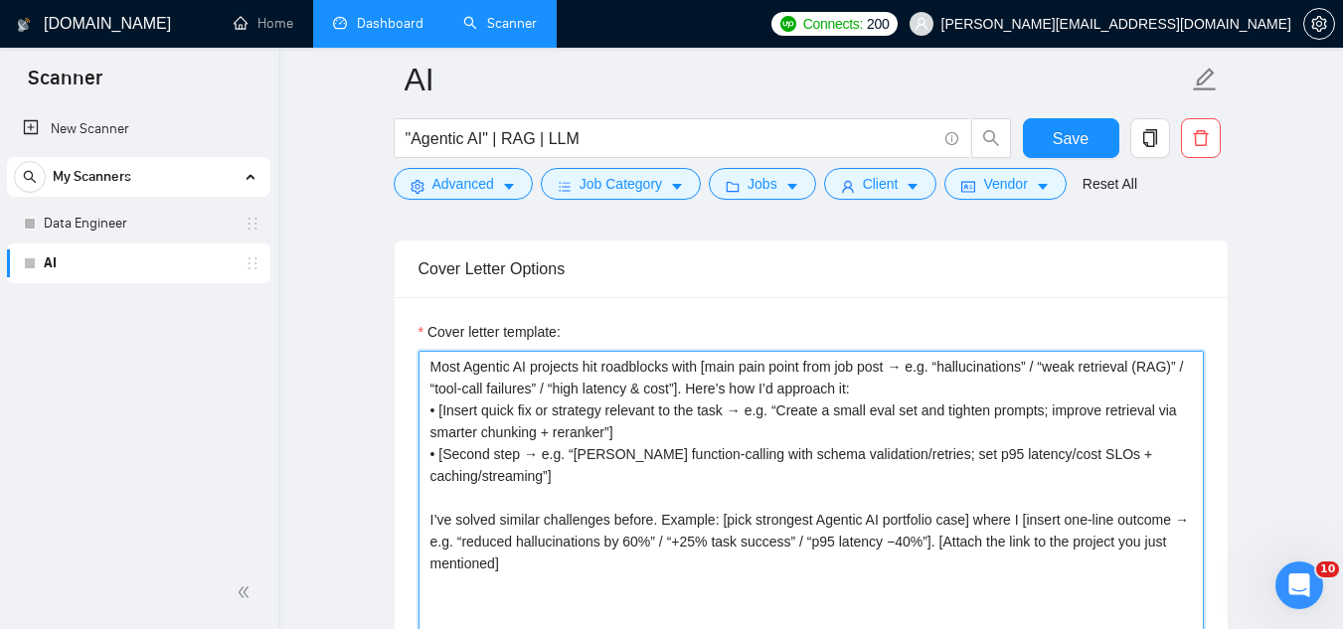
click at [432, 367] on textarea "Most Agentic AI projects hit roadblocks with [main pain point from job post → e…" at bounding box center [810, 574] width 785 height 447
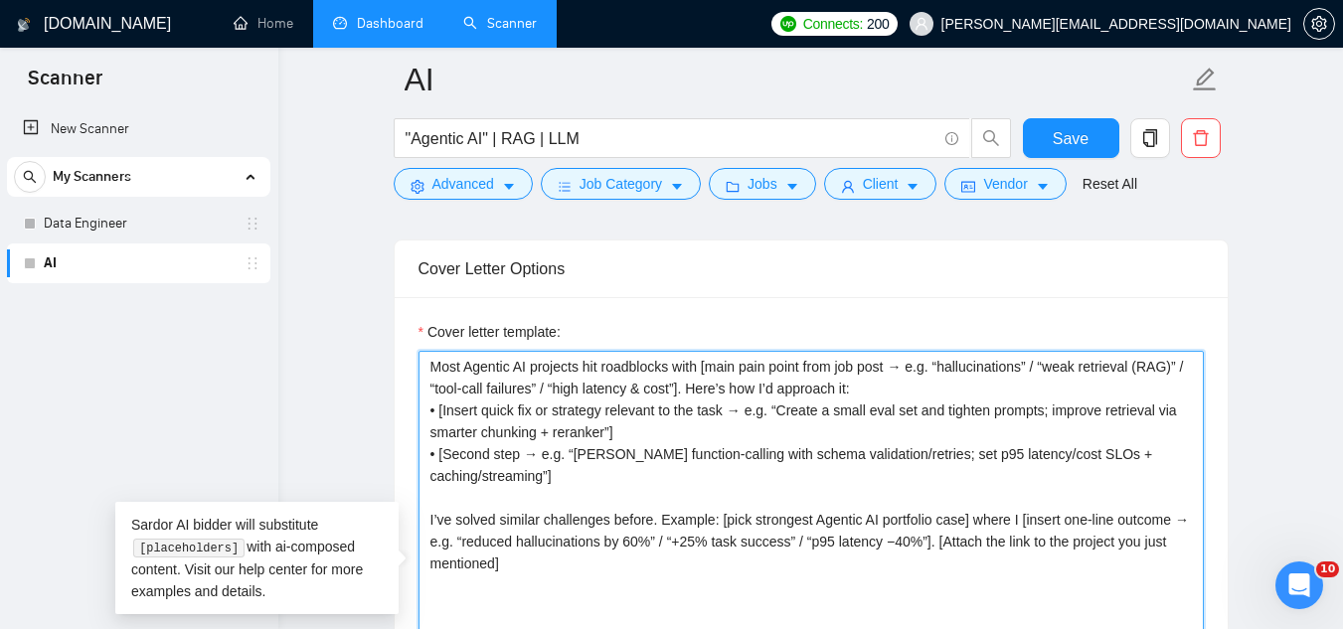
paste textarea "Hi [client name],"
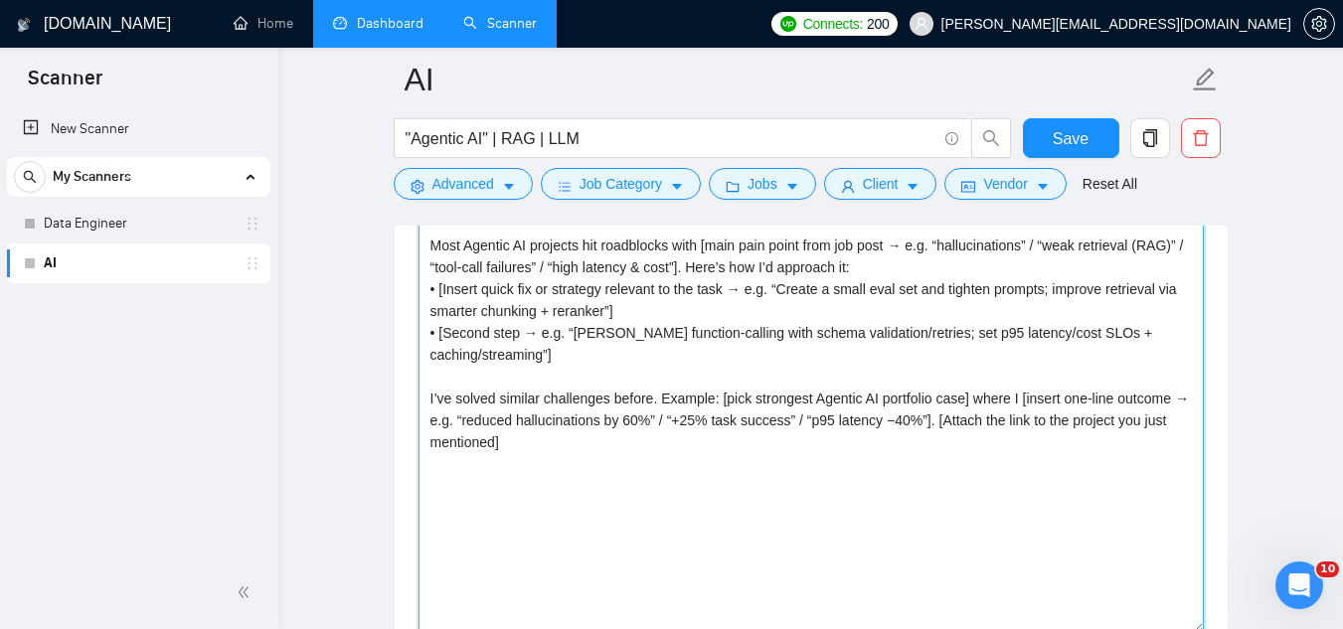
scroll to position [2286, 0]
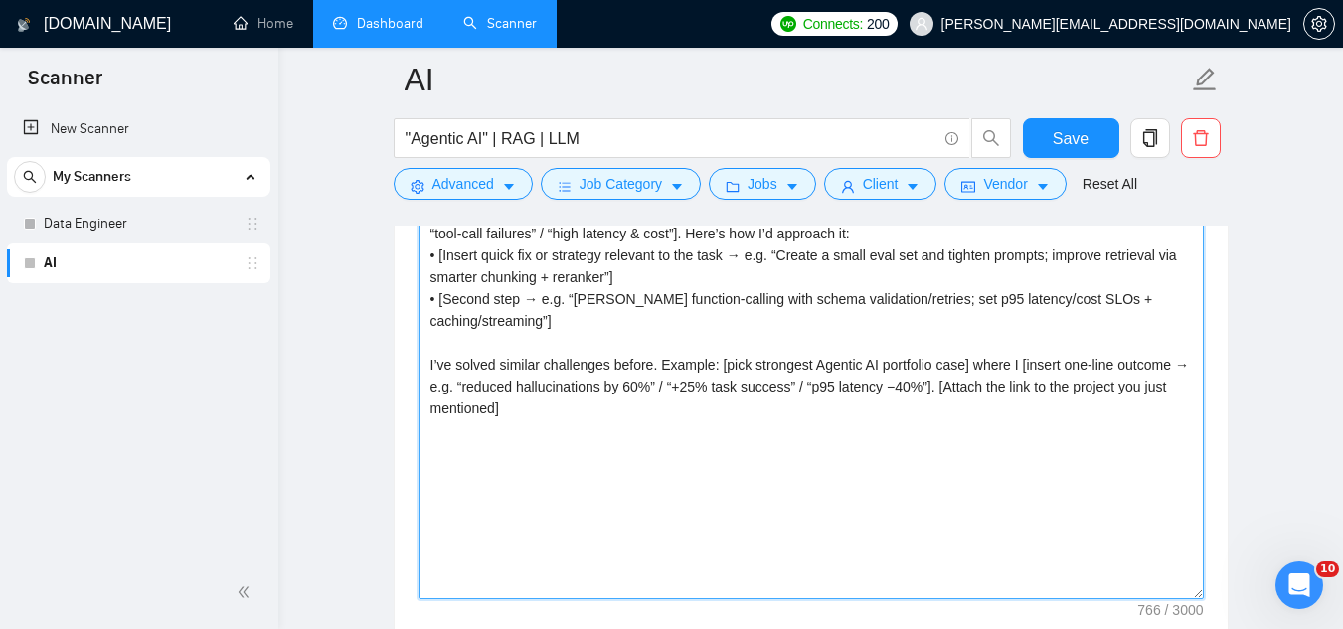
click at [575, 402] on textarea "Hi [client name], Most Agentic AI projects hit roadblocks with [main pain point…" at bounding box center [810, 375] width 785 height 447
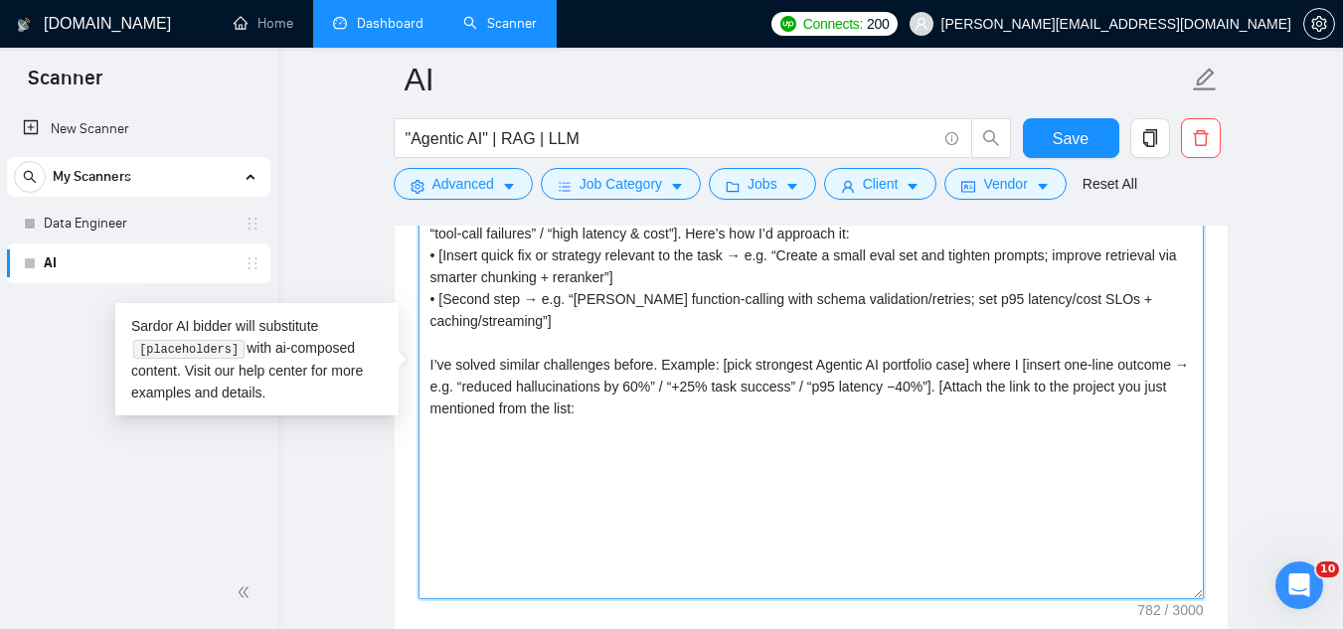
paste textarea "[URL][DOMAIN_NAME]"
click at [981, 454] on textarea "Hi [client name], Most Agentic AI projects hit roadblocks with [main pain point…" at bounding box center [810, 375] width 785 height 447
click at [987, 455] on textarea "Hi [client name], Most Agentic AI projects hit roadblocks with [main pain point…" at bounding box center [810, 375] width 785 height 447
paste textarea "[URL][DOMAIN_NAME]"
click at [1007, 475] on textarea "Hi [client name], Most Agentic AI projects hit roadblocks with [main pain point…" at bounding box center [810, 375] width 785 height 447
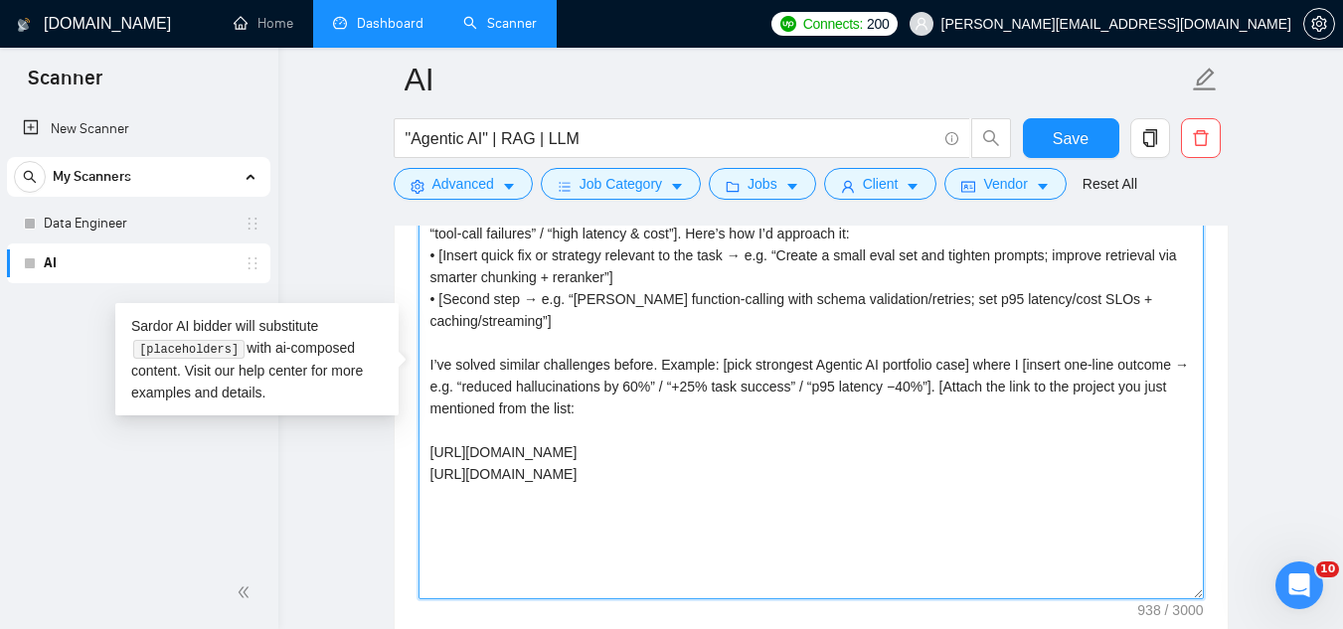
paste textarea "[URL][DOMAIN_NAME]"
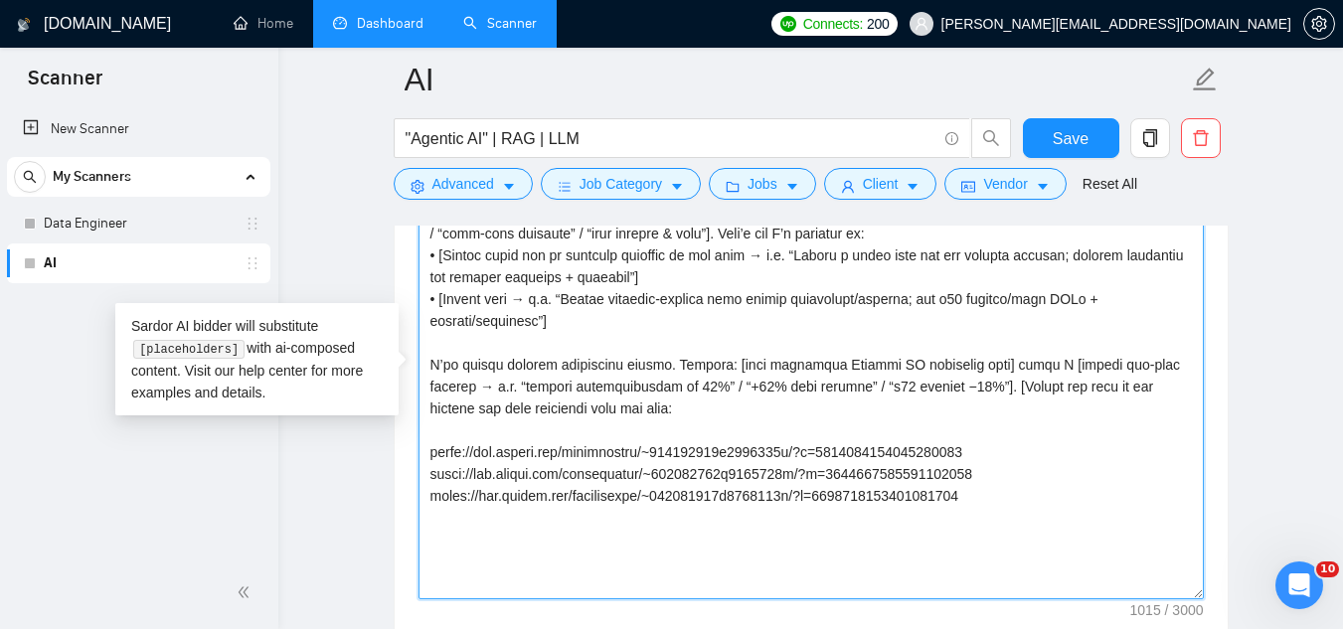
type textarea "Lo [ipsumd sita], Cons Adipisc EL seddoeiu tem incididunt utla [etdo magn aliqu…"
